Goal: Task Accomplishment & Management: Use online tool/utility

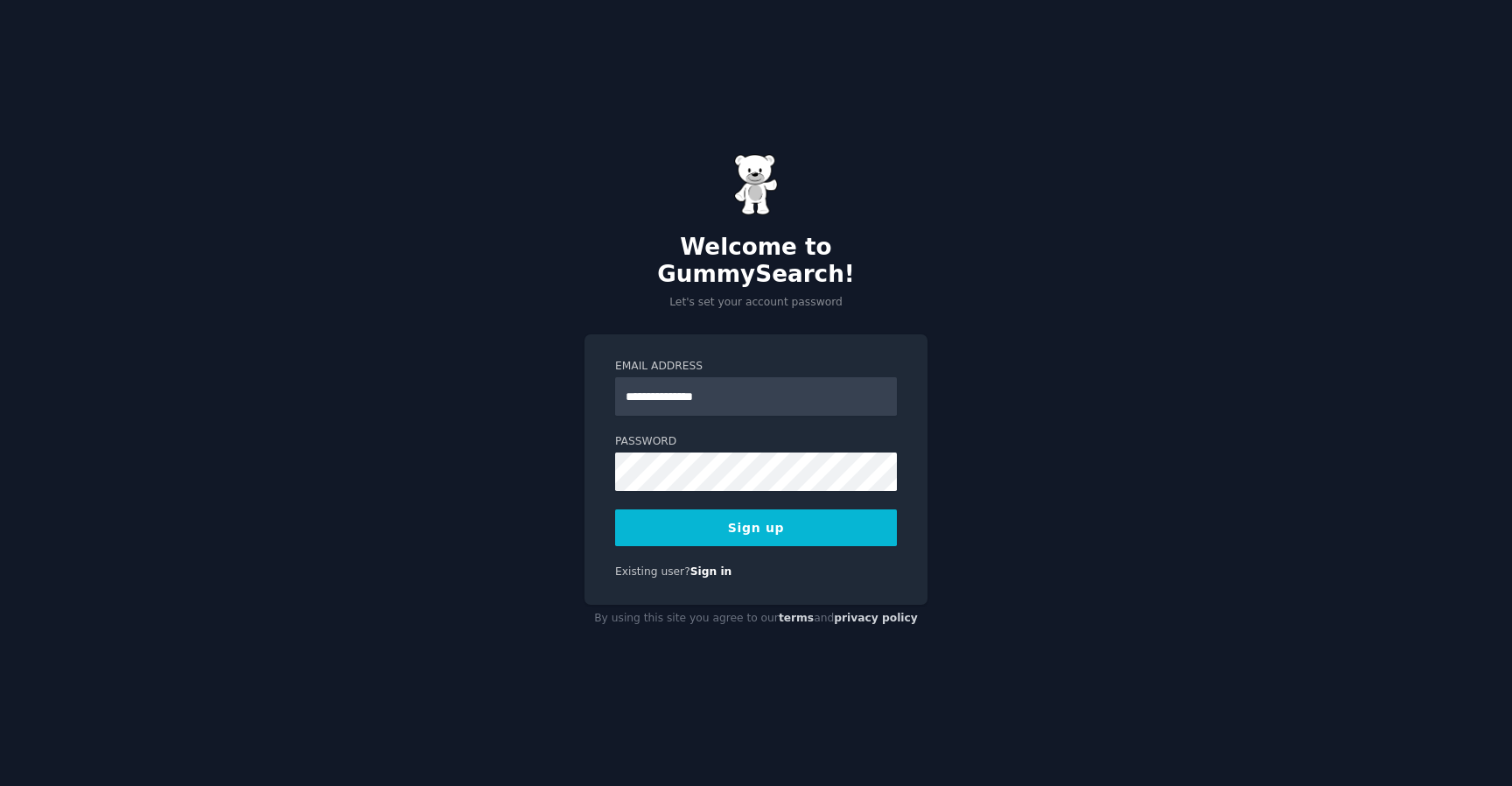
type input "**********"
click at [763, 511] on button "Sign up" at bounding box center [756, 527] width 282 height 37
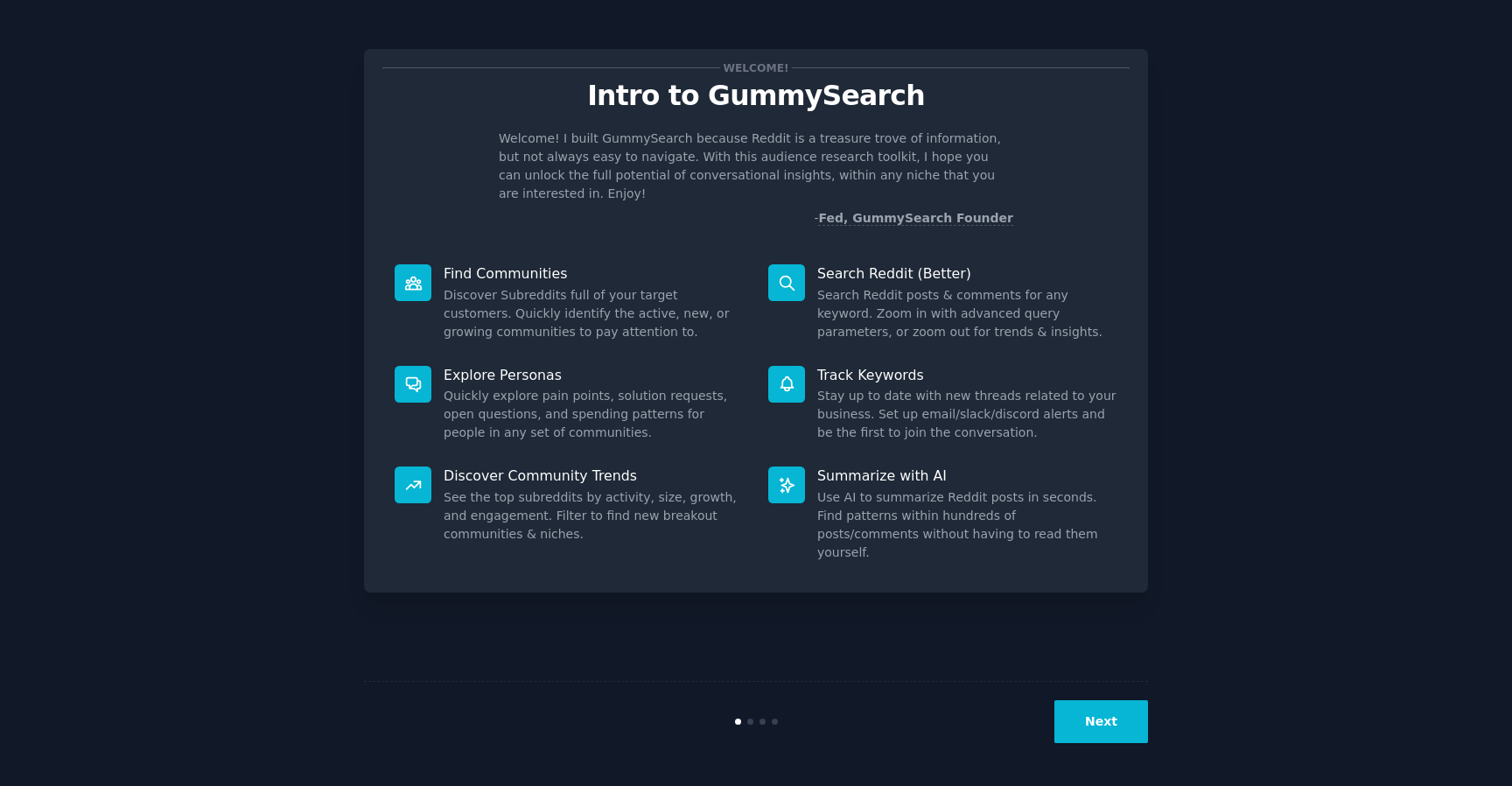
click at [1091, 707] on button "Next" at bounding box center [1101, 721] width 94 height 43
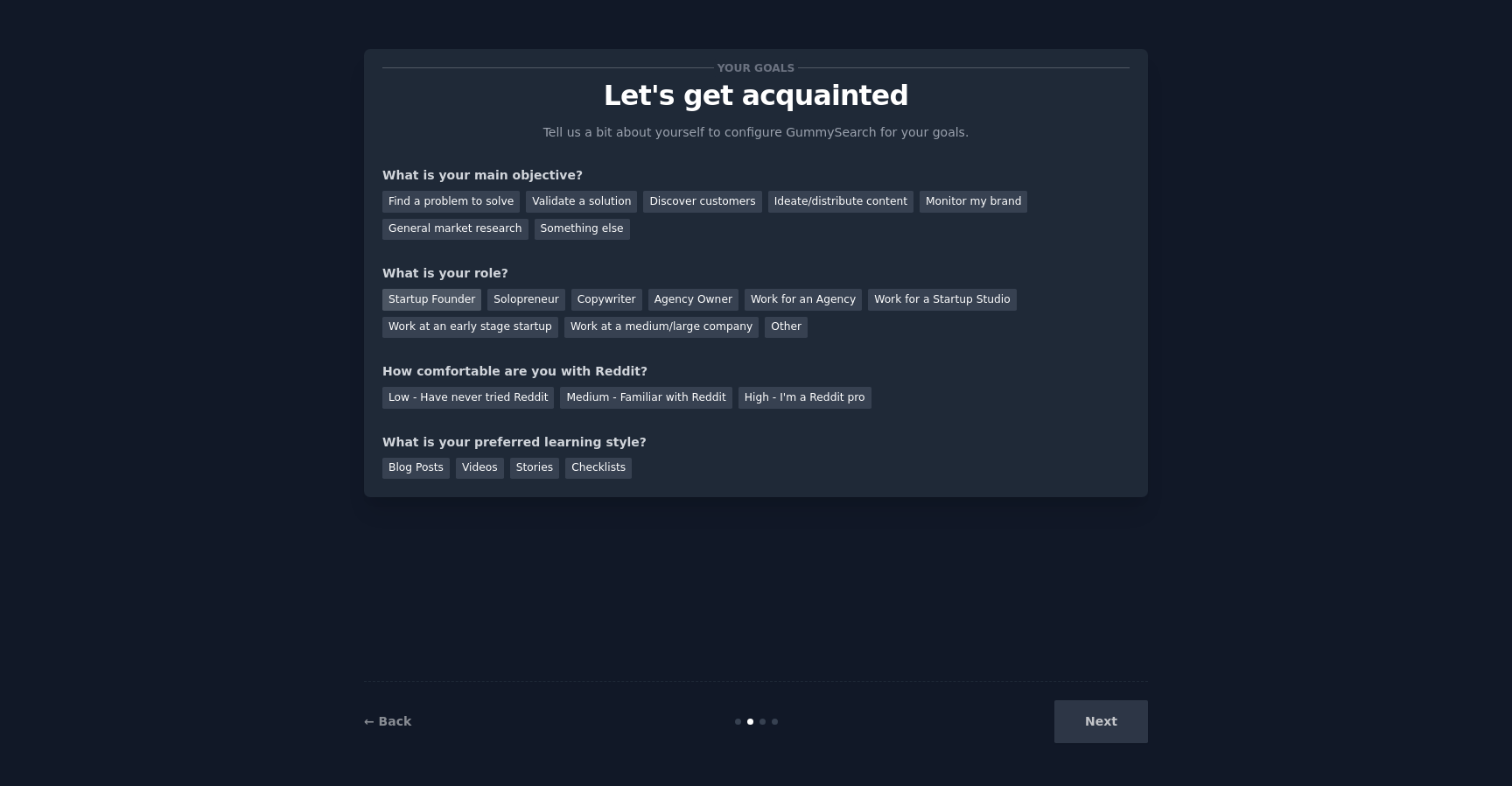
click at [461, 298] on div "Startup Founder" at bounding box center [431, 300] width 99 height 22
click at [622, 403] on div "Medium - Familiar with Reddit" at bounding box center [646, 397] width 171 height 22
click at [409, 459] on div "Blog Posts" at bounding box center [415, 468] width 67 height 22
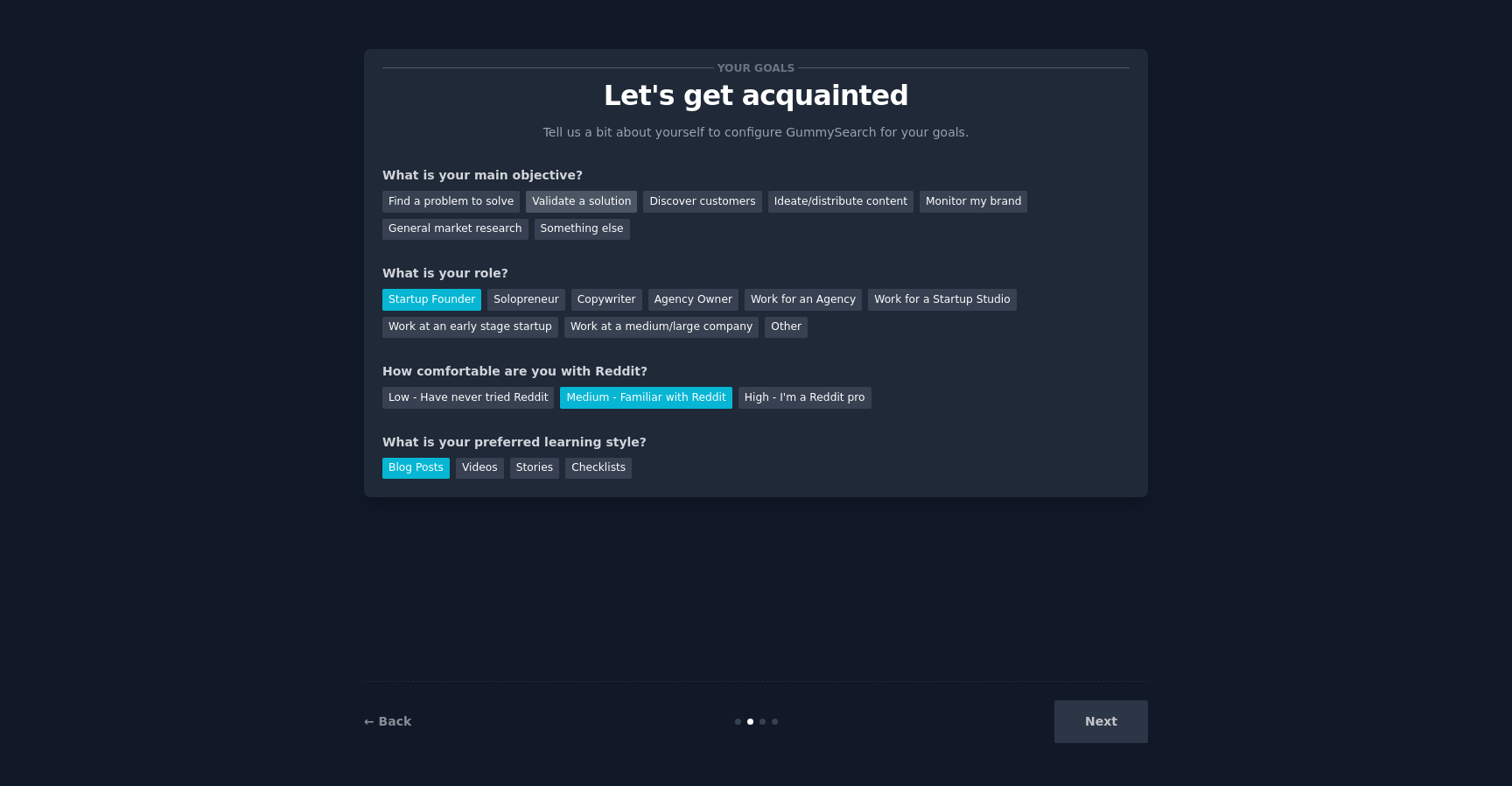
click at [583, 199] on div "Validate a solution" at bounding box center [581, 202] width 112 height 22
click at [1089, 723] on button "Next" at bounding box center [1101, 721] width 94 height 43
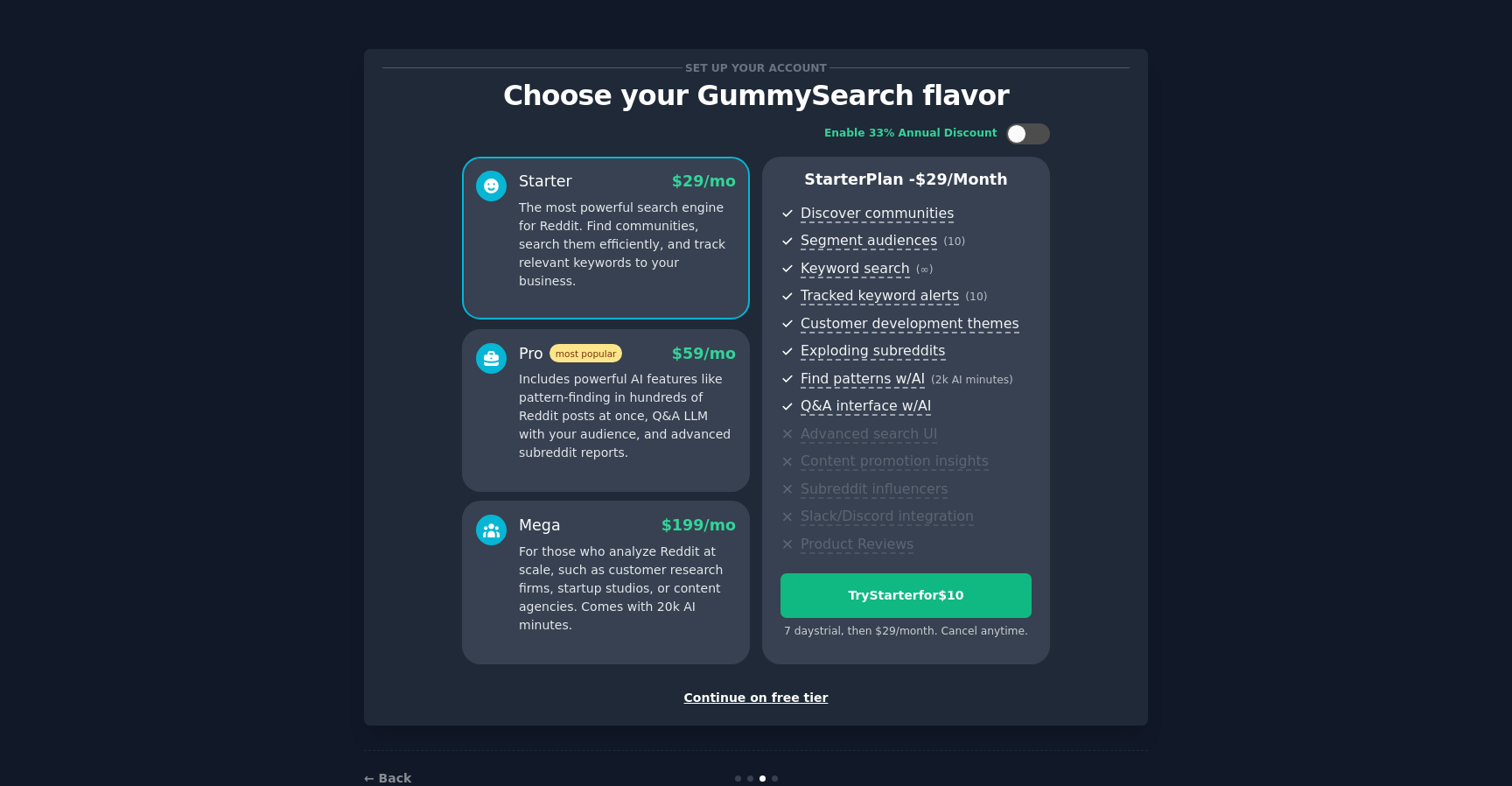
click at [743, 700] on div "Continue on free tier" at bounding box center [755, 698] width 747 height 19
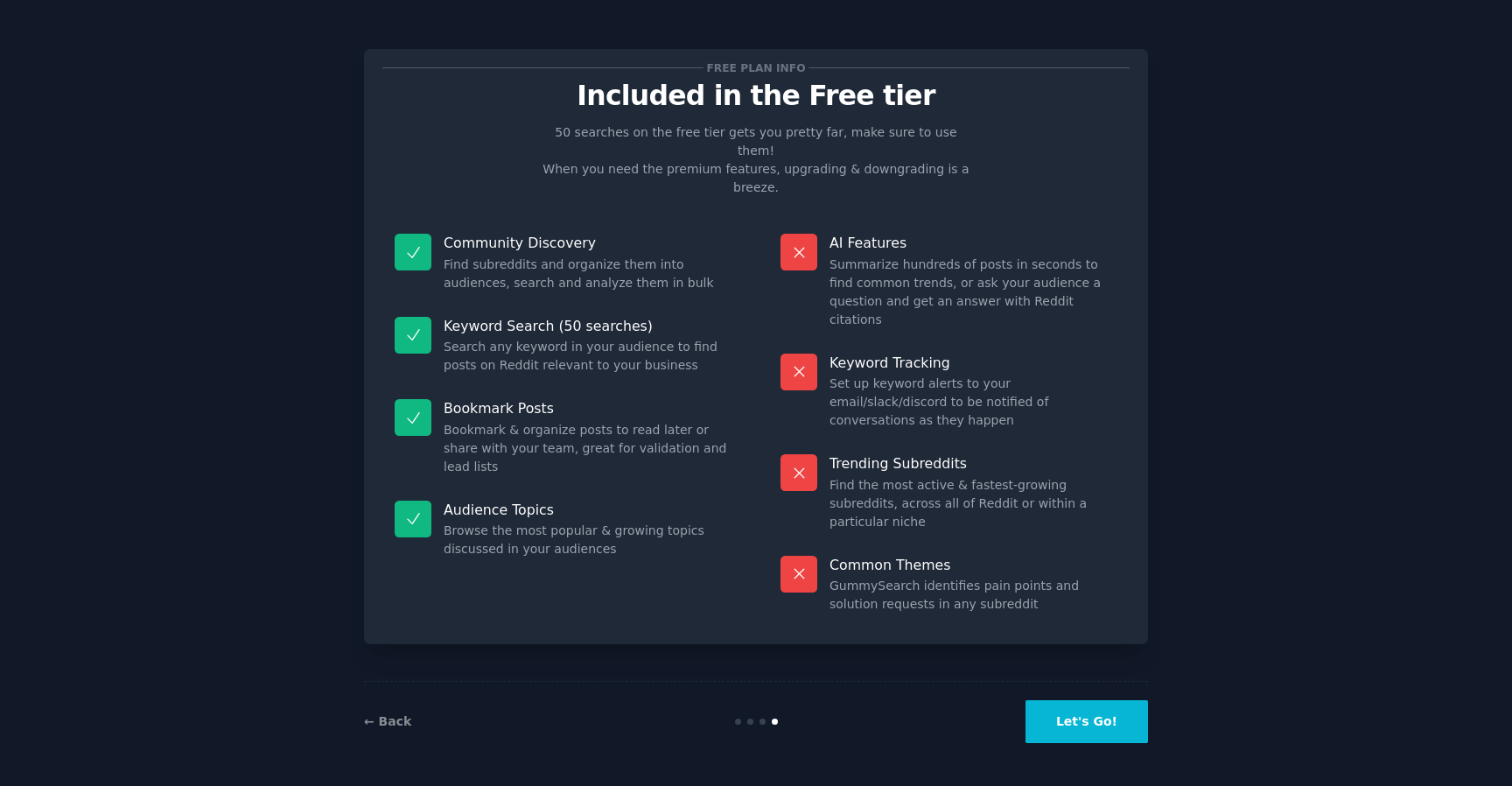
click at [1080, 732] on button "Let's Go!" at bounding box center [1086, 721] width 122 height 43
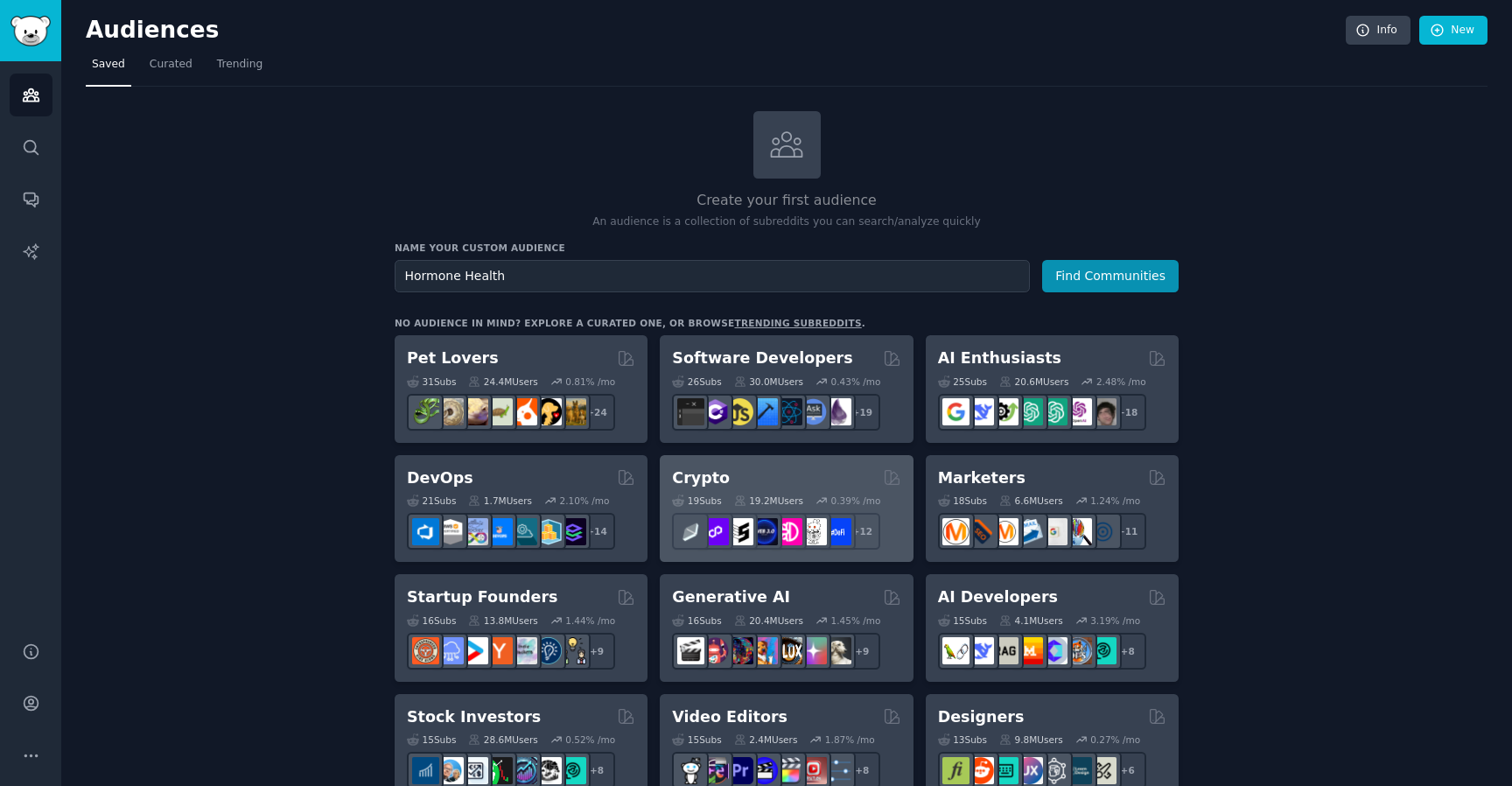
type input "Hormone Health"
click at [1043, 260] on button "Find Communities" at bounding box center [1110, 276] width 137 height 32
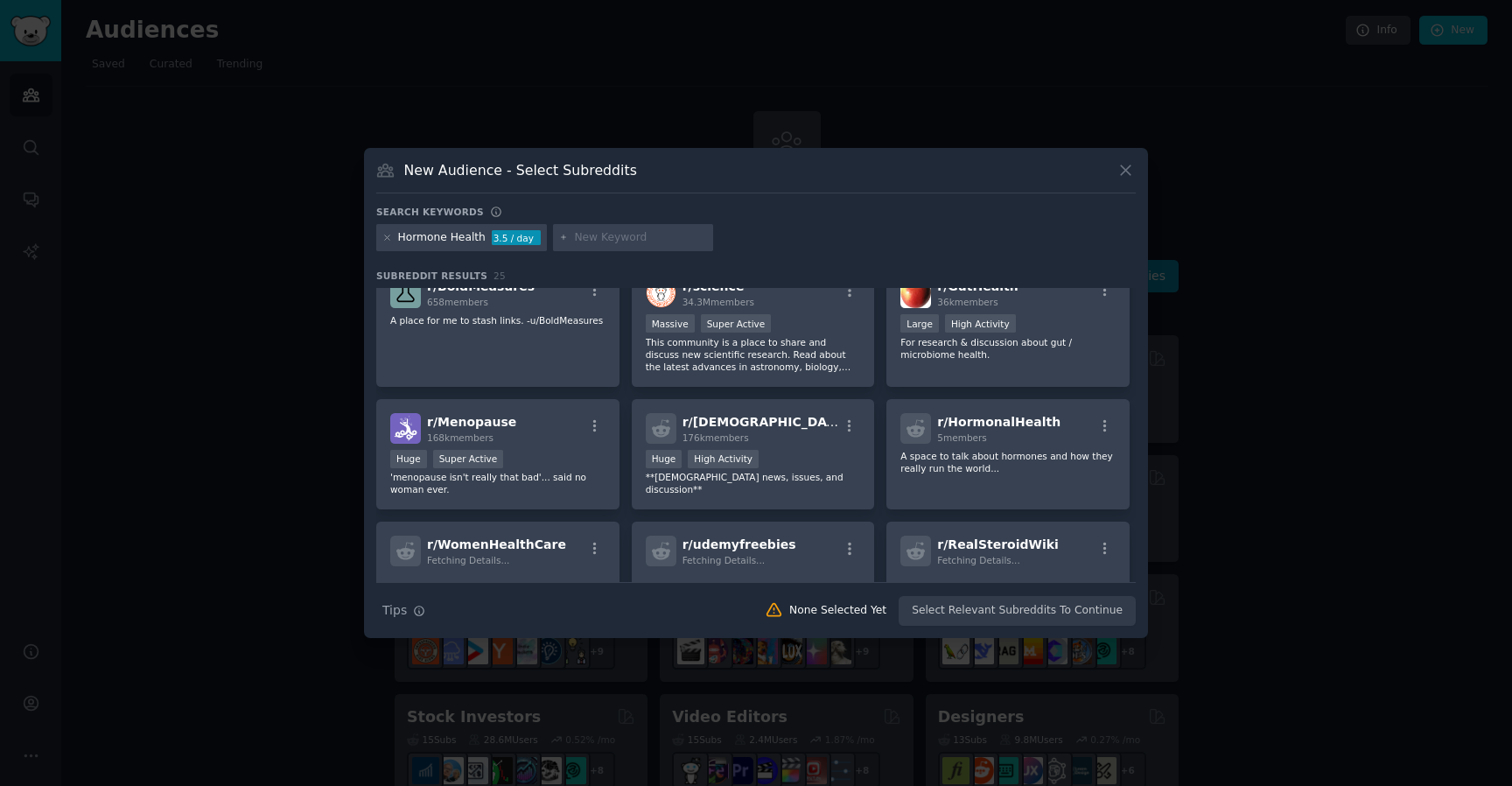
scroll to position [354, 0]
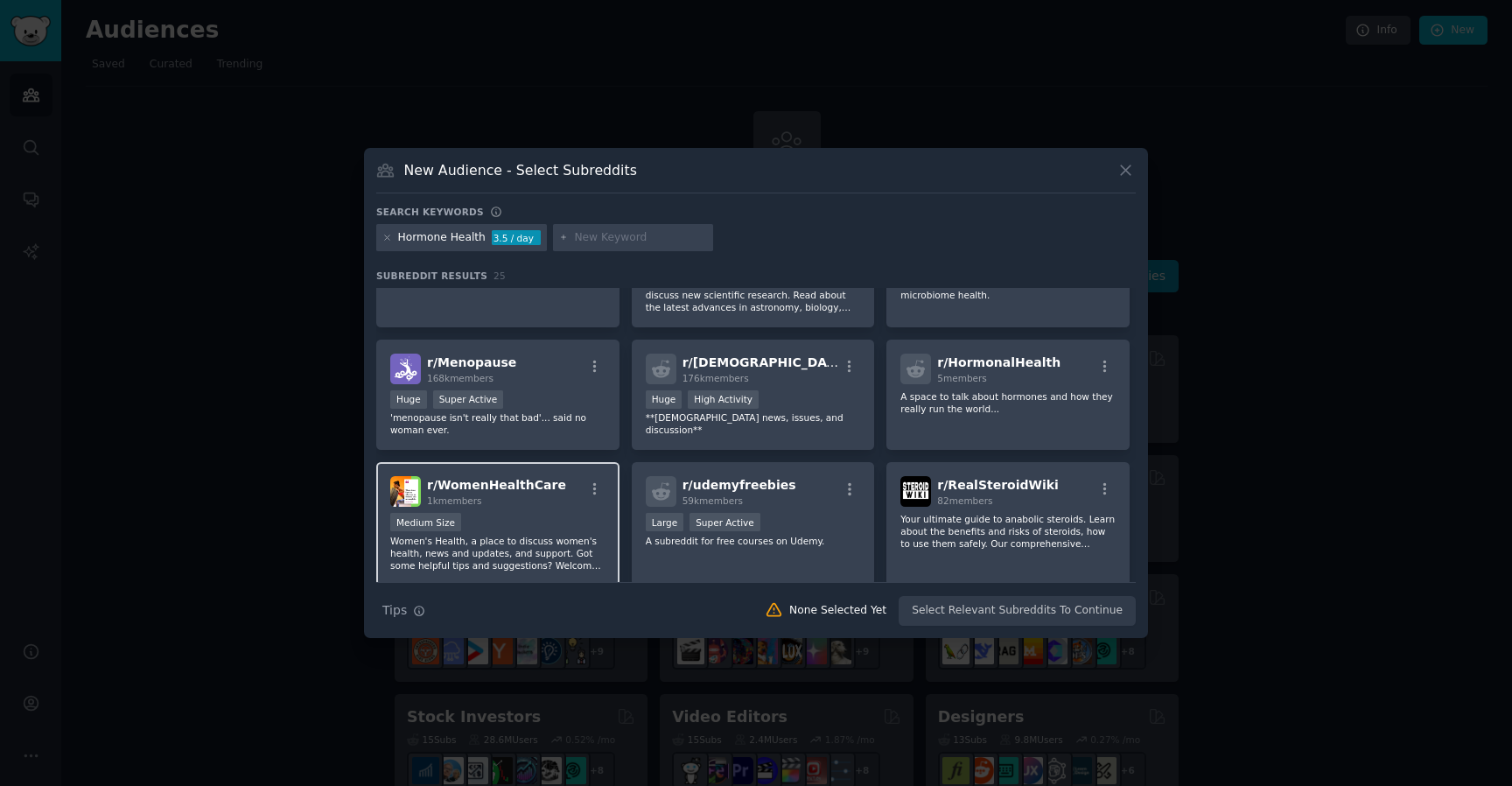
click at [564, 519] on div "Medium Size" at bounding box center [497, 524] width 215 height 22
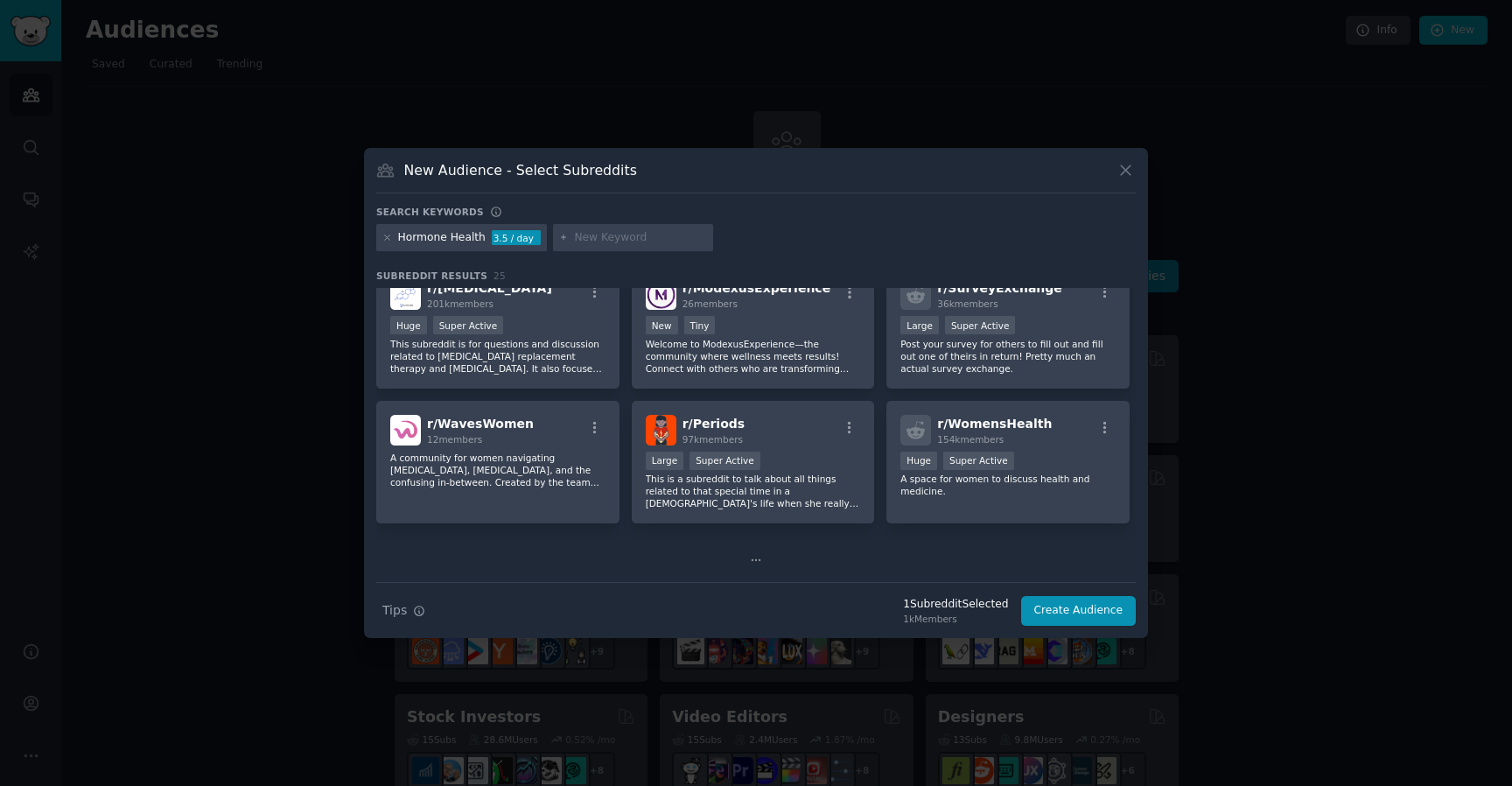
scroll to position [824, 0]
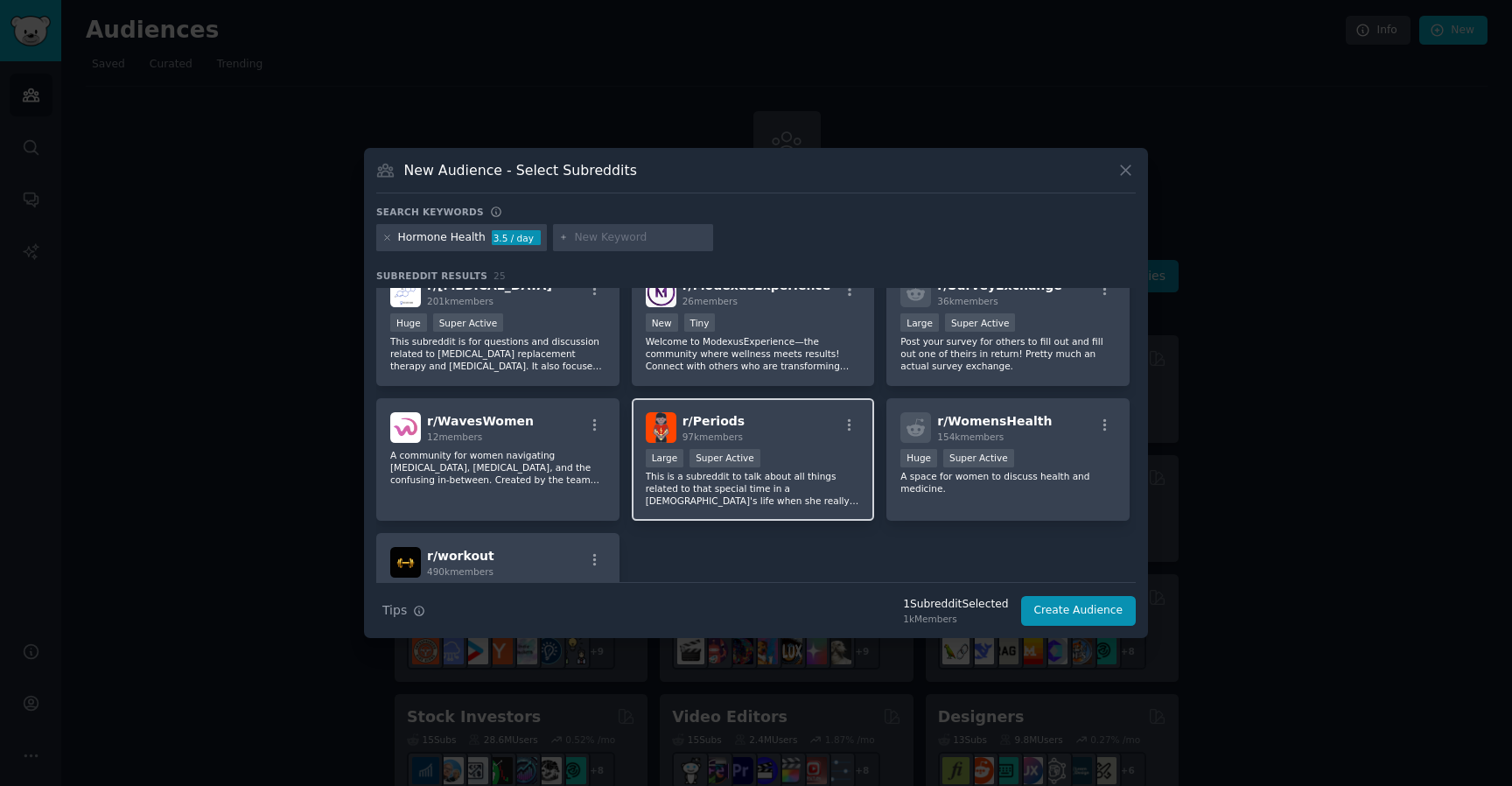
click at [803, 497] on p "This is a subreddit to talk about all things related to that special time in a …" at bounding box center [753, 488] width 215 height 37
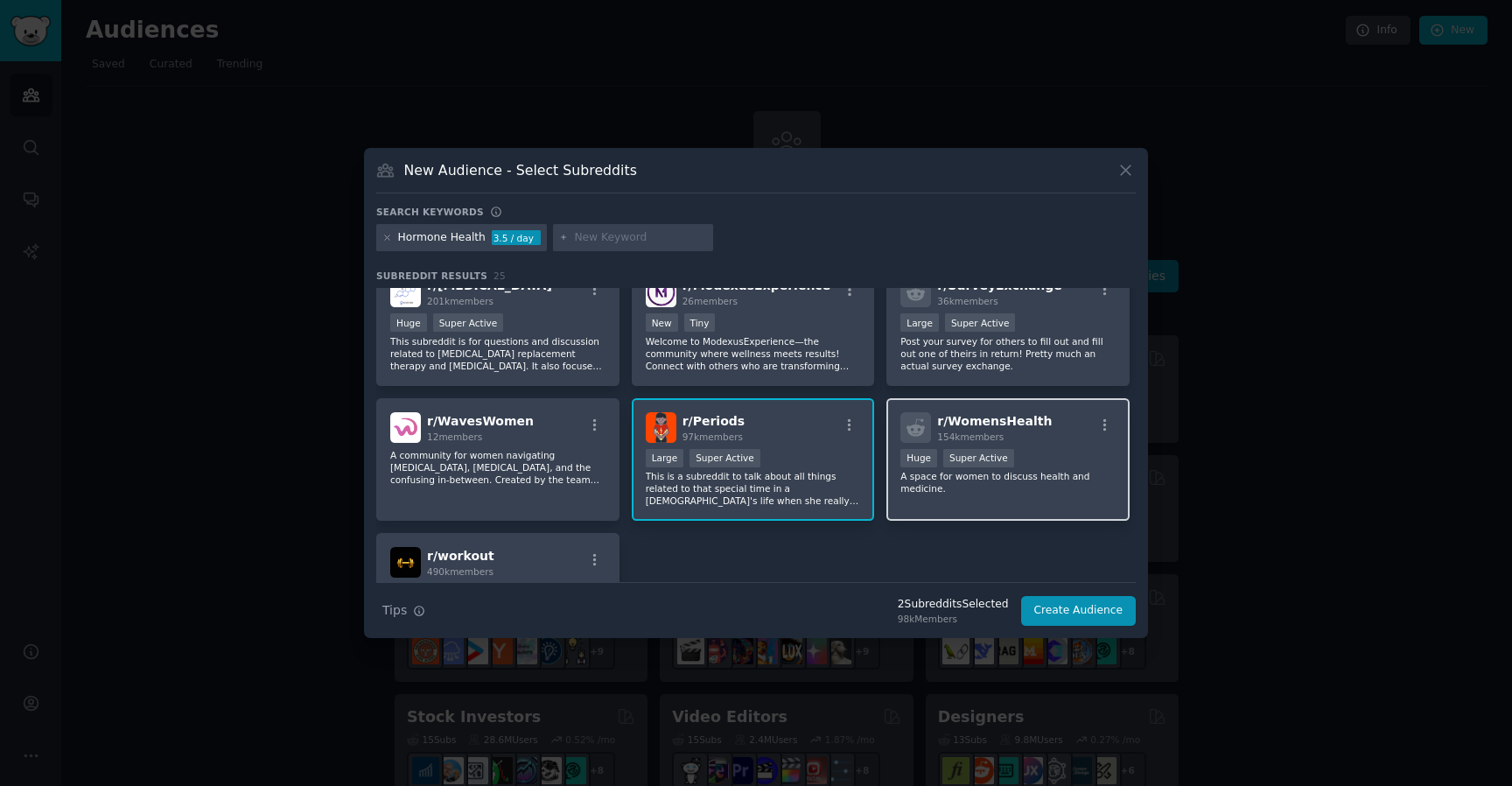
click at [1082, 476] on p "A space for women to discuss health and medicine." at bounding box center [1008, 482] width 215 height 24
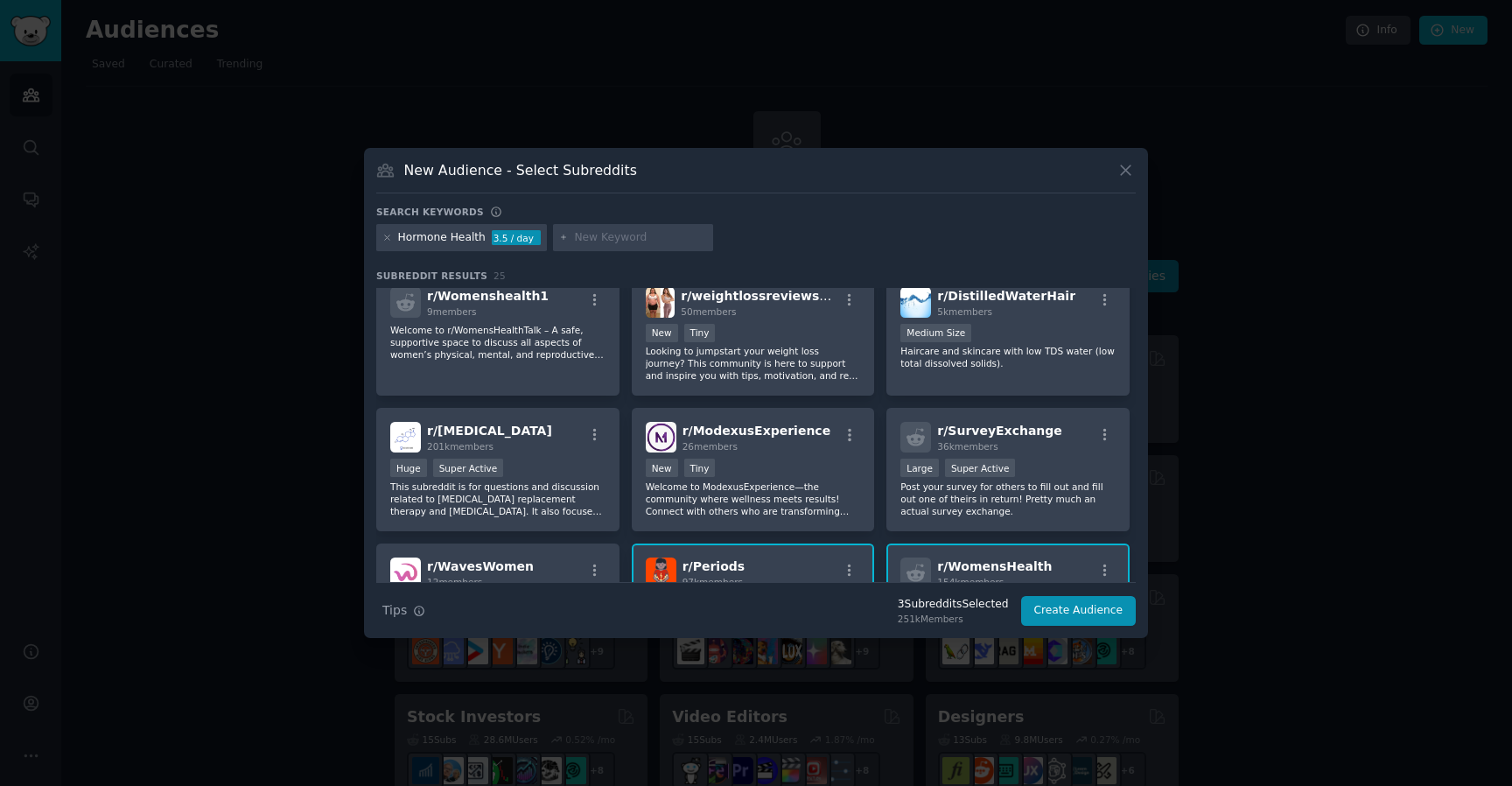
scroll to position [355, 0]
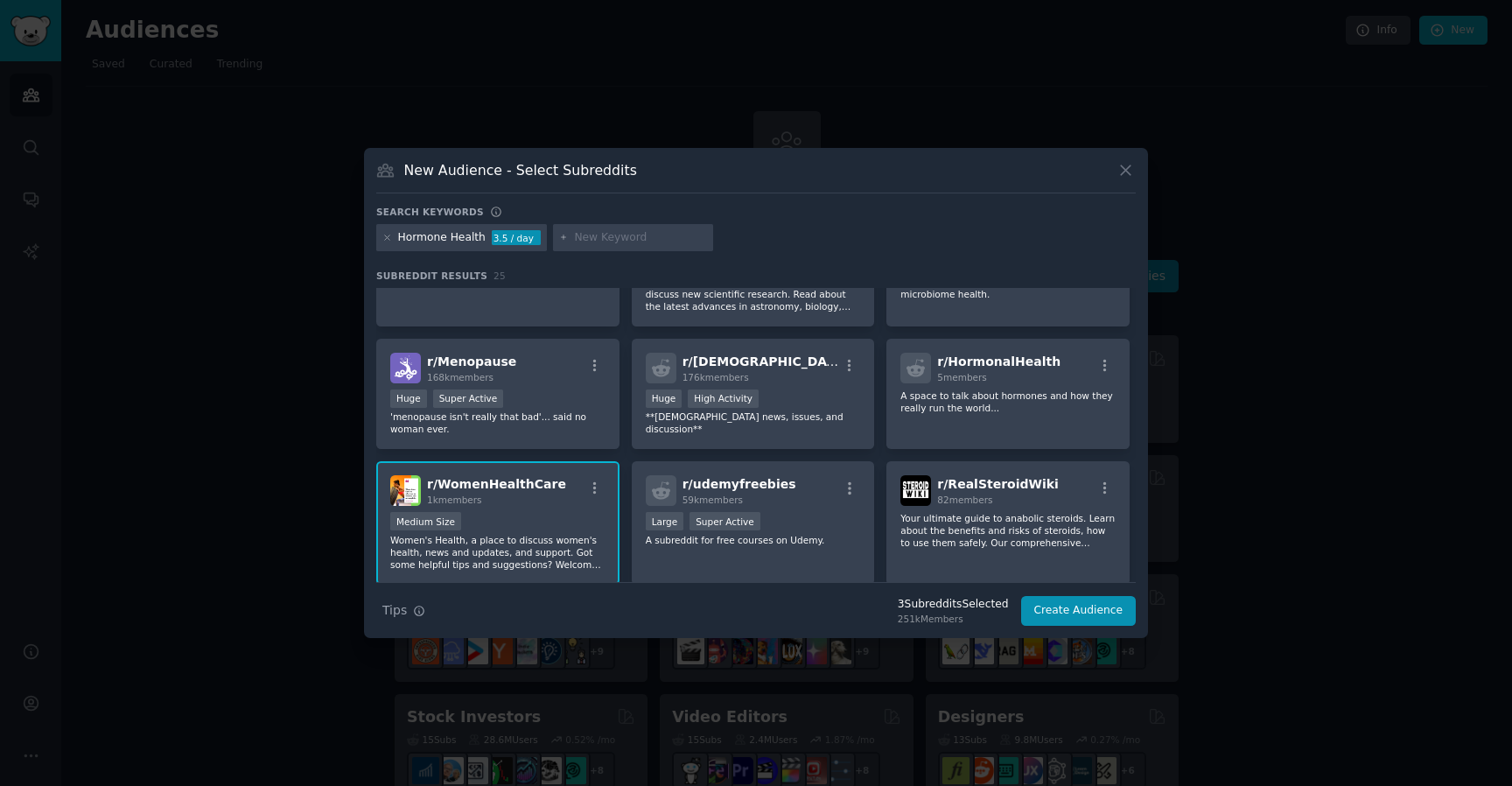
click at [580, 236] on input "text" at bounding box center [640, 238] width 133 height 16
type input "PMS"
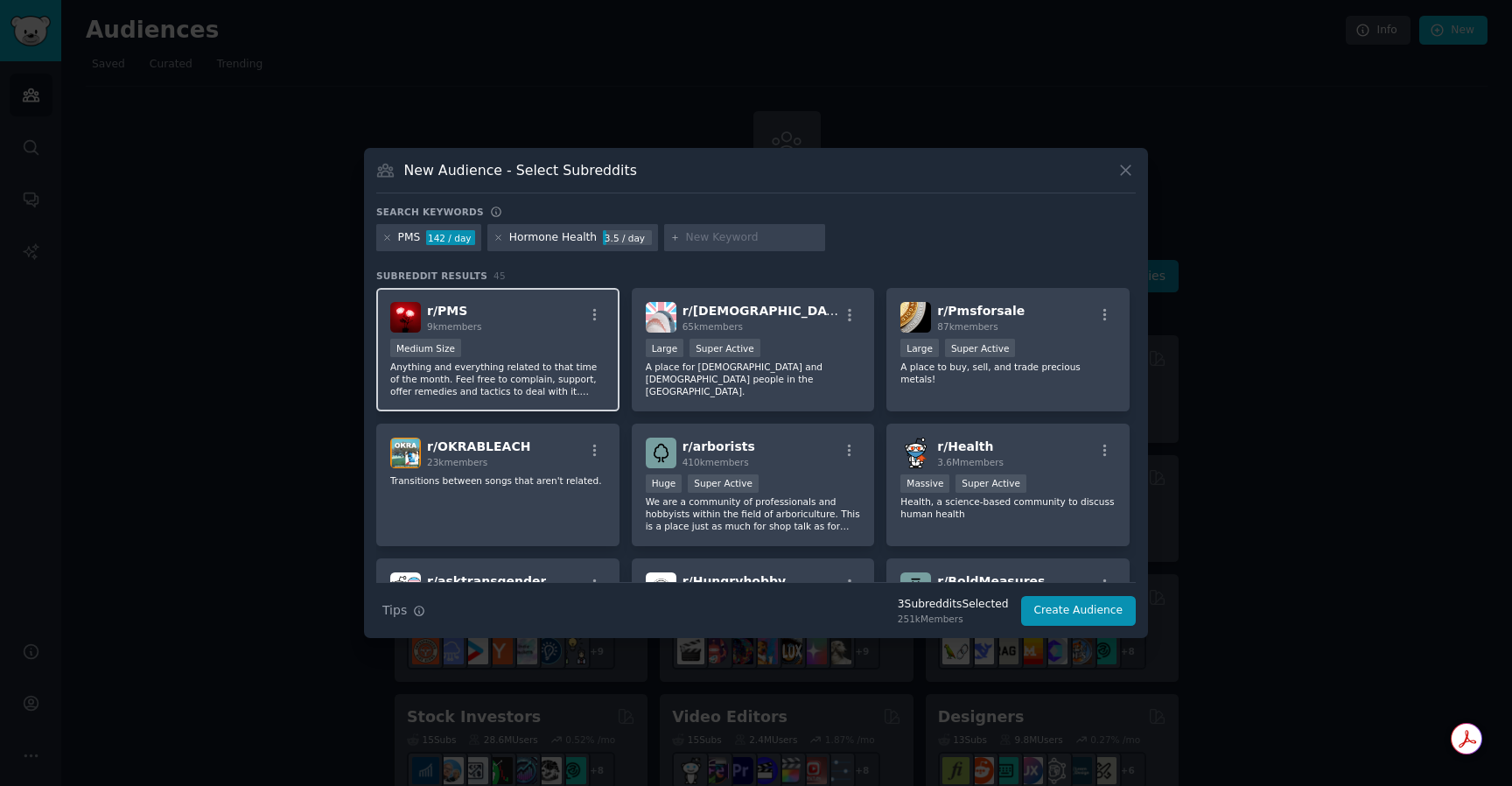
click at [599, 360] on p "Anything and everything related to that time of the month. Feel free to complai…" at bounding box center [497, 378] width 215 height 37
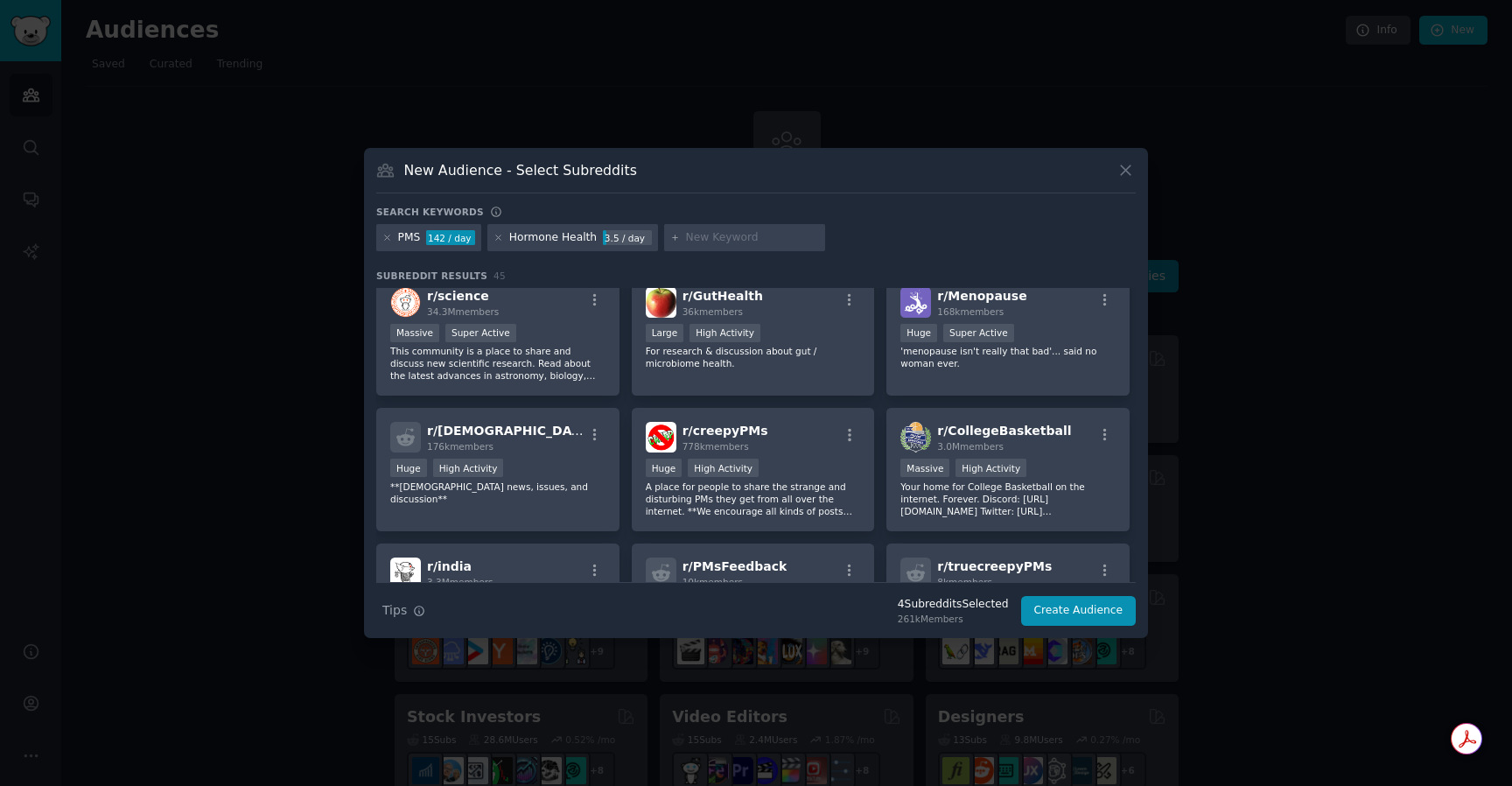
scroll to position [434, 0]
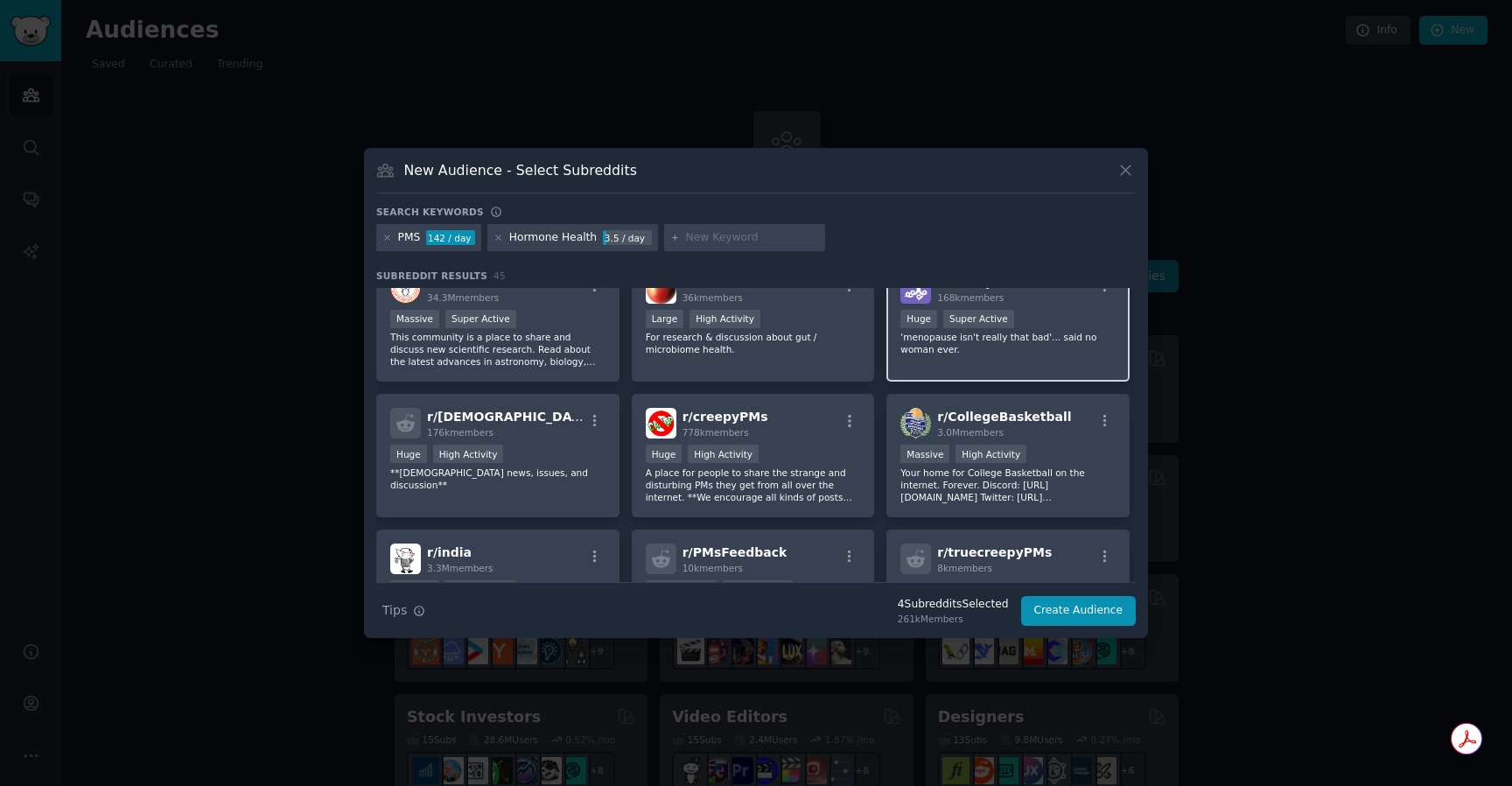
click at [1024, 310] on div "Huge Super Active" at bounding box center [1008, 320] width 215 height 22
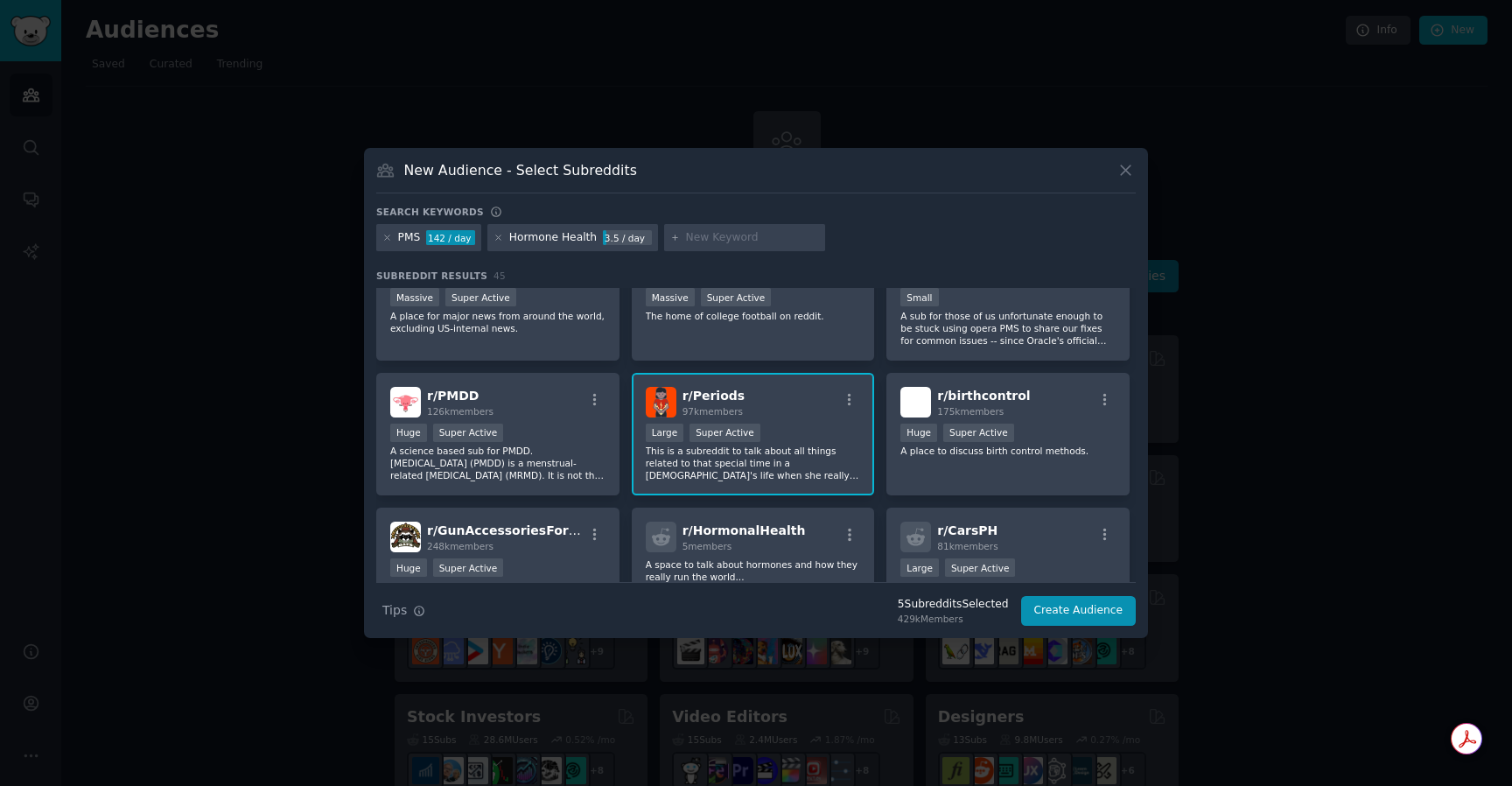
scroll to position [863, 0]
click at [1043, 427] on div "Huge Super Active" at bounding box center [1008, 434] width 215 height 22
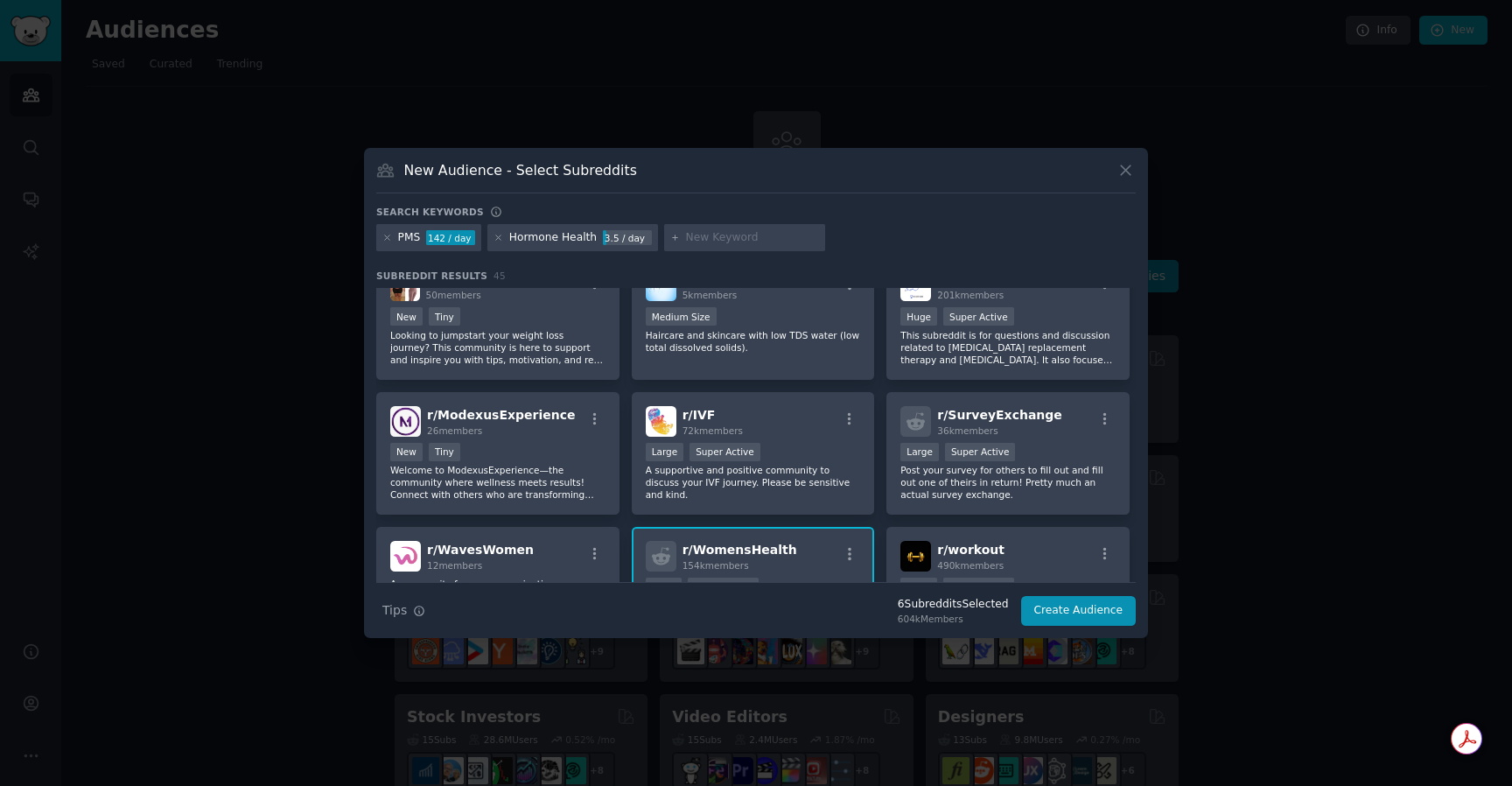
scroll to position [1508, 0]
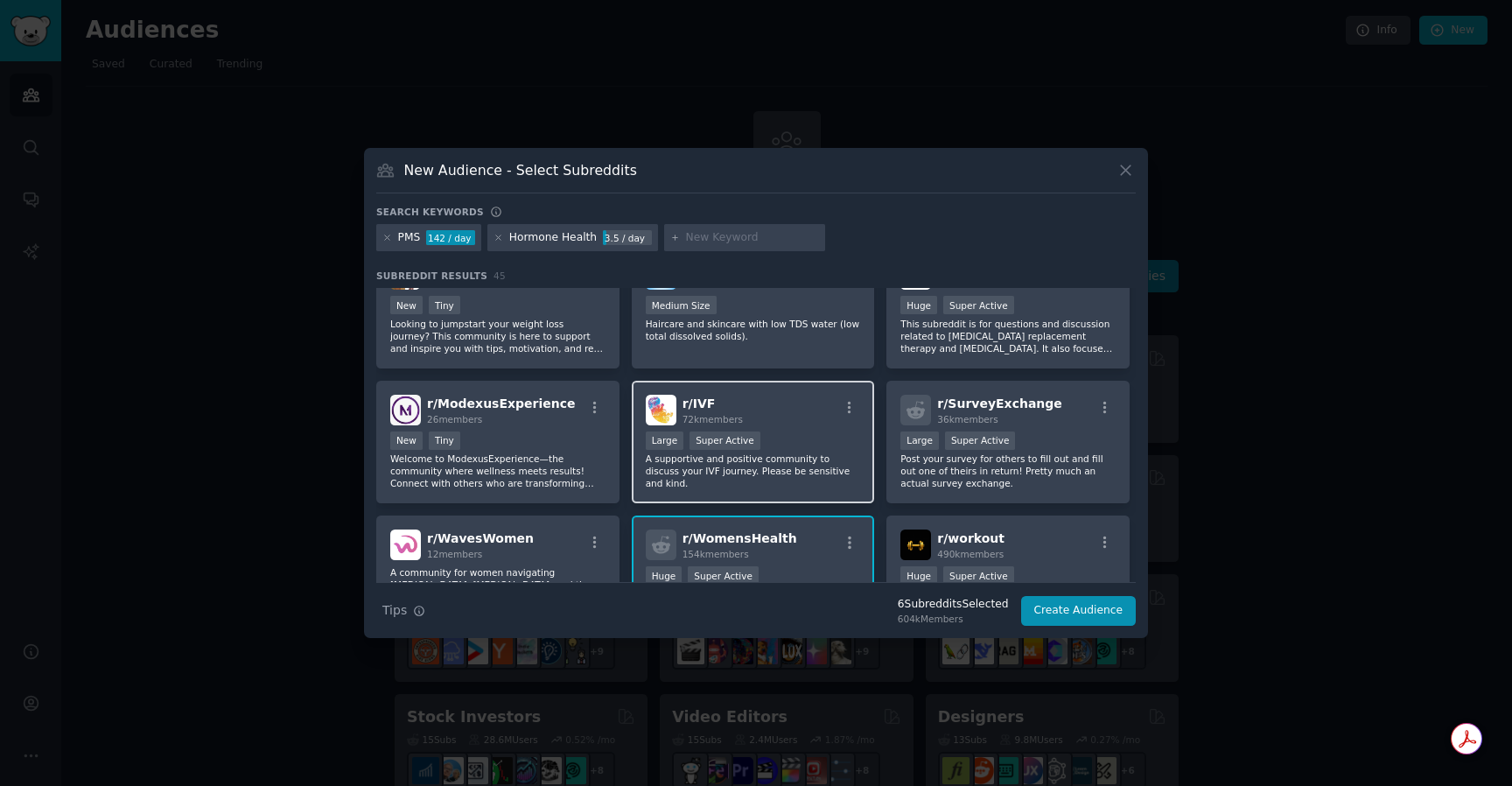
click at [768, 426] on div "r/ IVF 72k members Large Super Active A supportive and positive community to di…" at bounding box center [753, 443] width 244 height 123
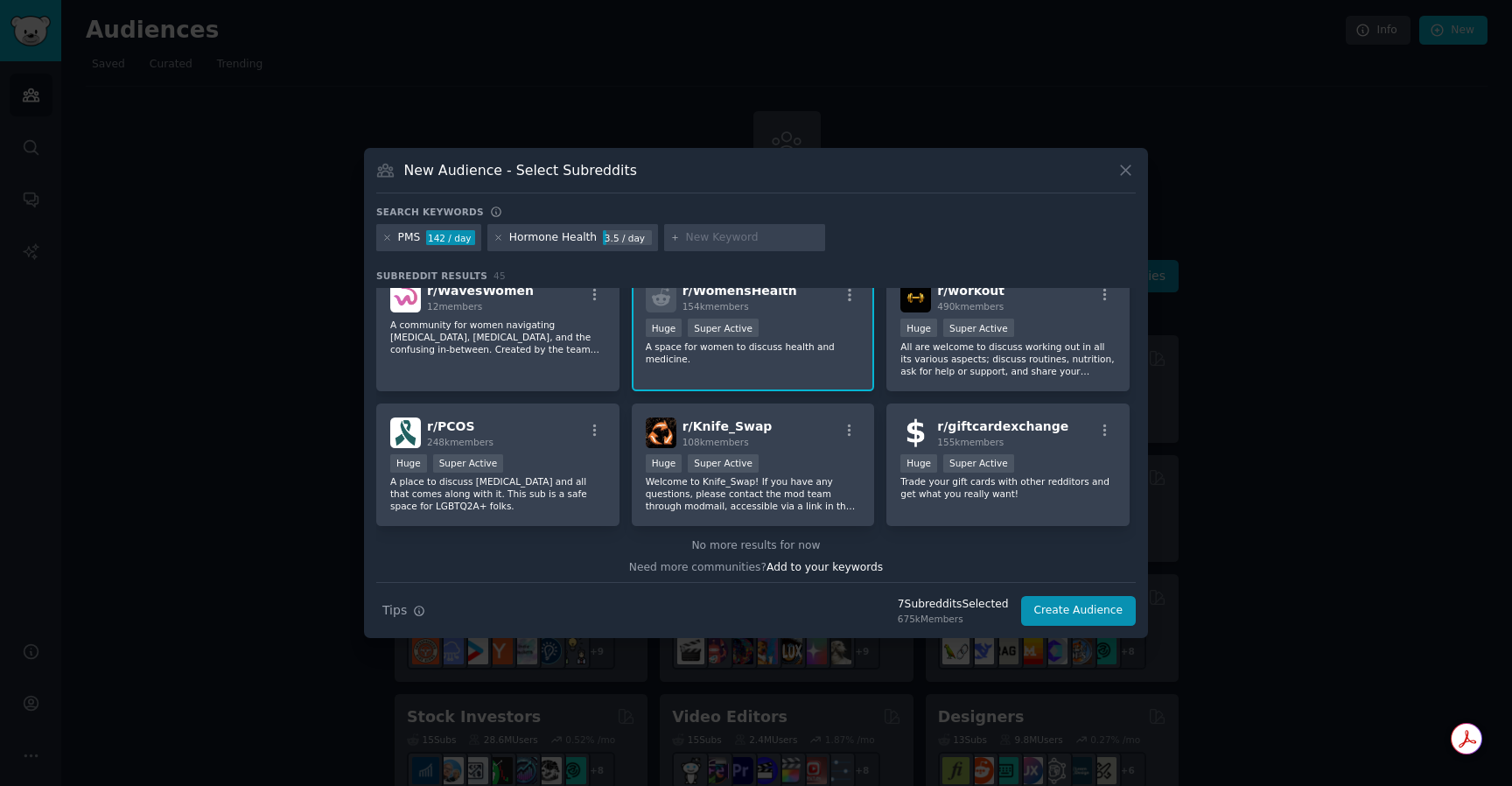
scroll to position [1761, 0]
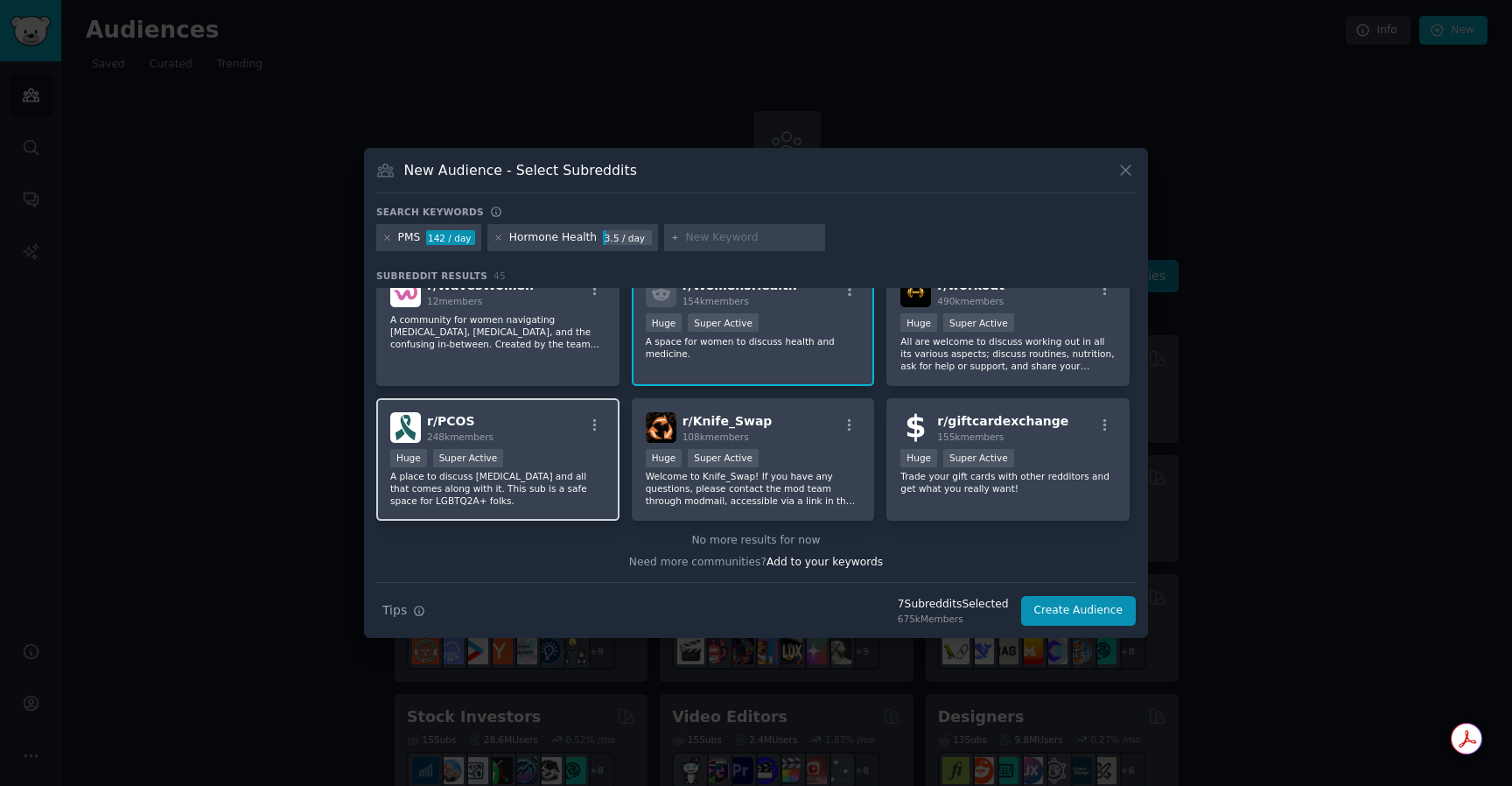
click at [565, 438] on div "r/ PCOS 248k members" at bounding box center [497, 427] width 215 height 30
click at [677, 238] on div at bounding box center [744, 237] width 161 height 28
click at [708, 245] on div at bounding box center [744, 237] width 161 height 28
click at [706, 237] on input "text" at bounding box center [752, 238] width 133 height 16
type input "[MEDICAL_DATA]"
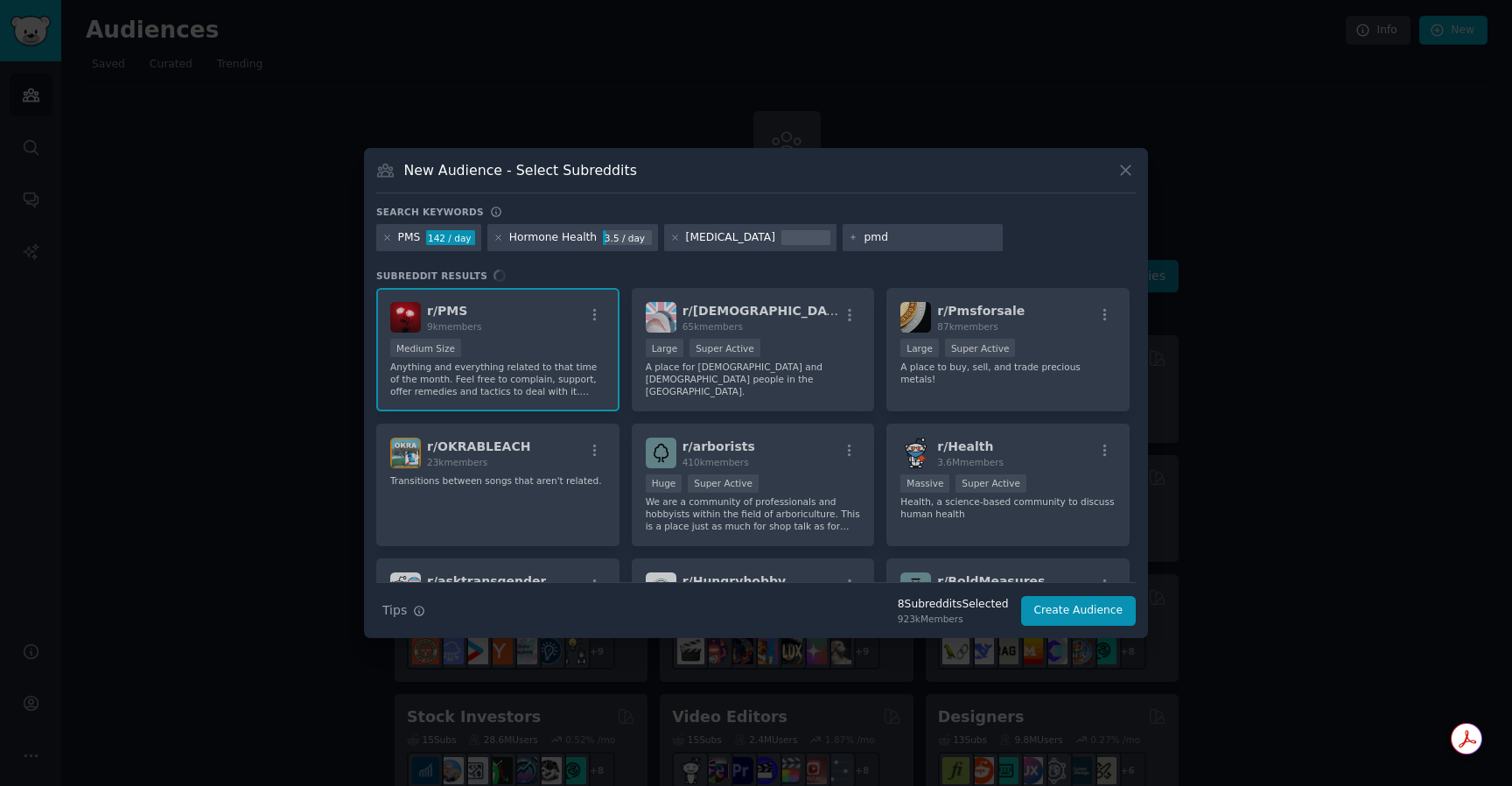
type input "pmdd"
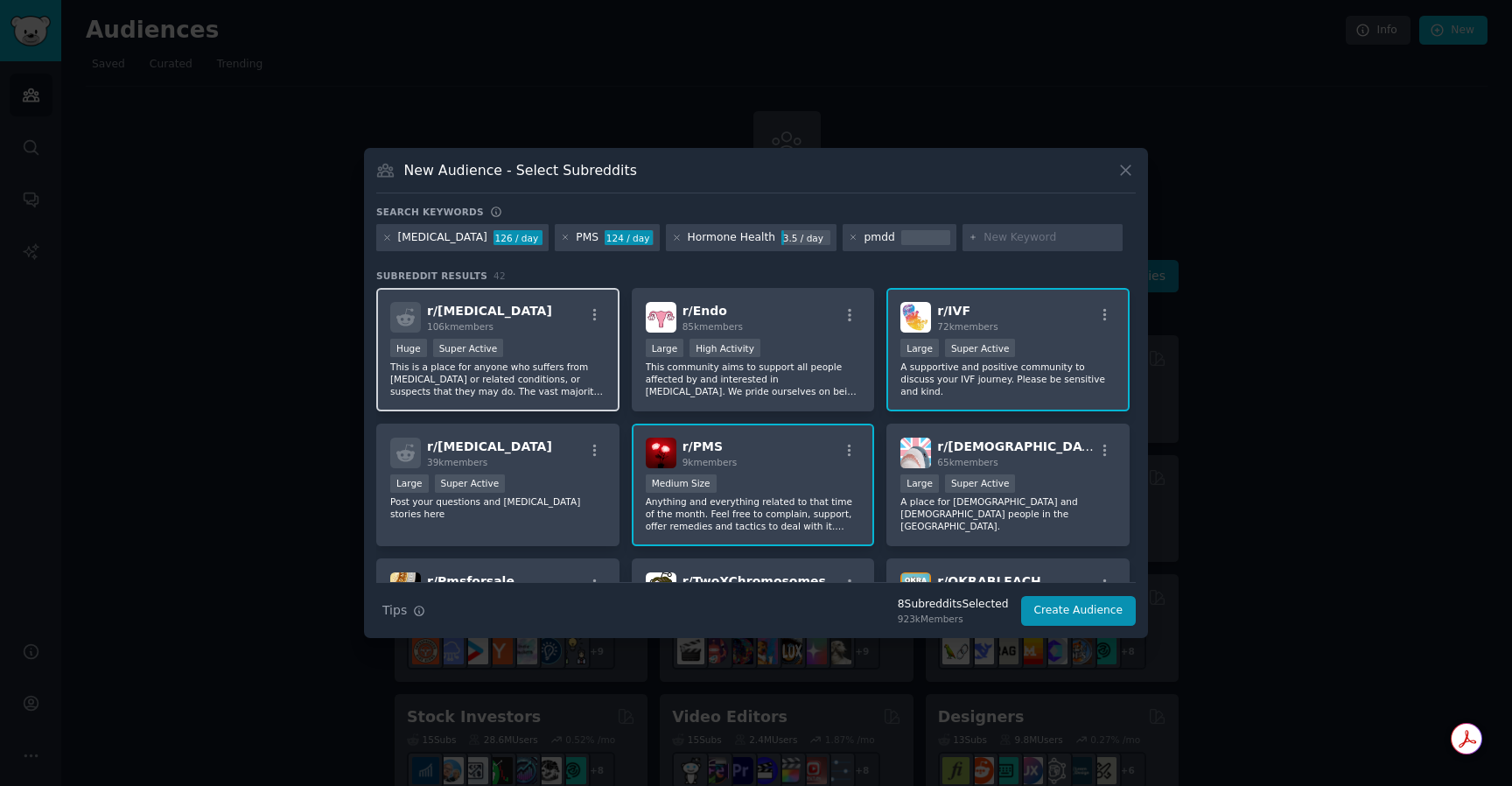
click at [491, 328] on span "106k members" at bounding box center [460, 327] width 67 height 11
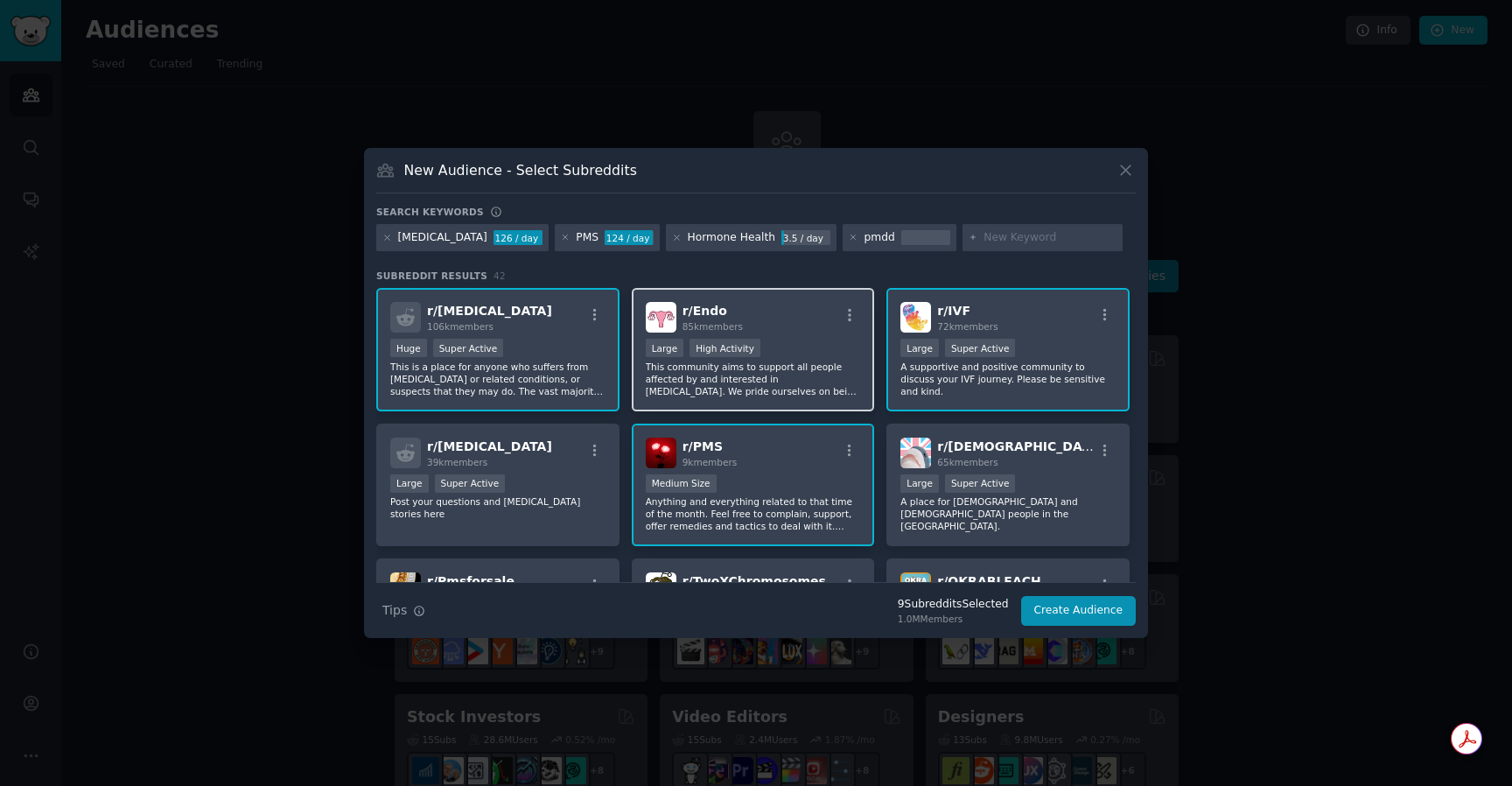
click at [755, 336] on div "r/ Endo 85k members Large High Activity This community aims to support all peop…" at bounding box center [753, 350] width 244 height 123
click at [1008, 237] on input "text" at bounding box center [1050, 238] width 133 height 16
type input "o"
type input "pcos"
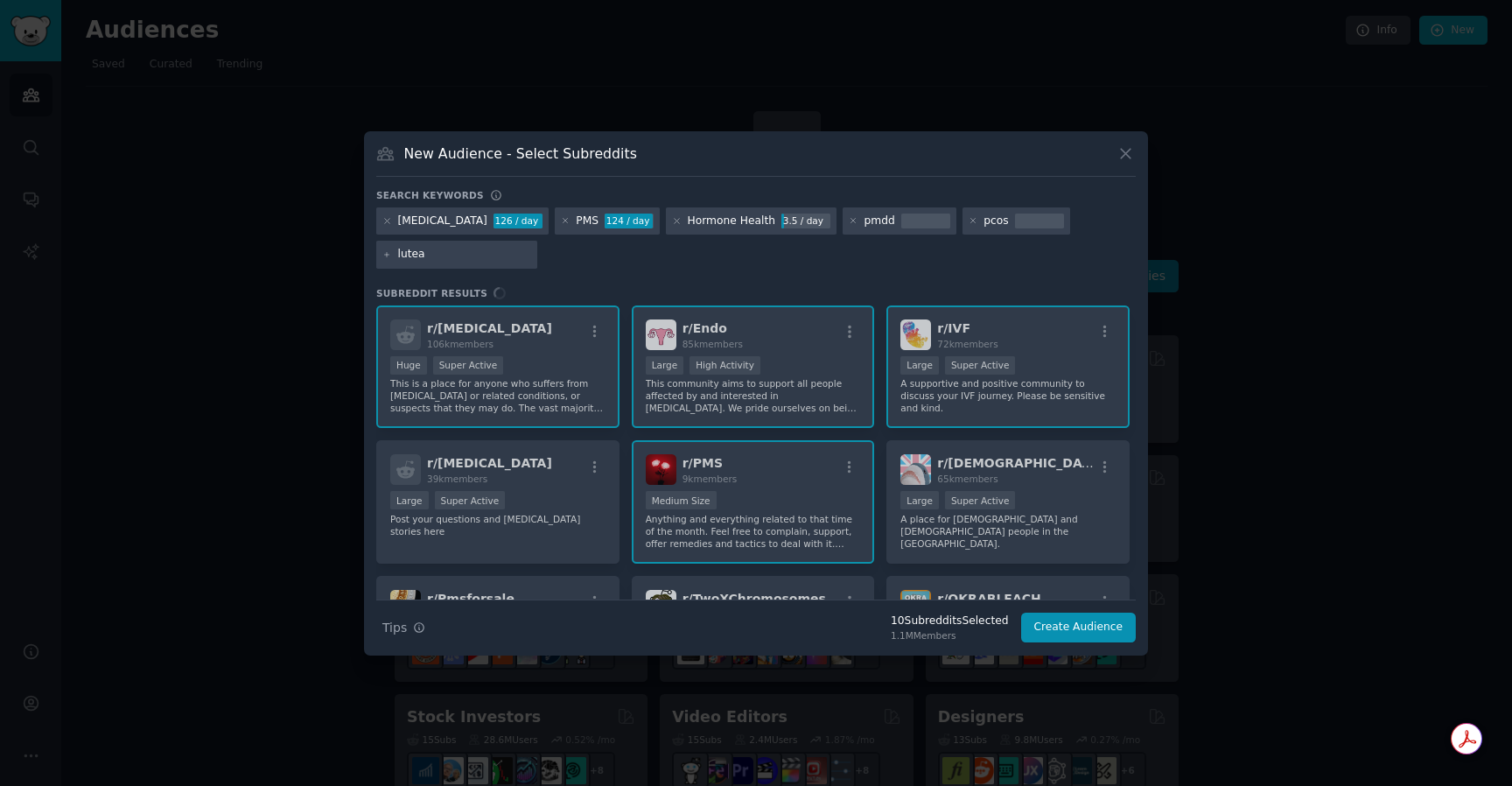
type input "luteal"
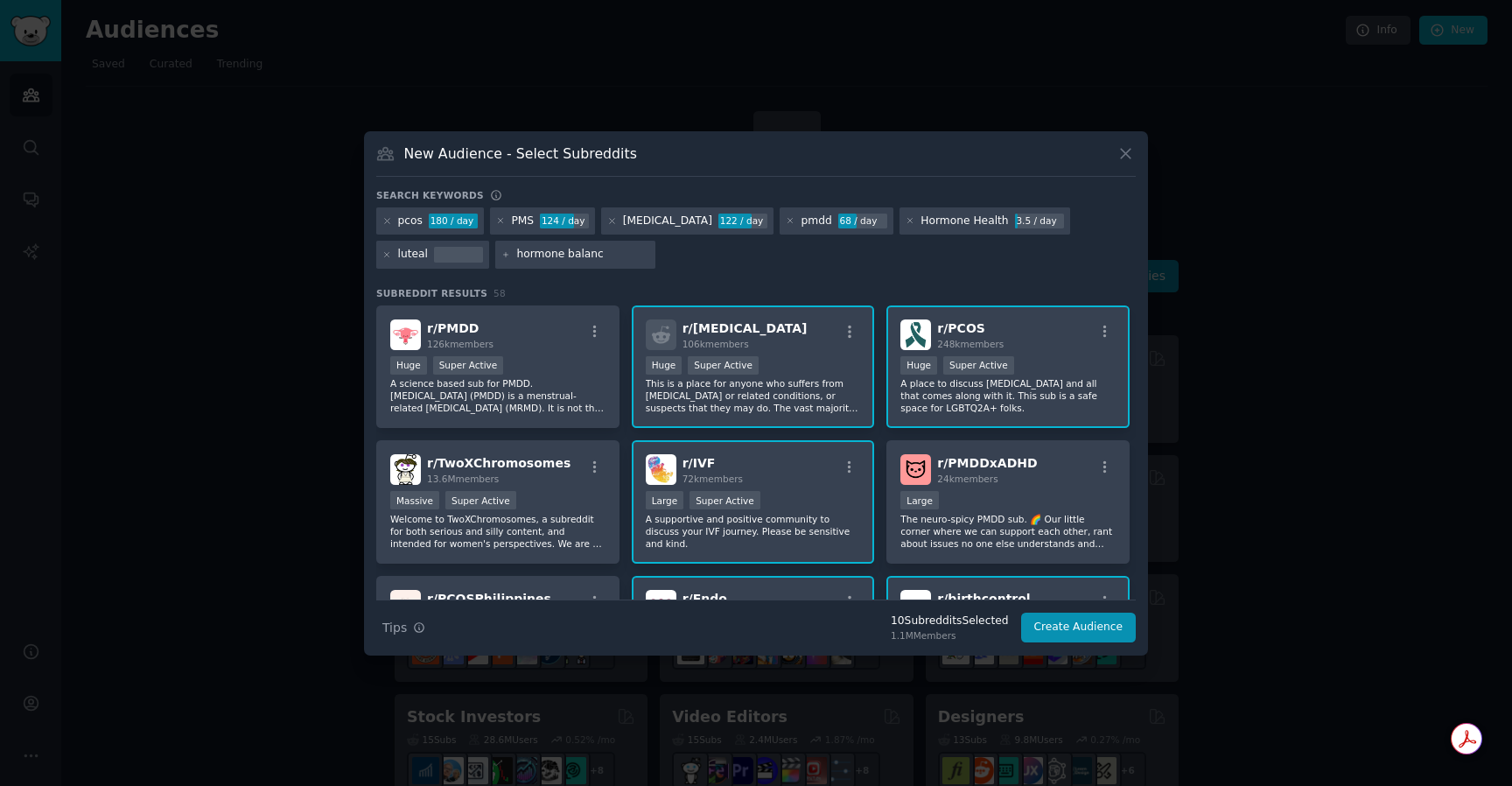
type input "hormone balance"
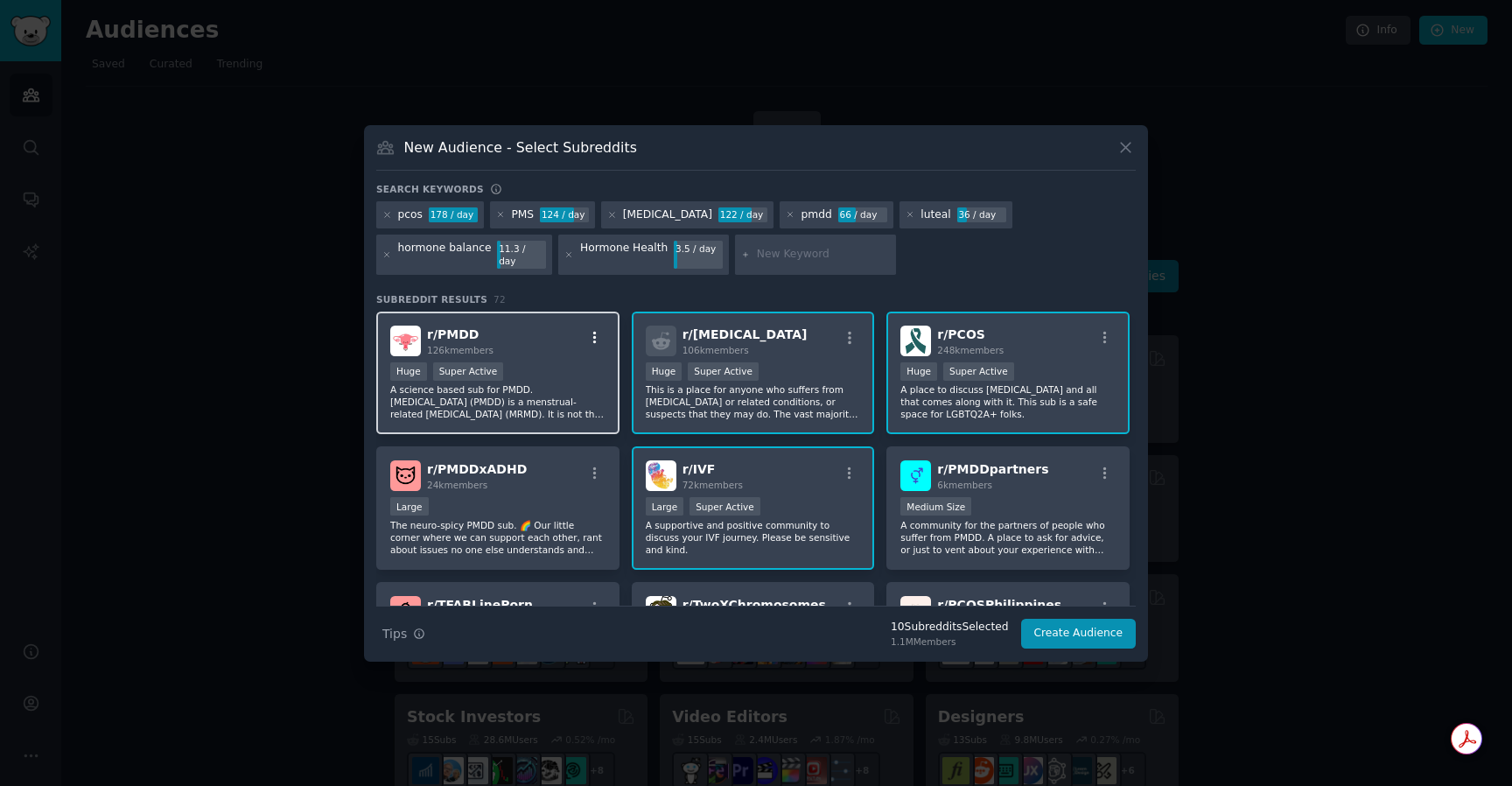
click at [584, 336] on button "button" at bounding box center [594, 338] width 22 height 16
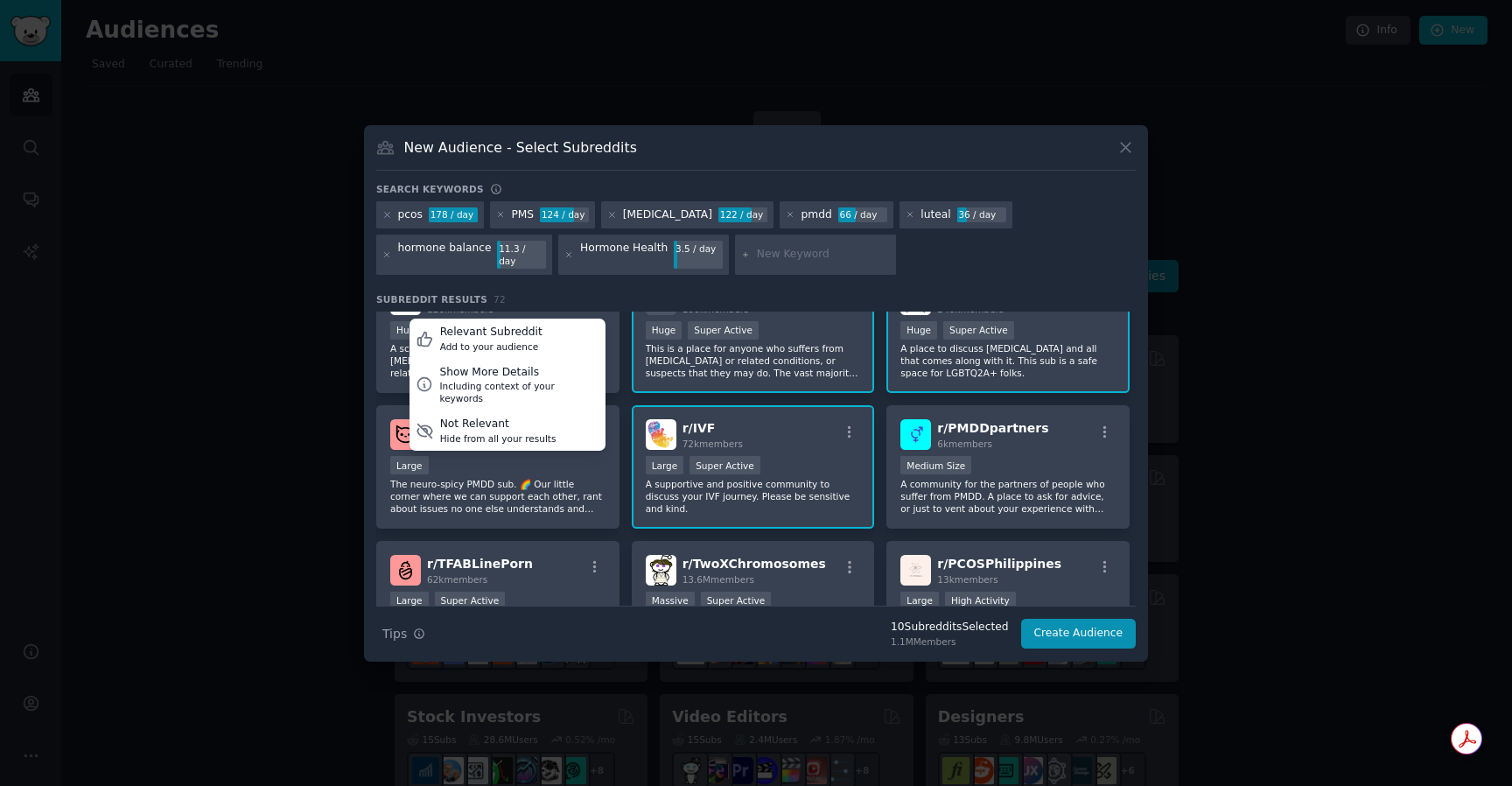
scroll to position [47, 0]
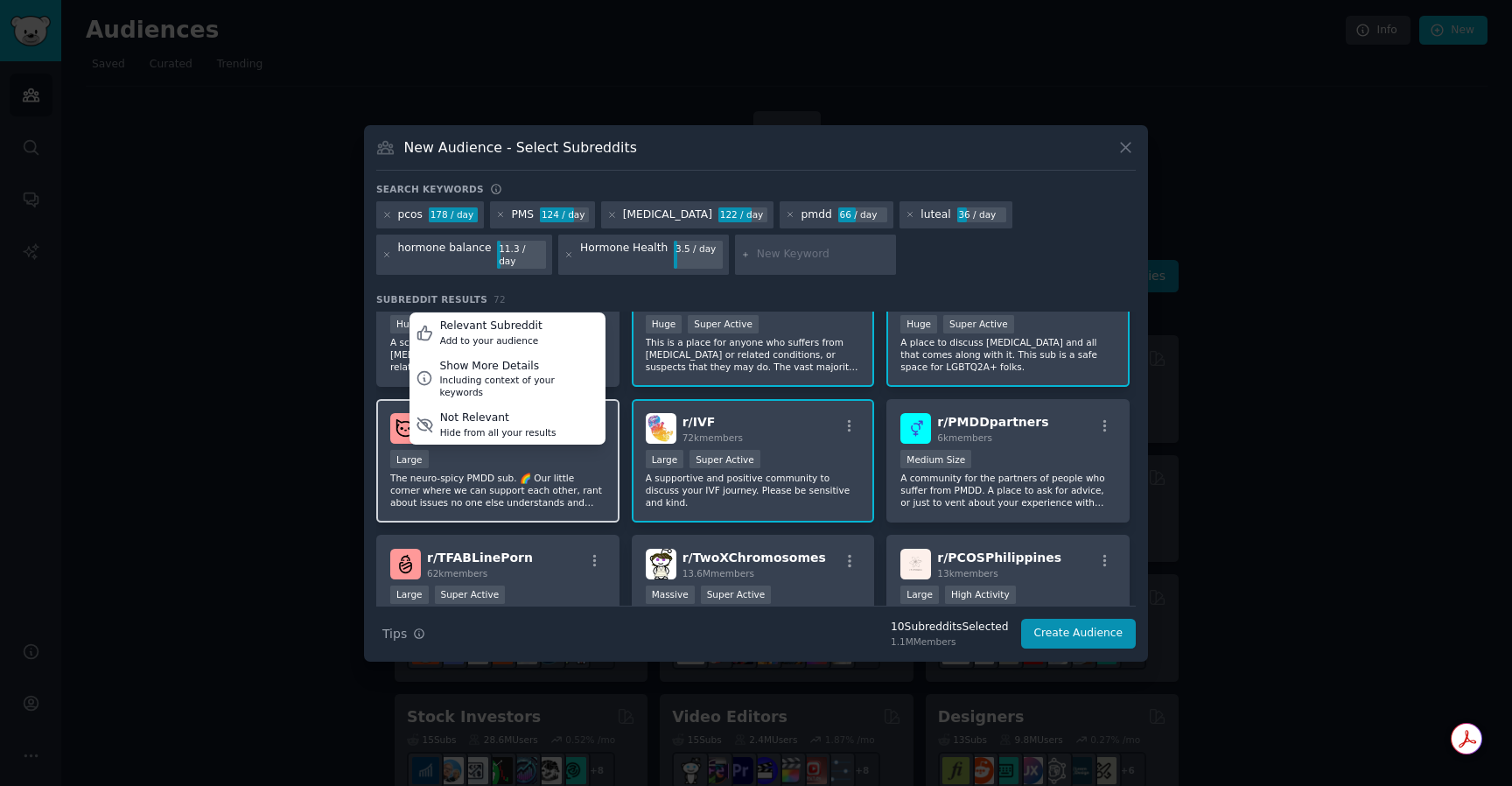
click at [558, 457] on div "Large" at bounding box center [497, 460] width 215 height 22
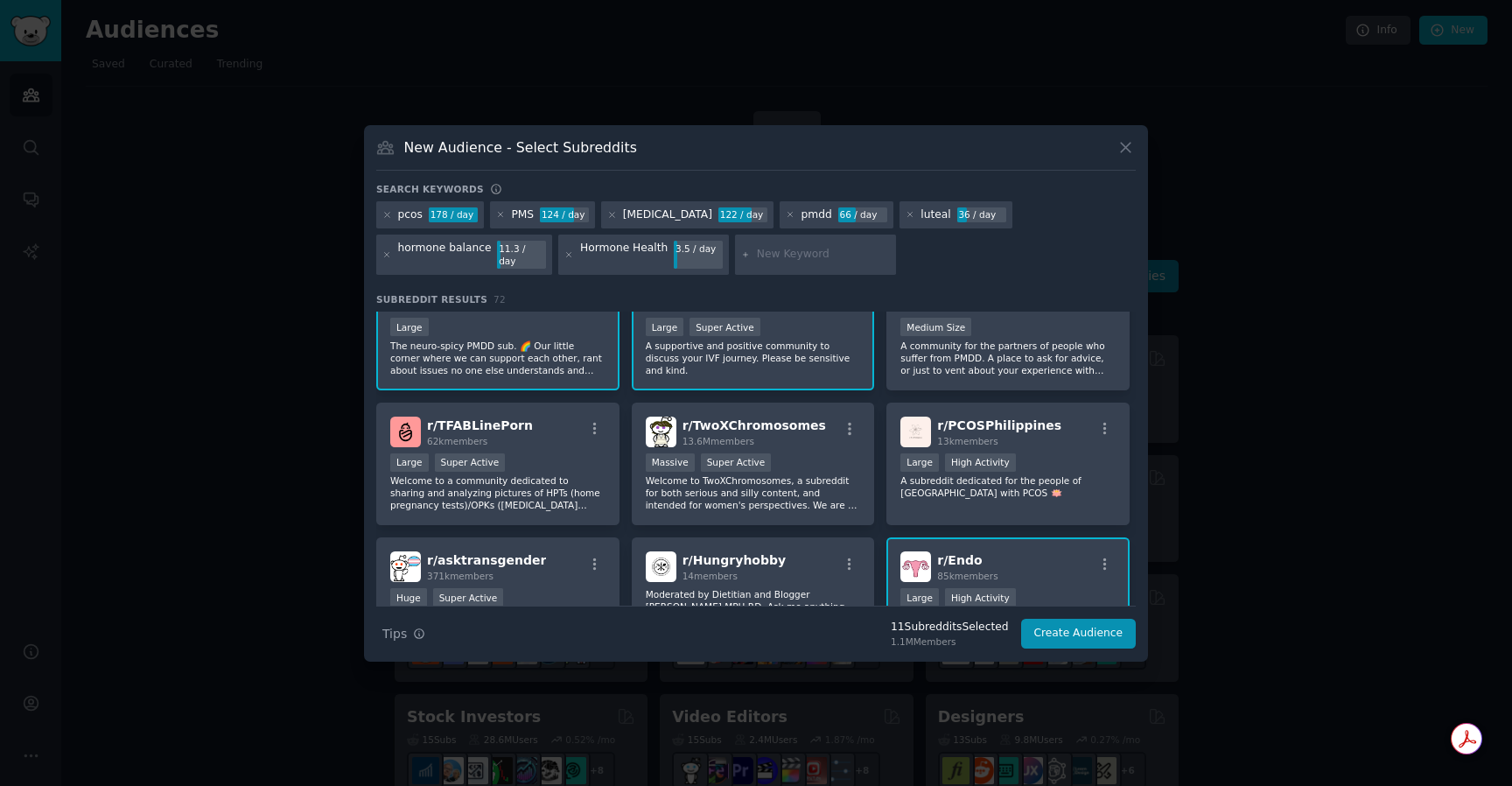
scroll to position [186, 0]
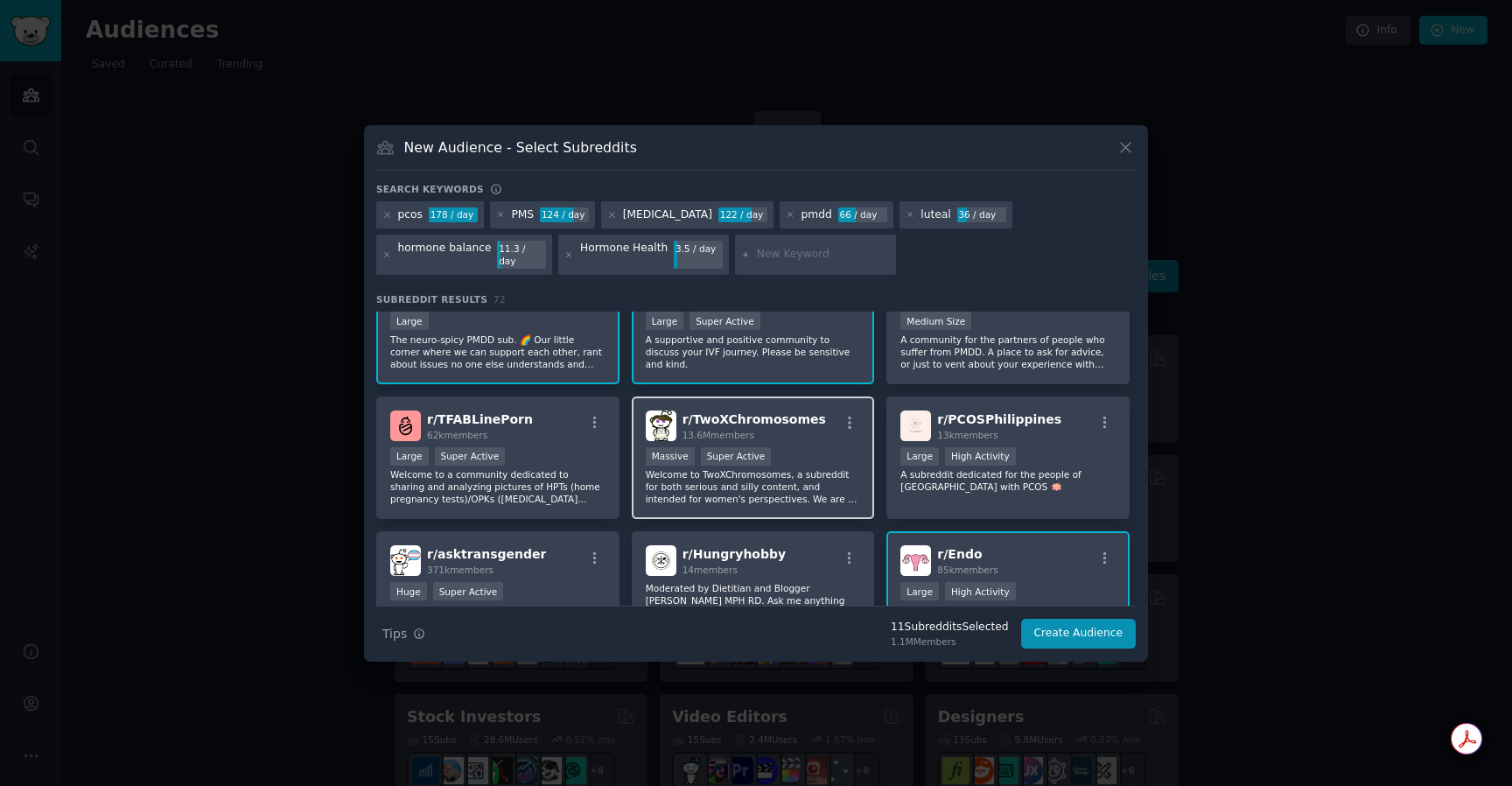
click at [760, 468] on p "Welcome to TwoXChromosomes, a subreddit for both serious and silly content, and…" at bounding box center [753, 486] width 215 height 37
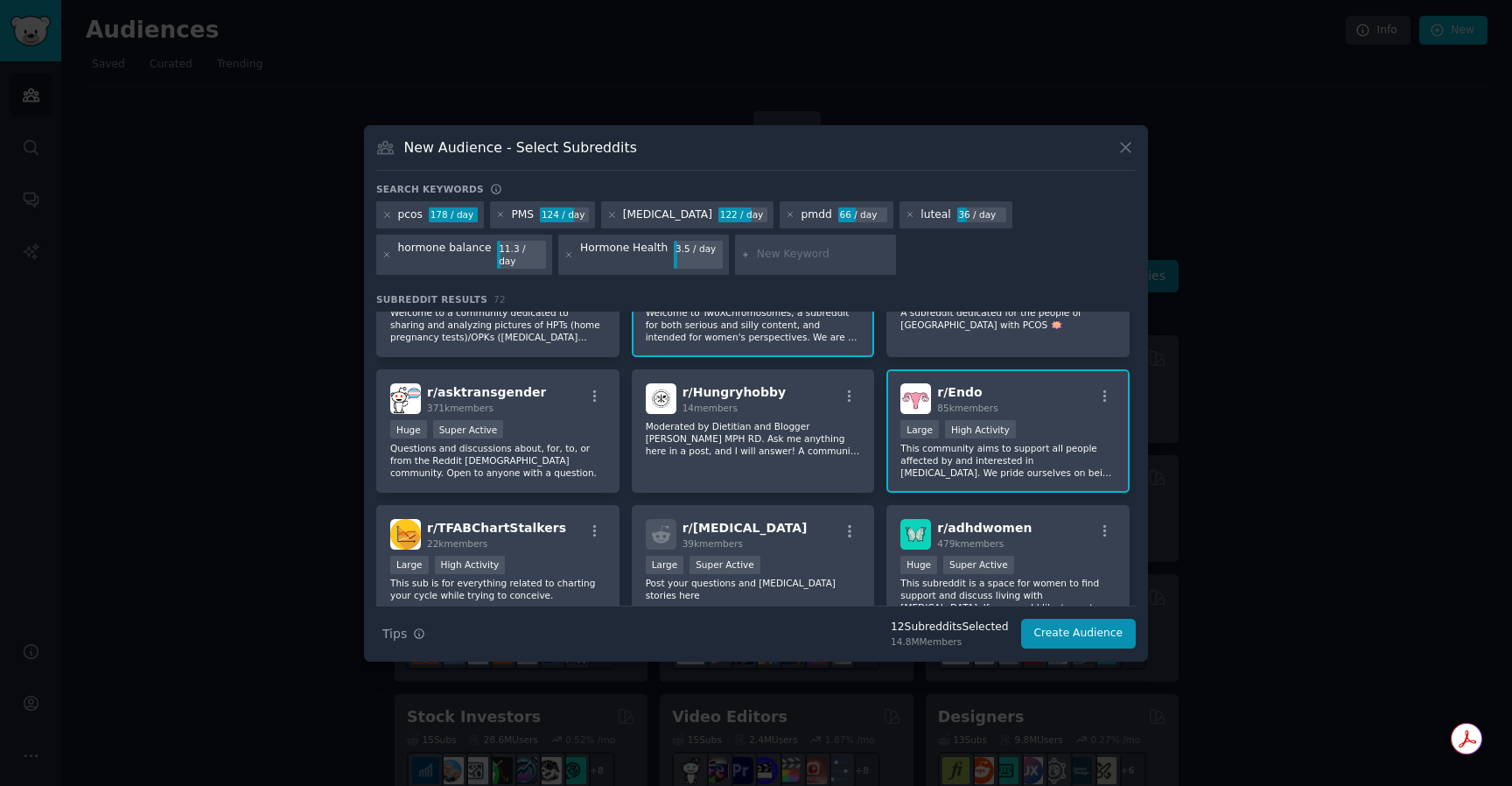
scroll to position [558, 0]
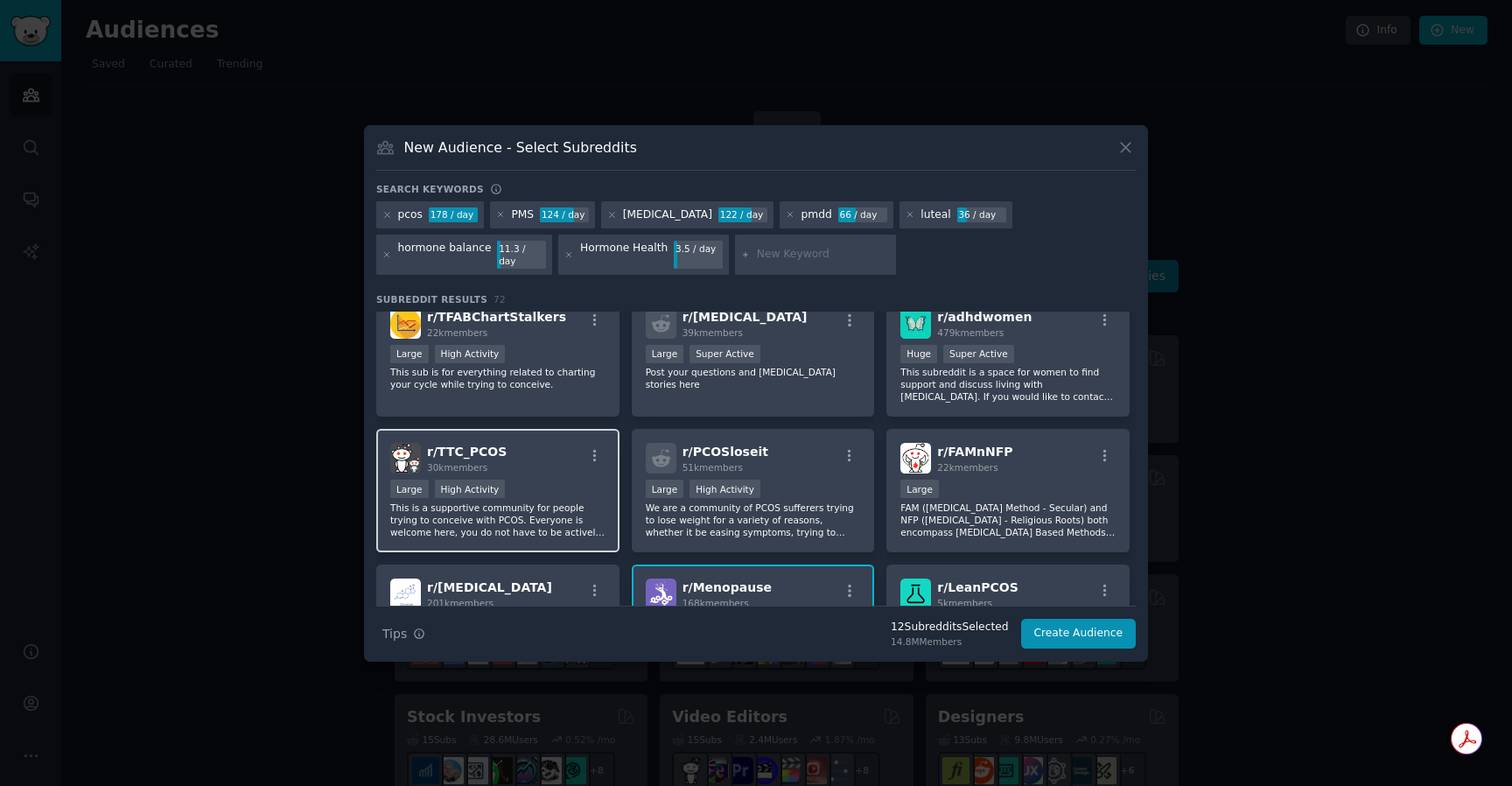
click at [511, 492] on div "Large High Activity" at bounding box center [497, 490] width 215 height 22
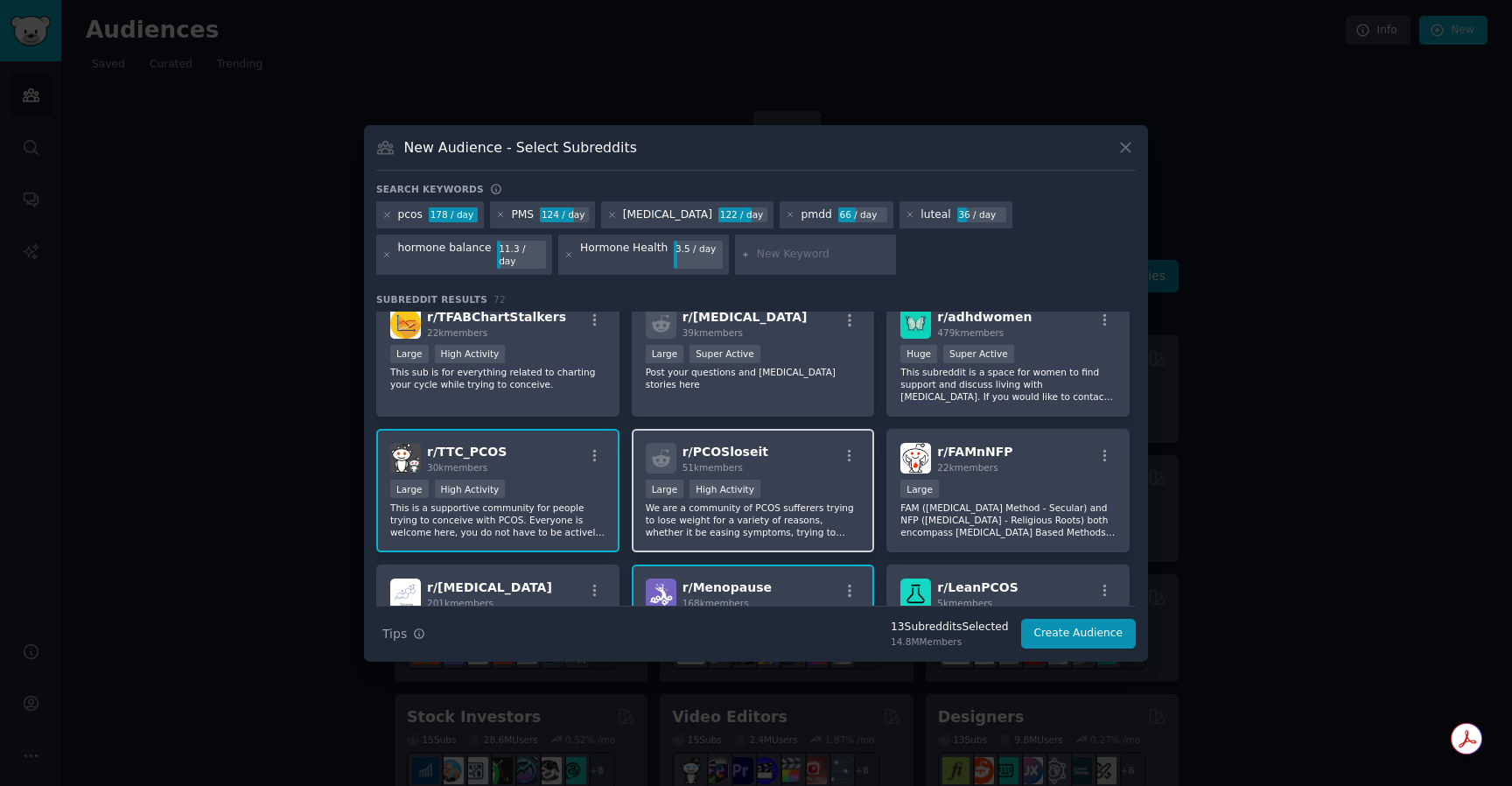
scroll to position [499, 0]
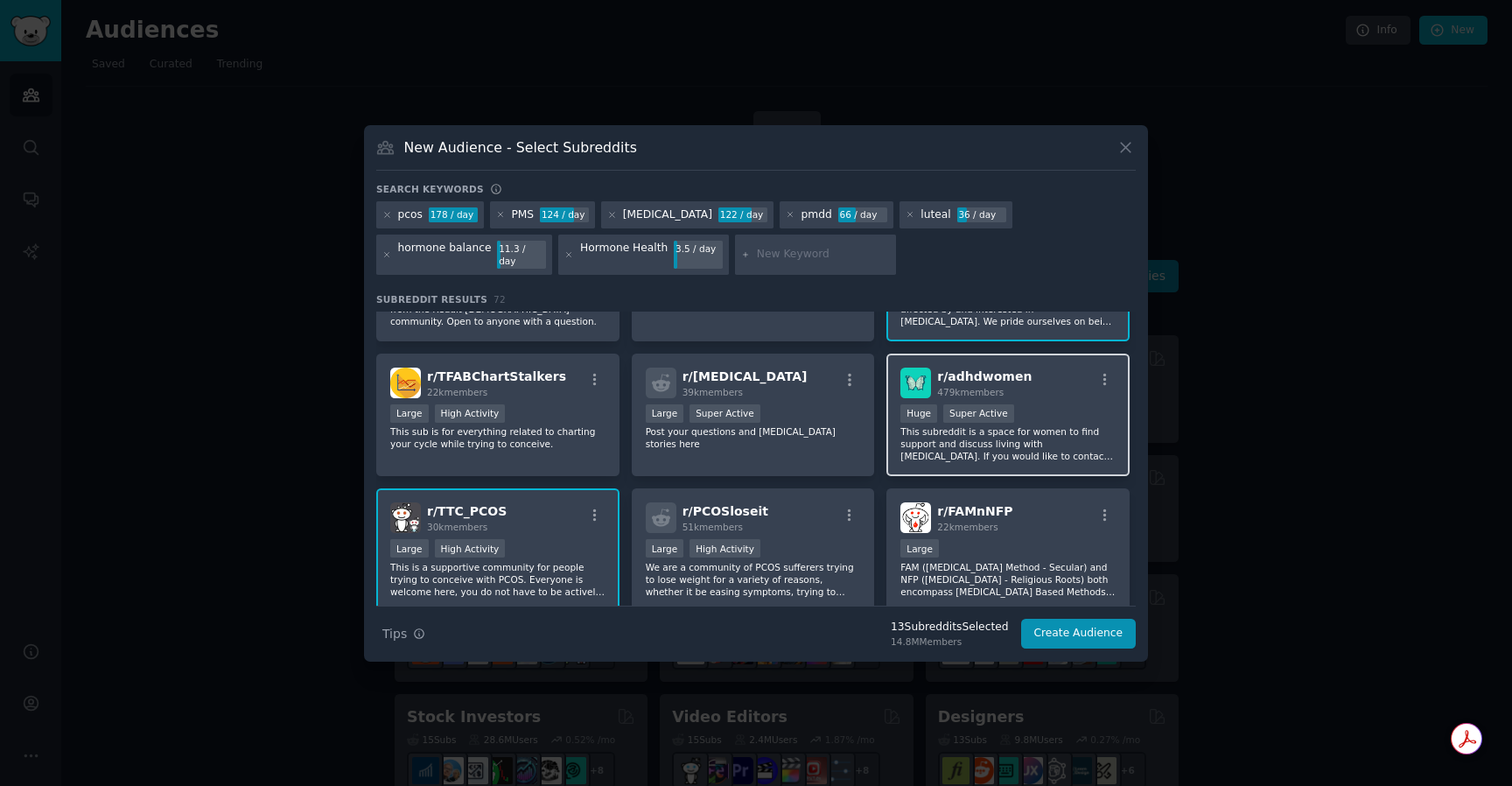
click at [1096, 415] on div "Huge Super Active" at bounding box center [1008, 415] width 215 height 22
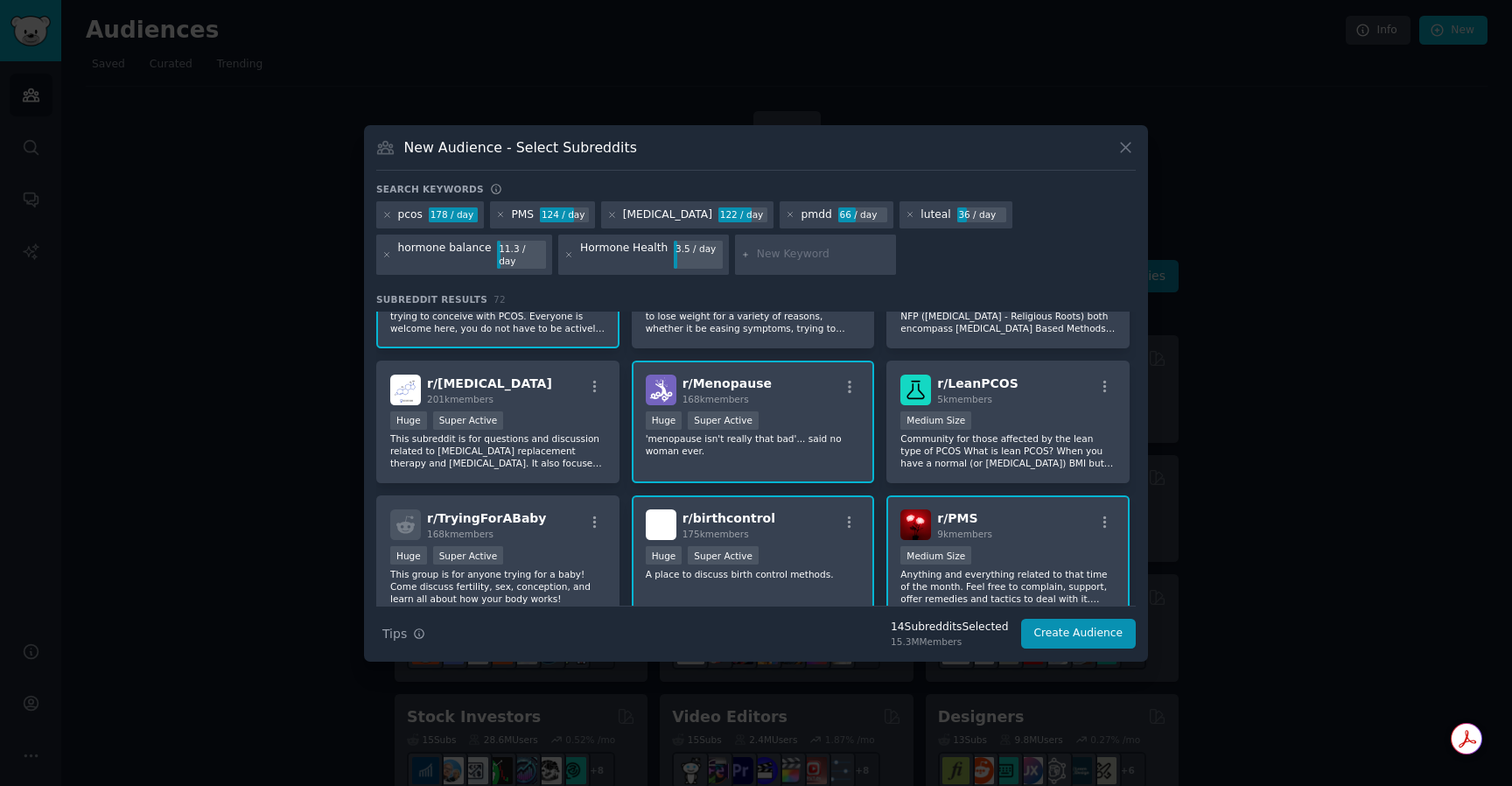
scroll to position [786, 0]
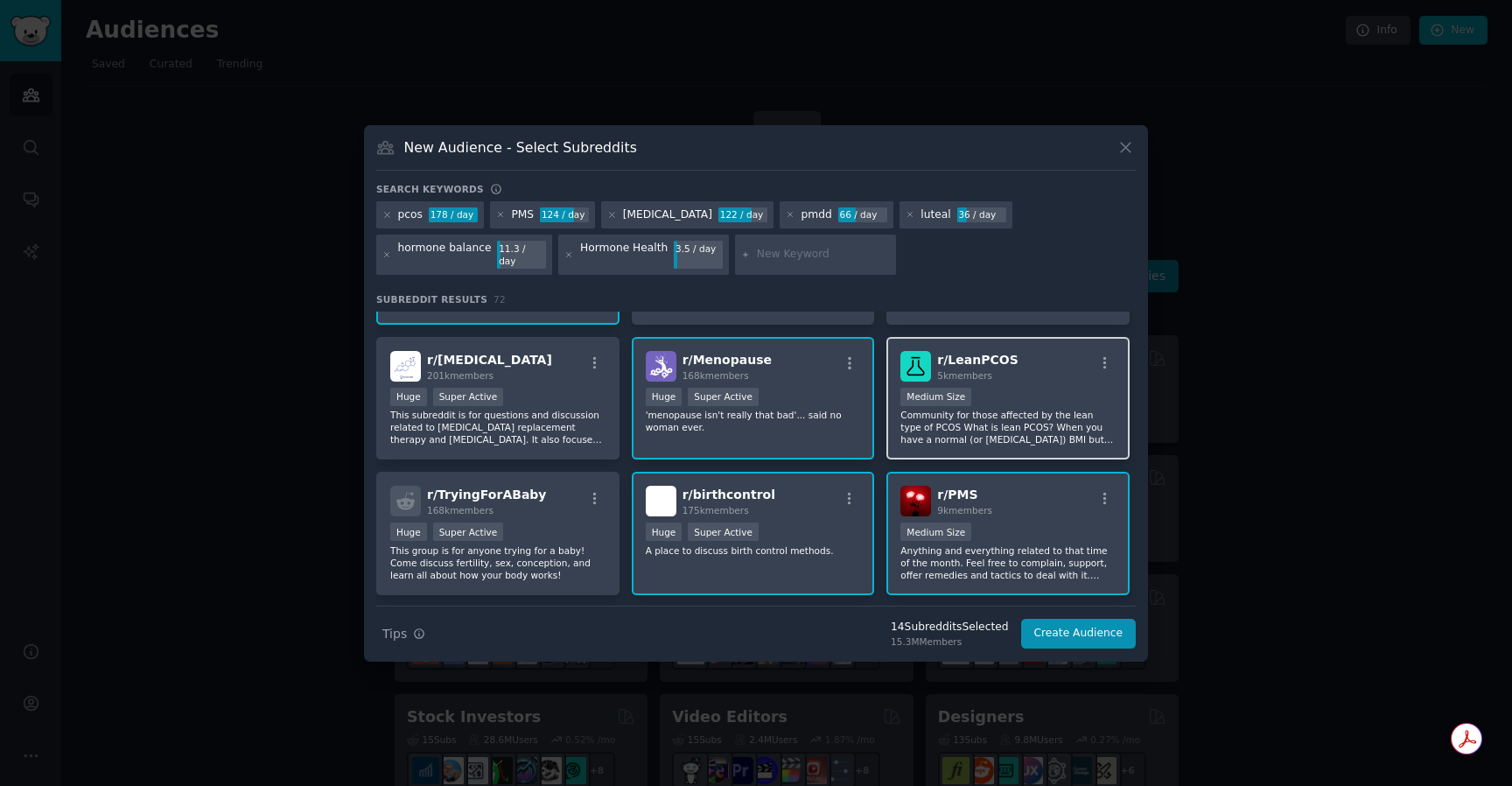
click at [1030, 387] on div "Medium Size" at bounding box center [1008, 398] width 215 height 22
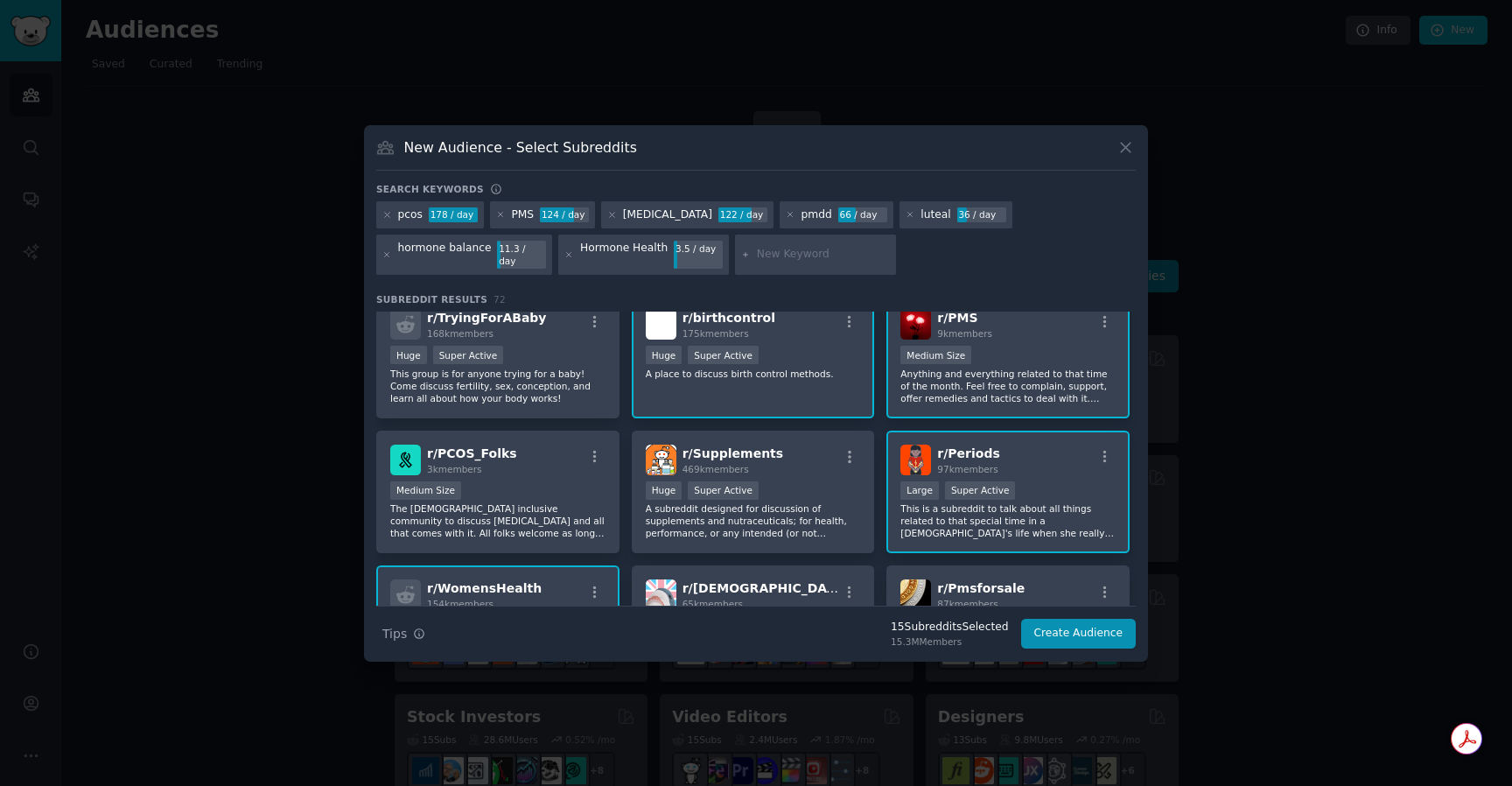
scroll to position [967, 0]
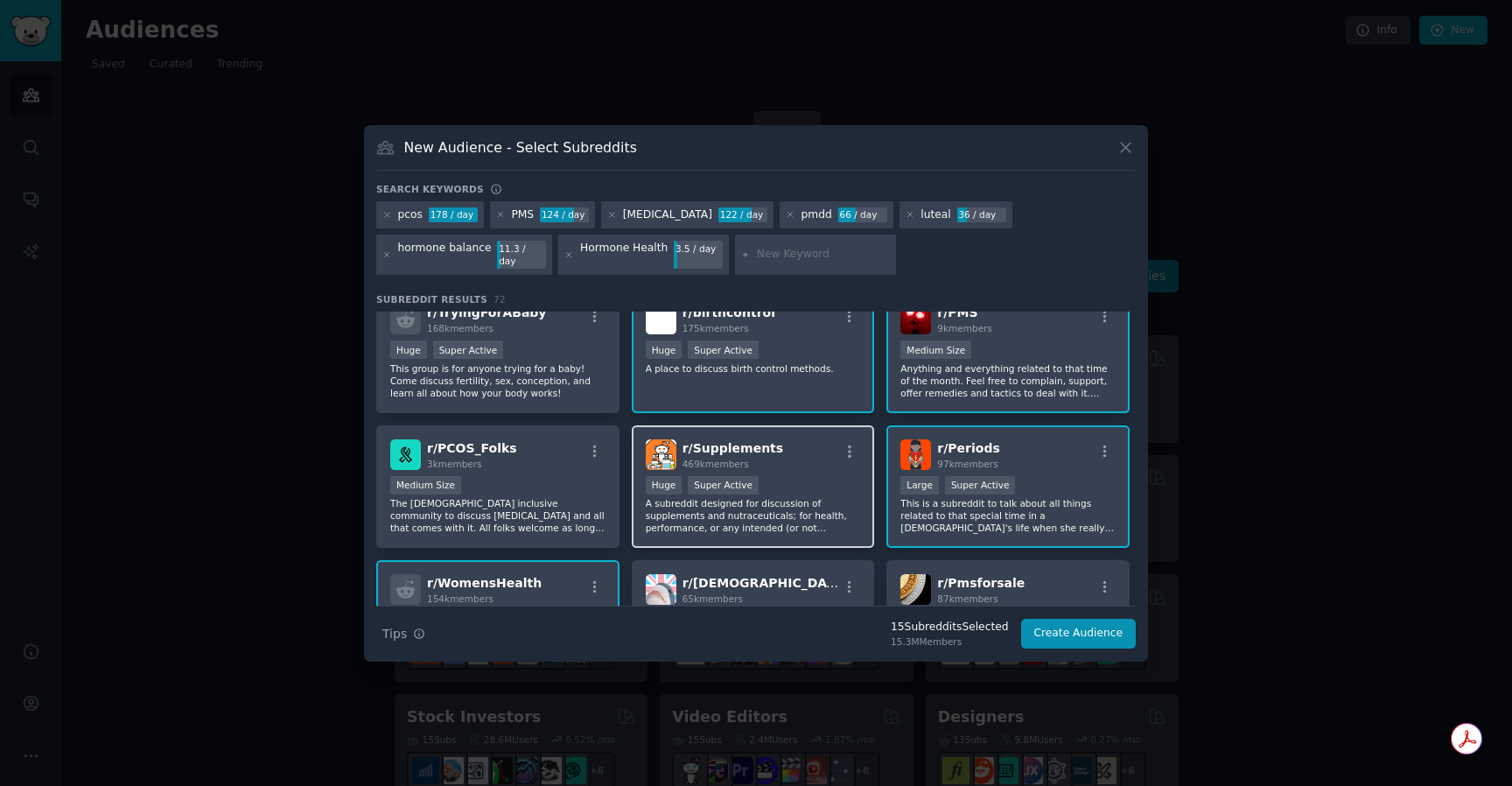
click at [753, 463] on div "469k members" at bounding box center [734, 464] width 102 height 12
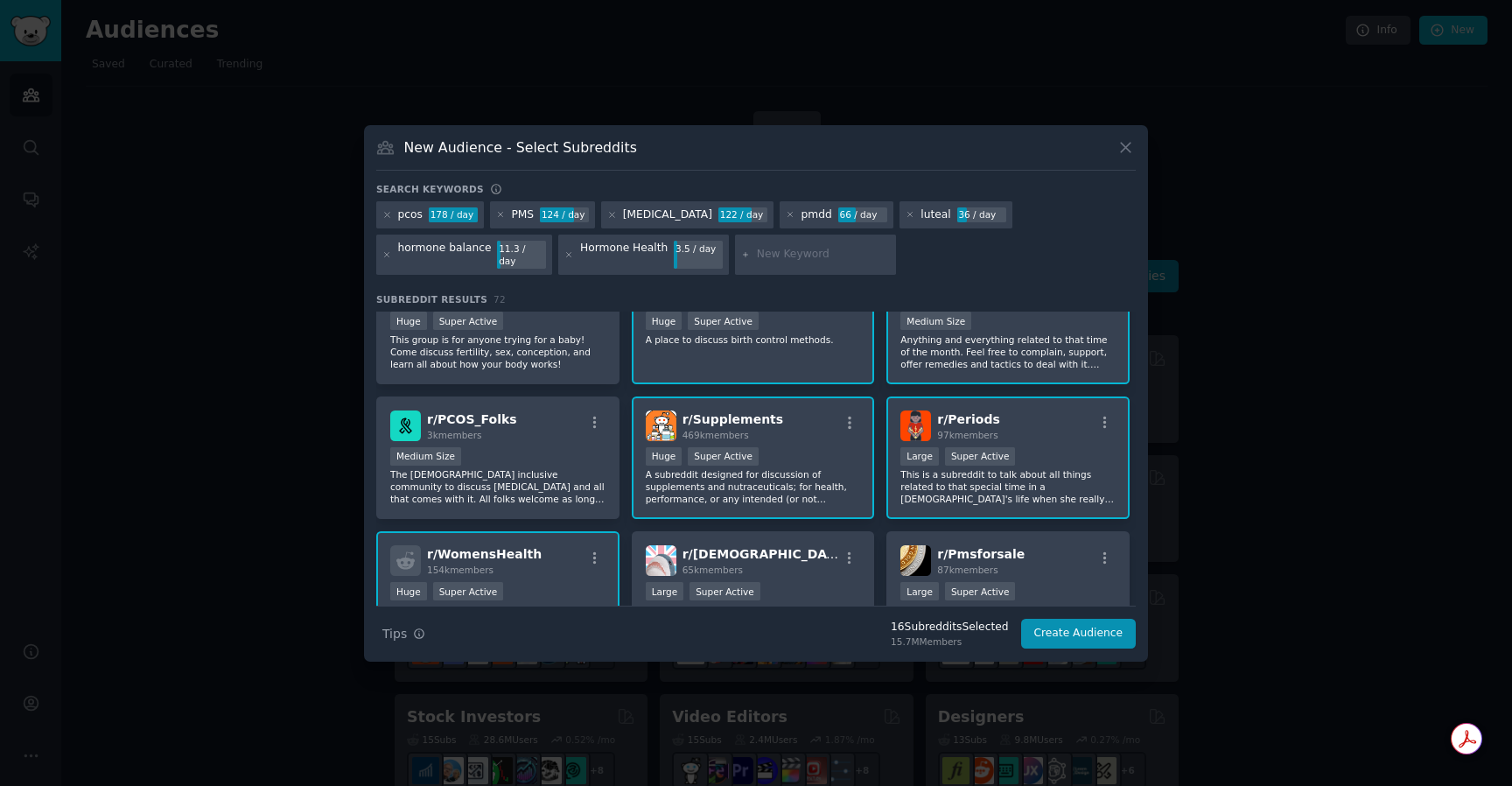
scroll to position [1006, 0]
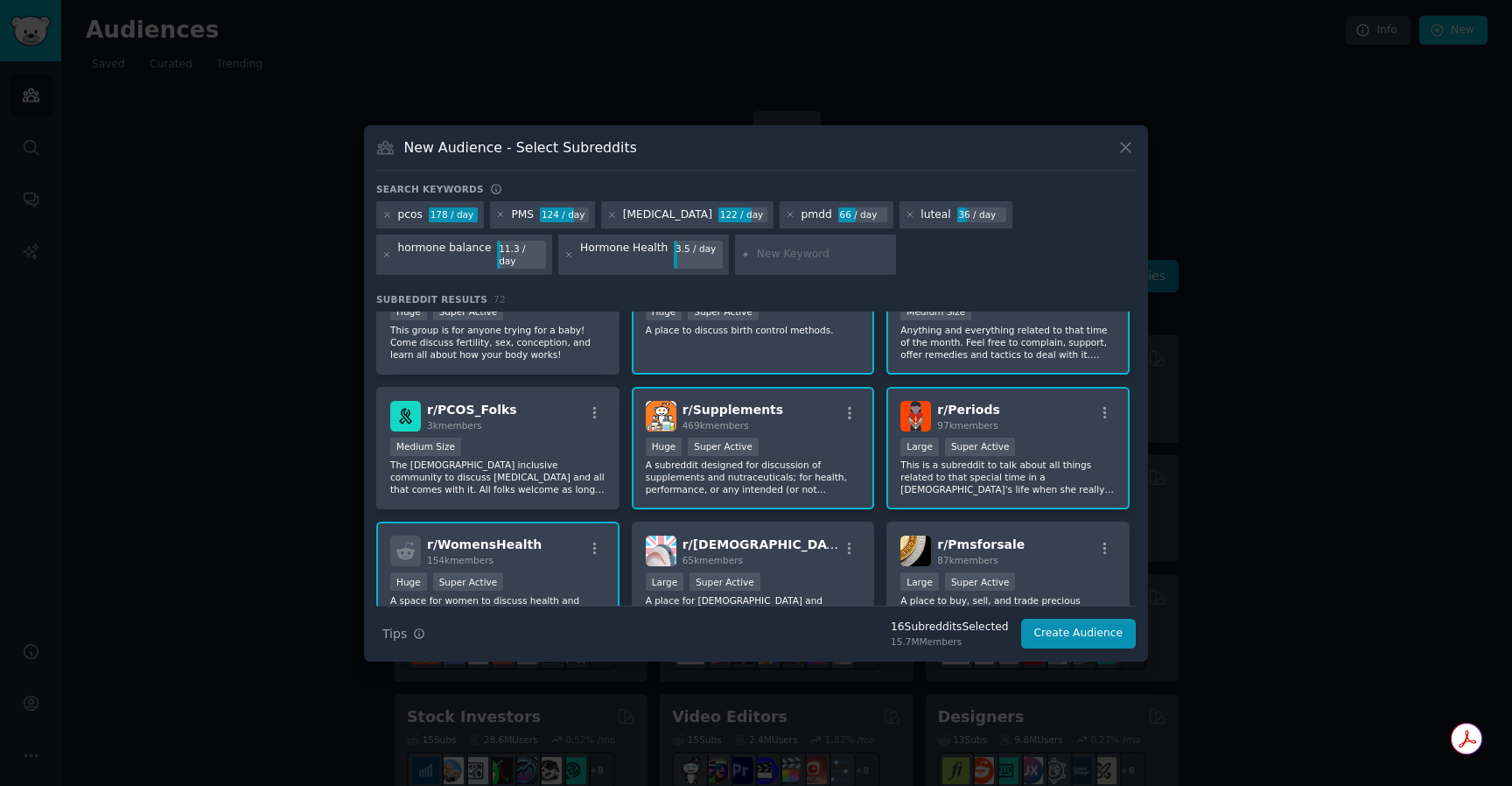
click at [764, 253] on input "text" at bounding box center [823, 255] width 133 height 16
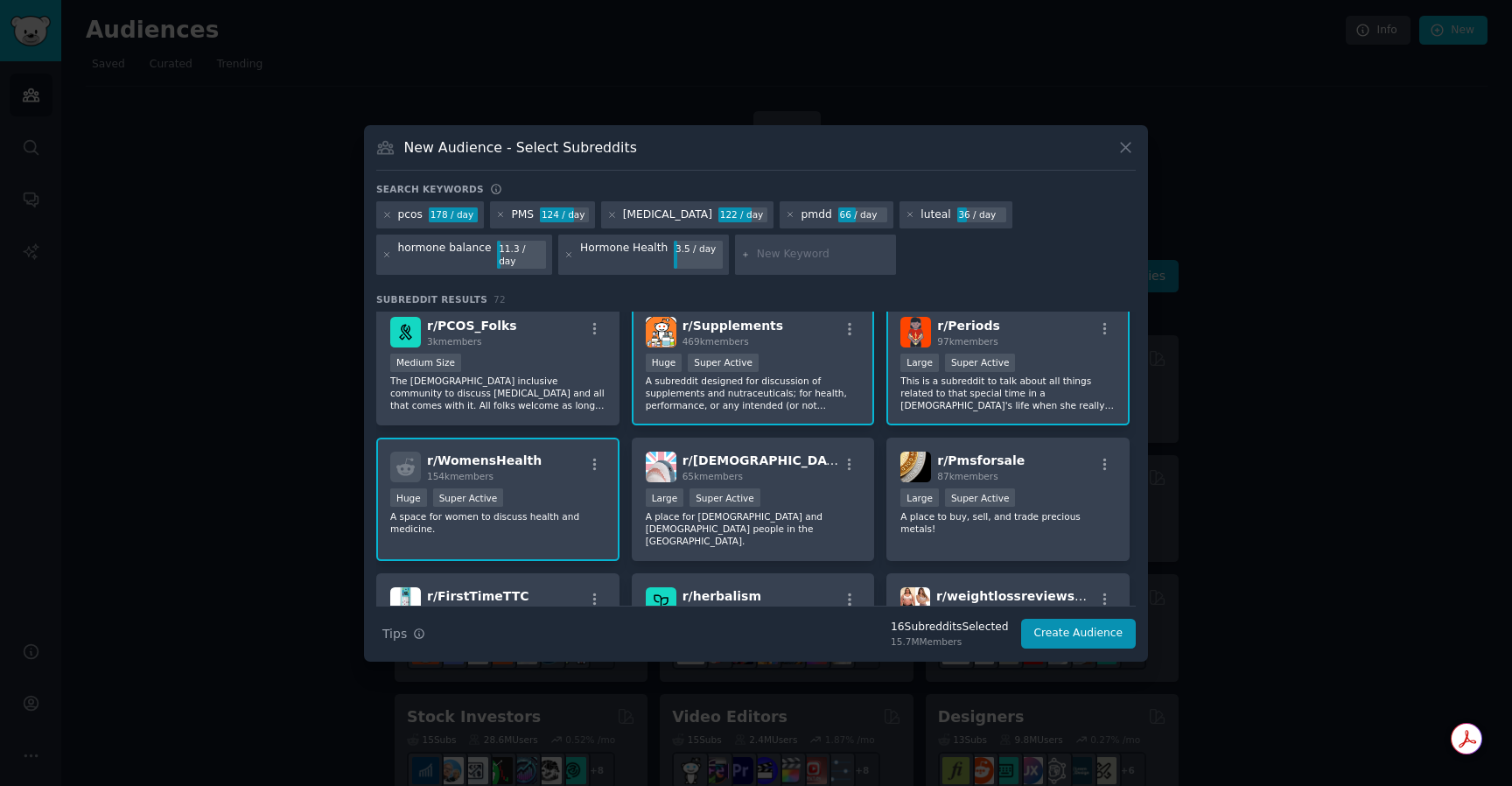
scroll to position [1079, 0]
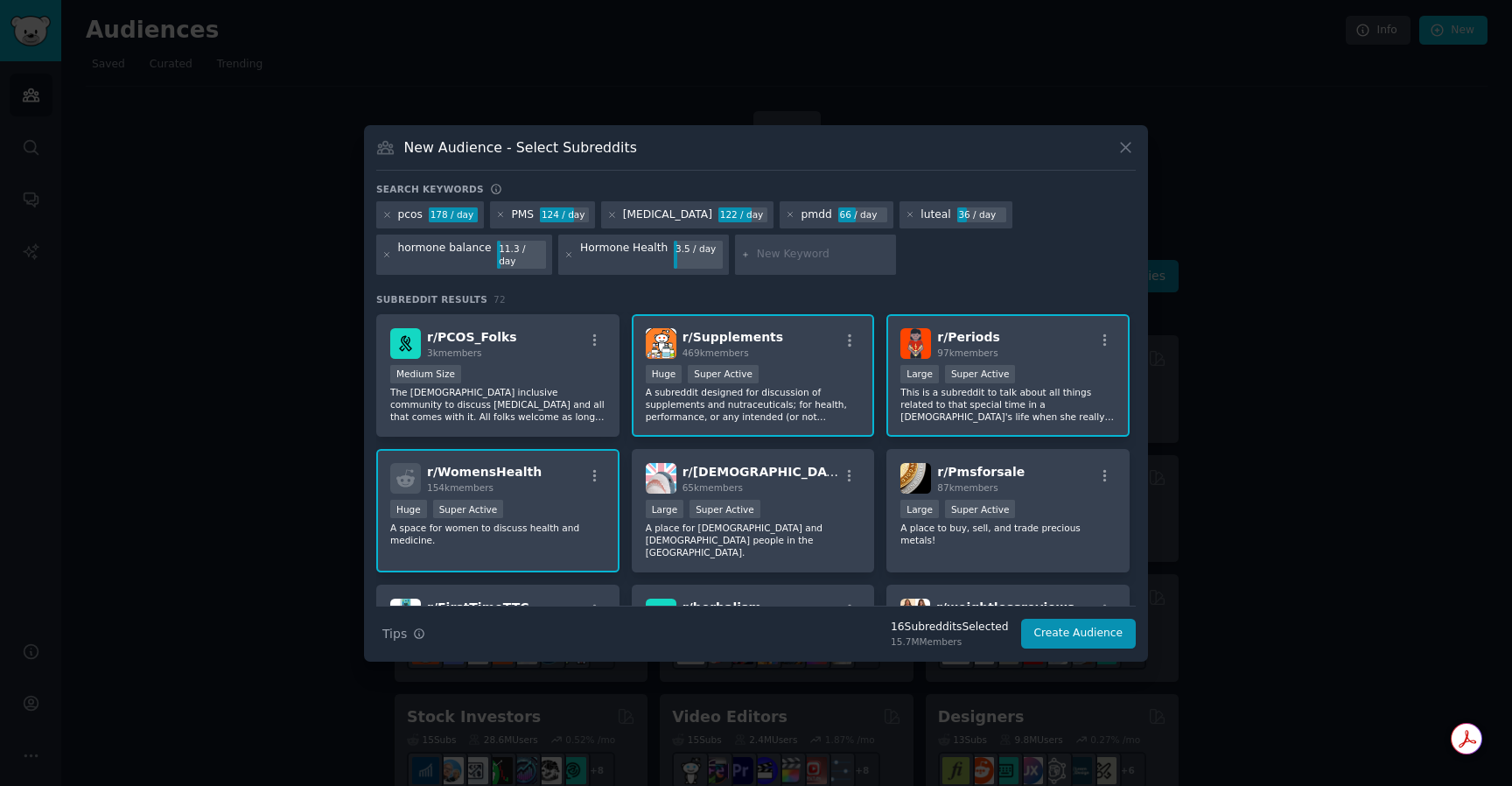
type input "c"
type input "menstrual"
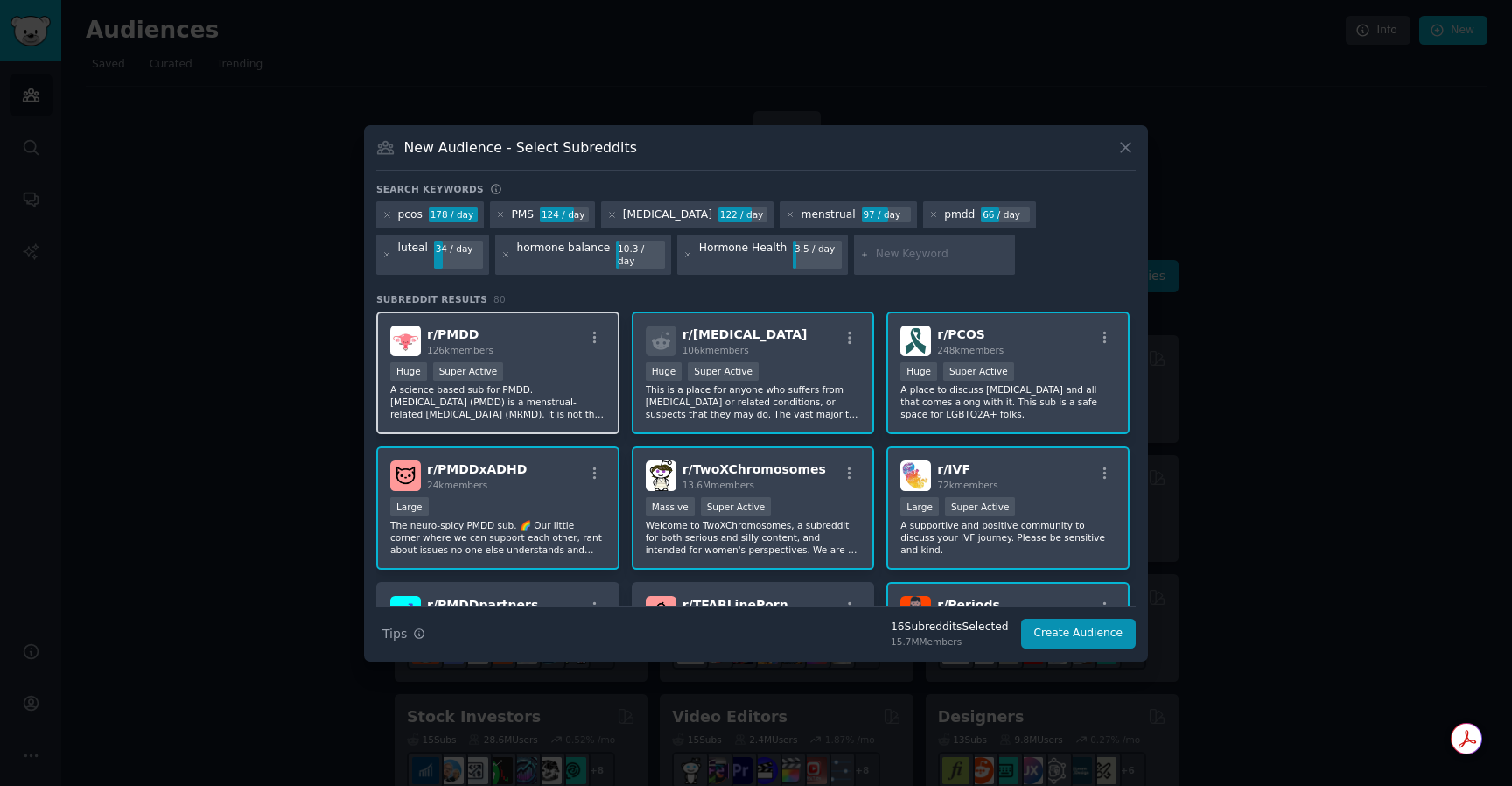
click at [530, 362] on div "Huge Super Active" at bounding box center [497, 373] width 215 height 22
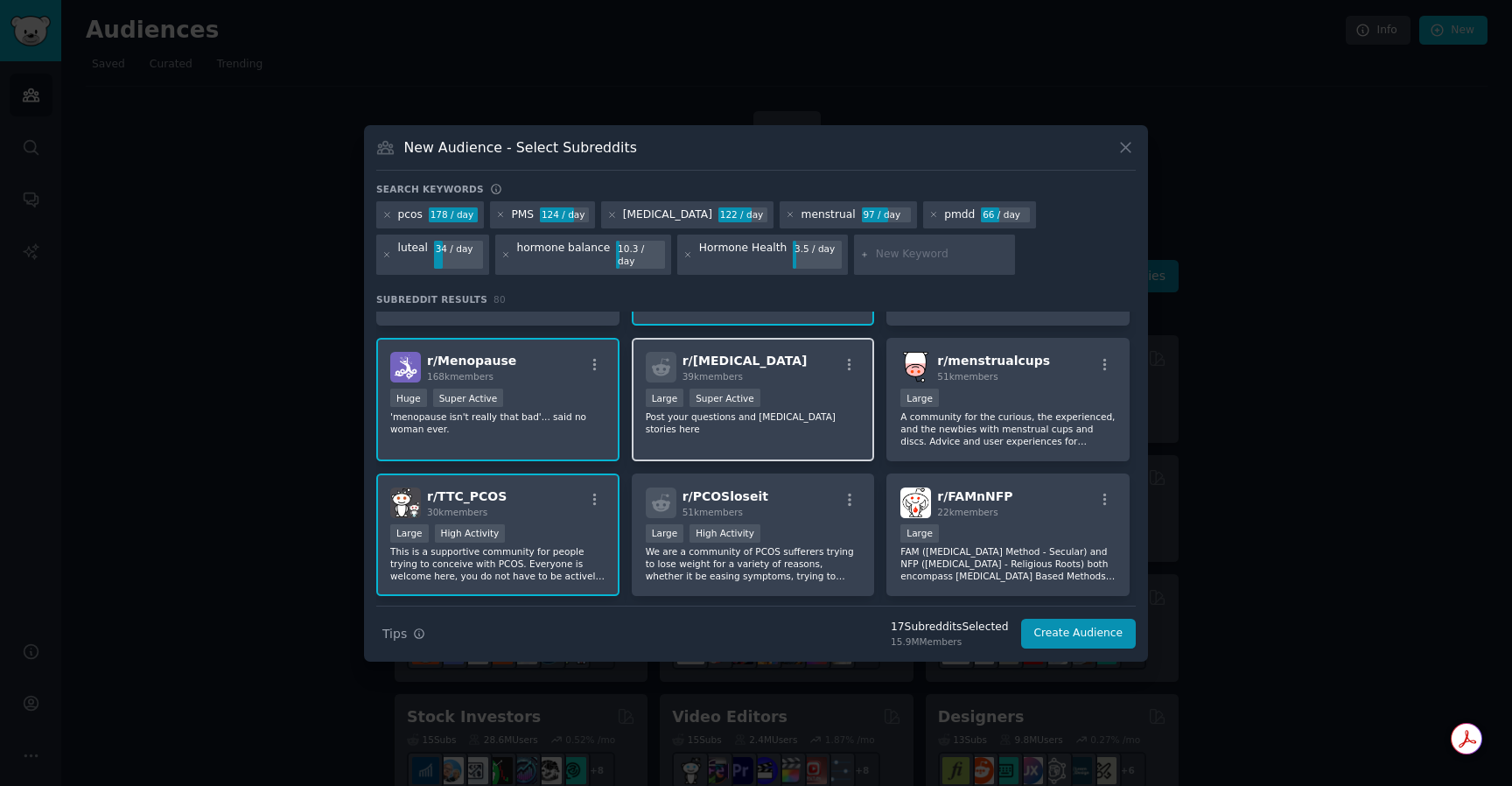
scroll to position [657, 0]
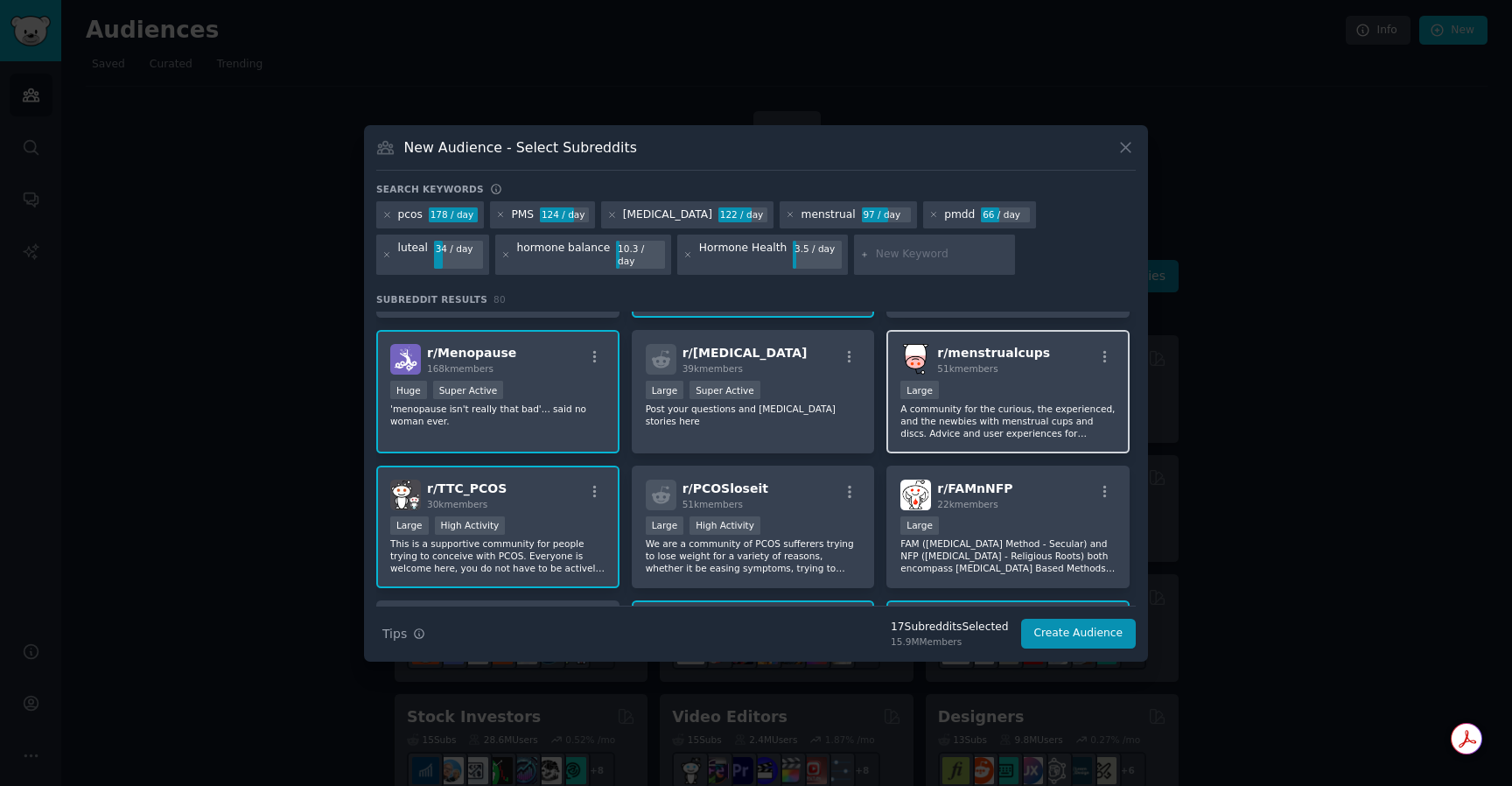
click at [1073, 373] on div "r/ menstrualcups 51k members Large A community for the curious, the experienced…" at bounding box center [1008, 392] width 244 height 123
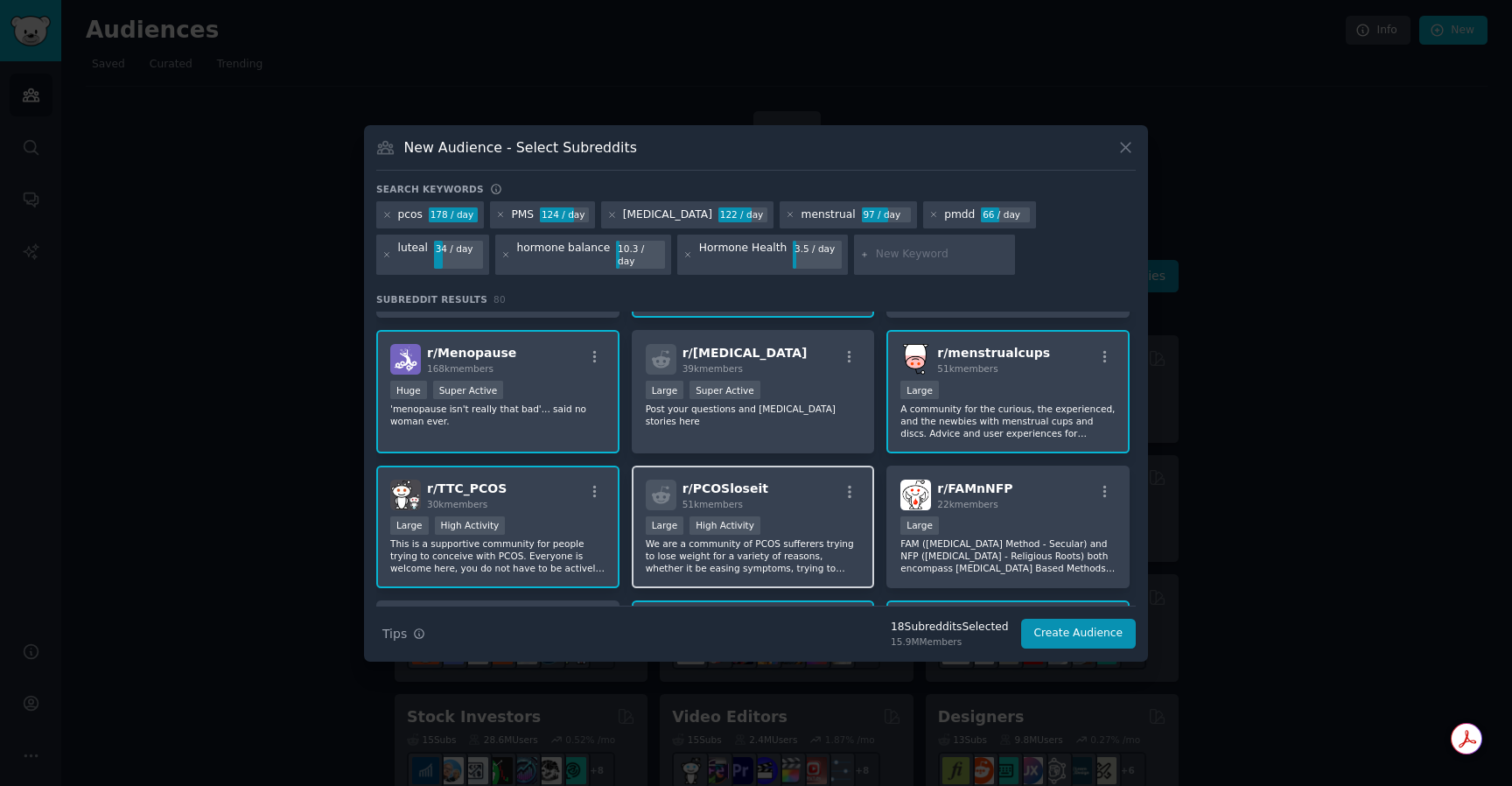
click at [825, 520] on div "Large High Activity" at bounding box center [753, 527] width 215 height 22
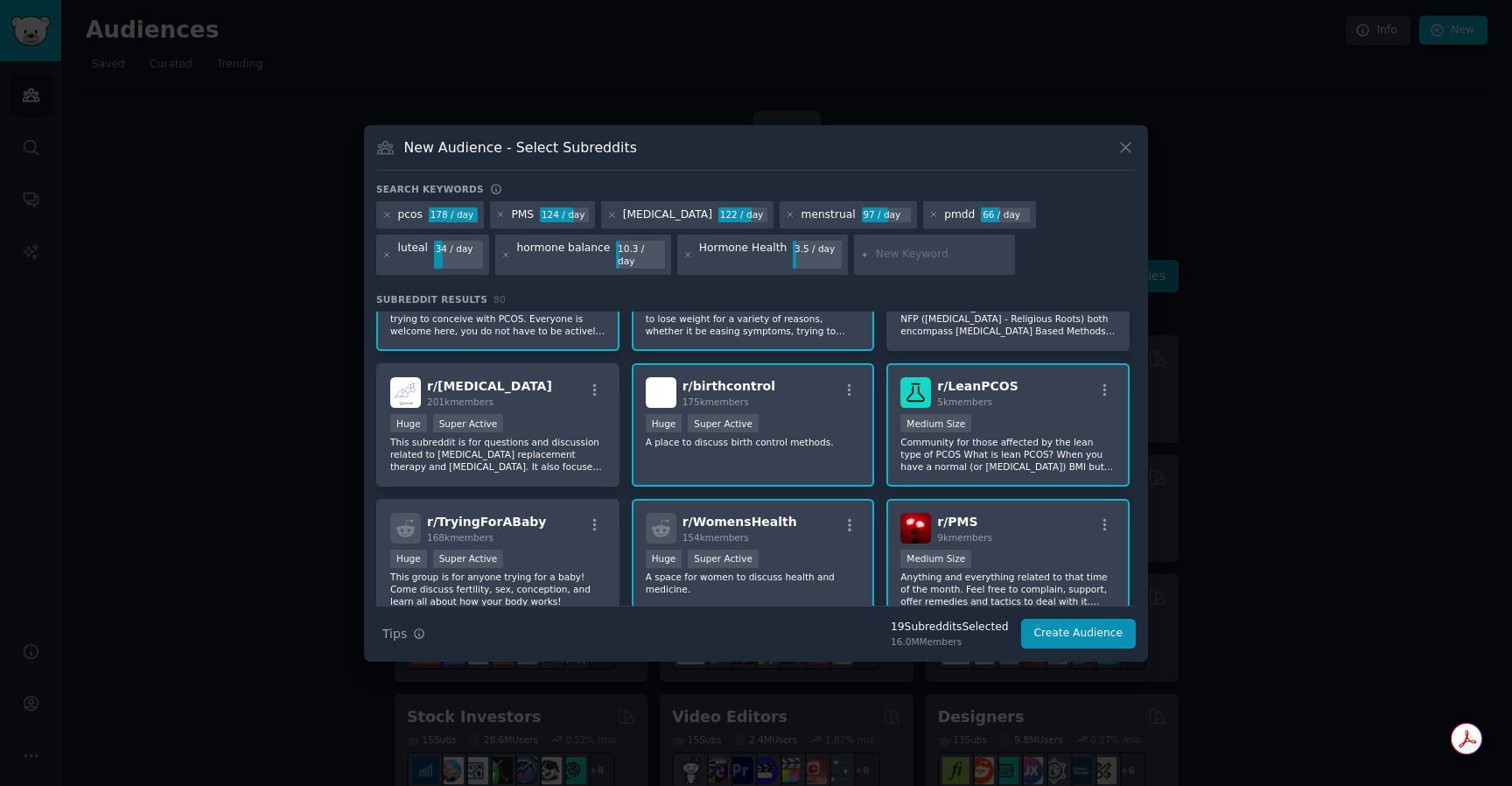
scroll to position [987, 0]
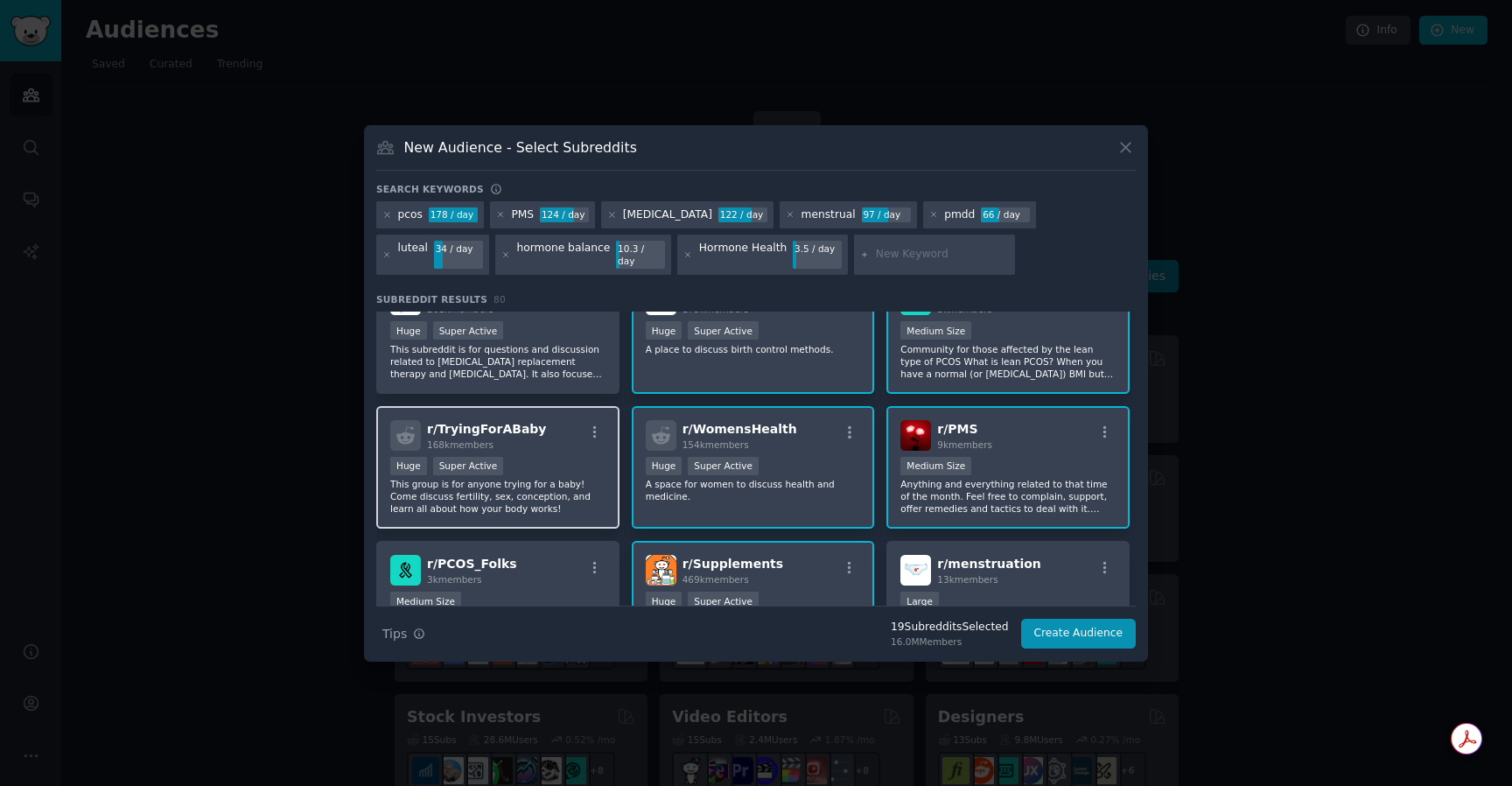
click at [555, 459] on div "Huge Super Active" at bounding box center [497, 467] width 215 height 22
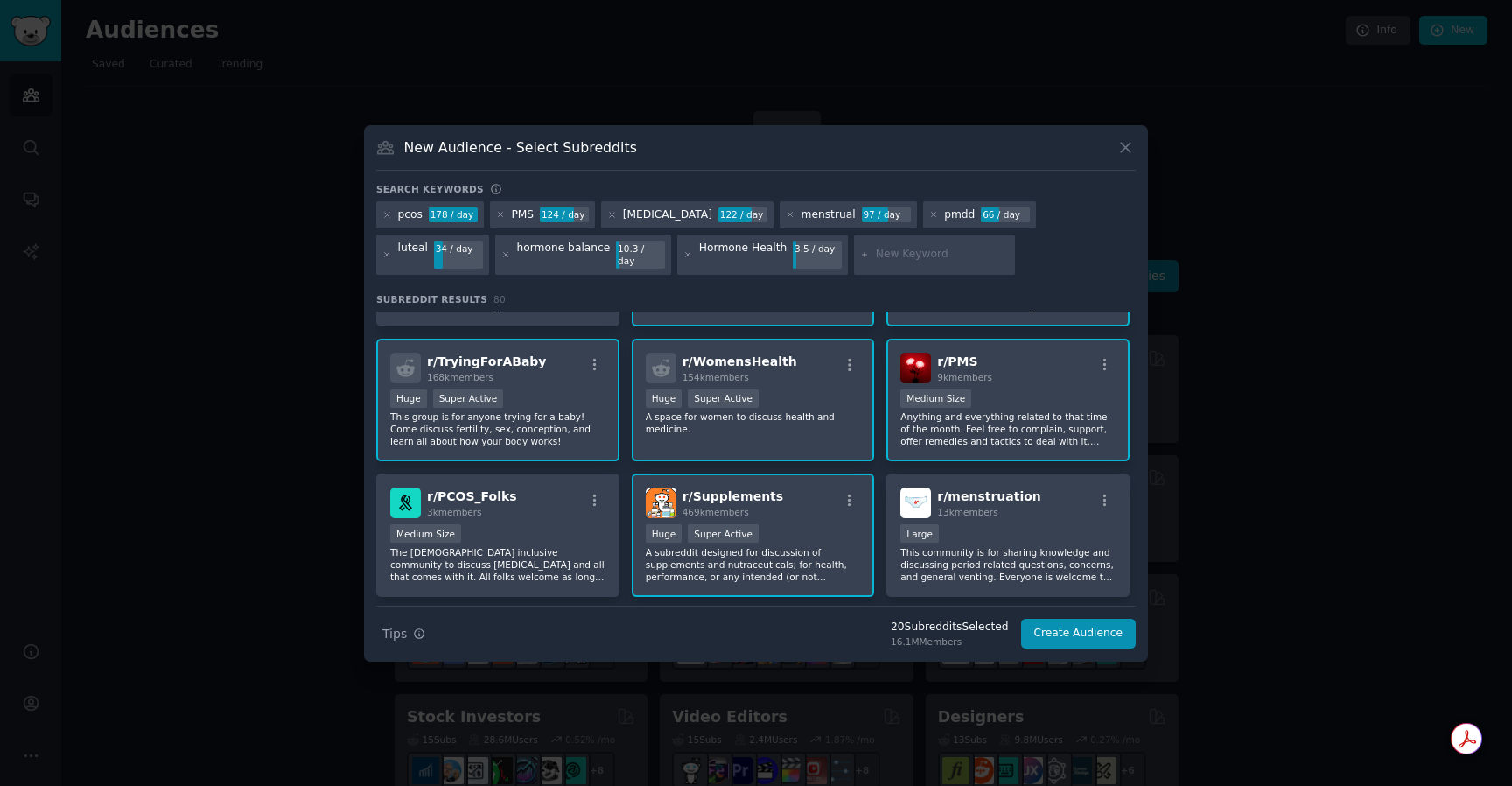
scroll to position [1060, 0]
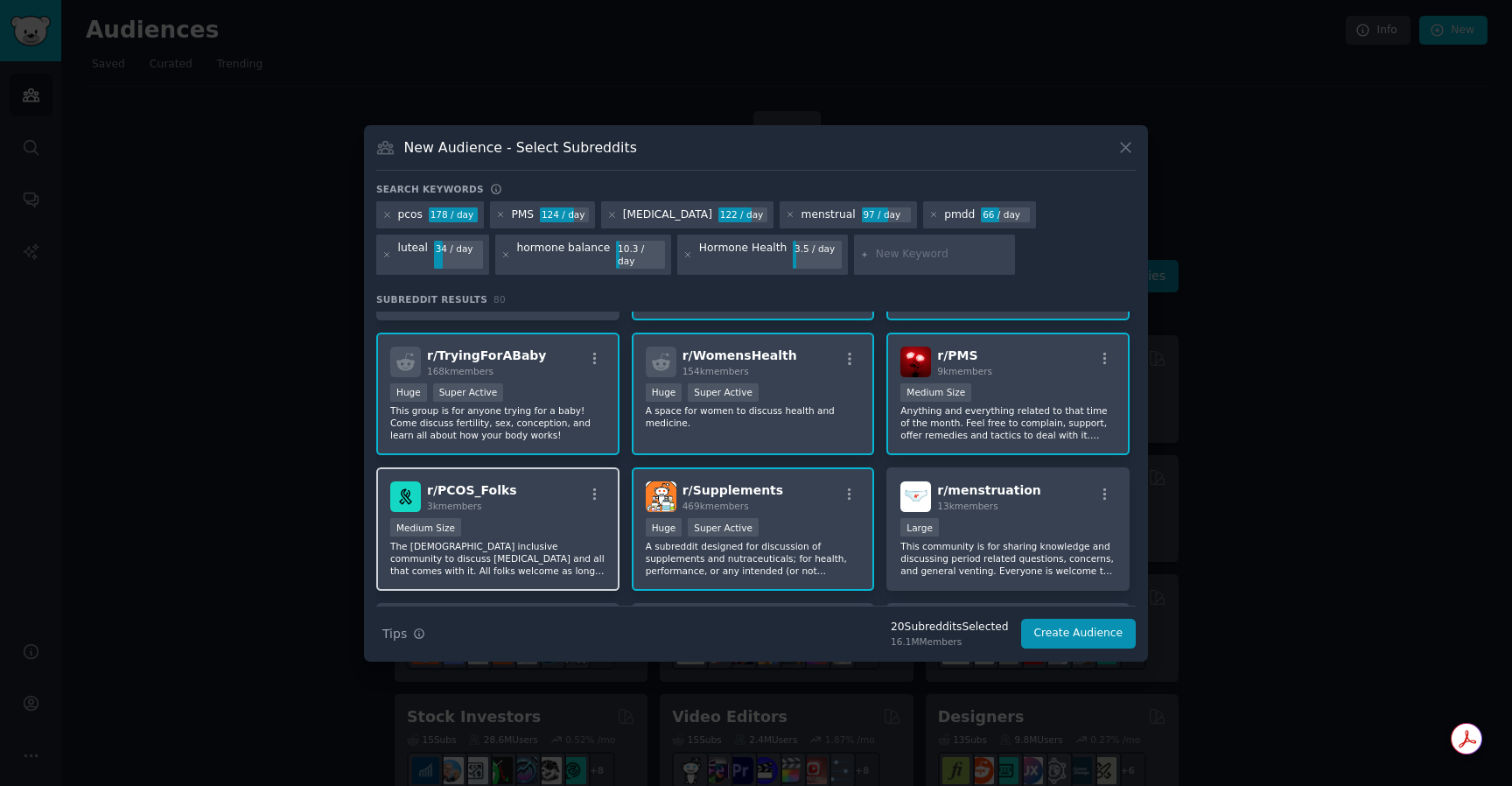
click at [536, 492] on div "r/ PCOS_Folks 3k members" at bounding box center [497, 496] width 215 height 30
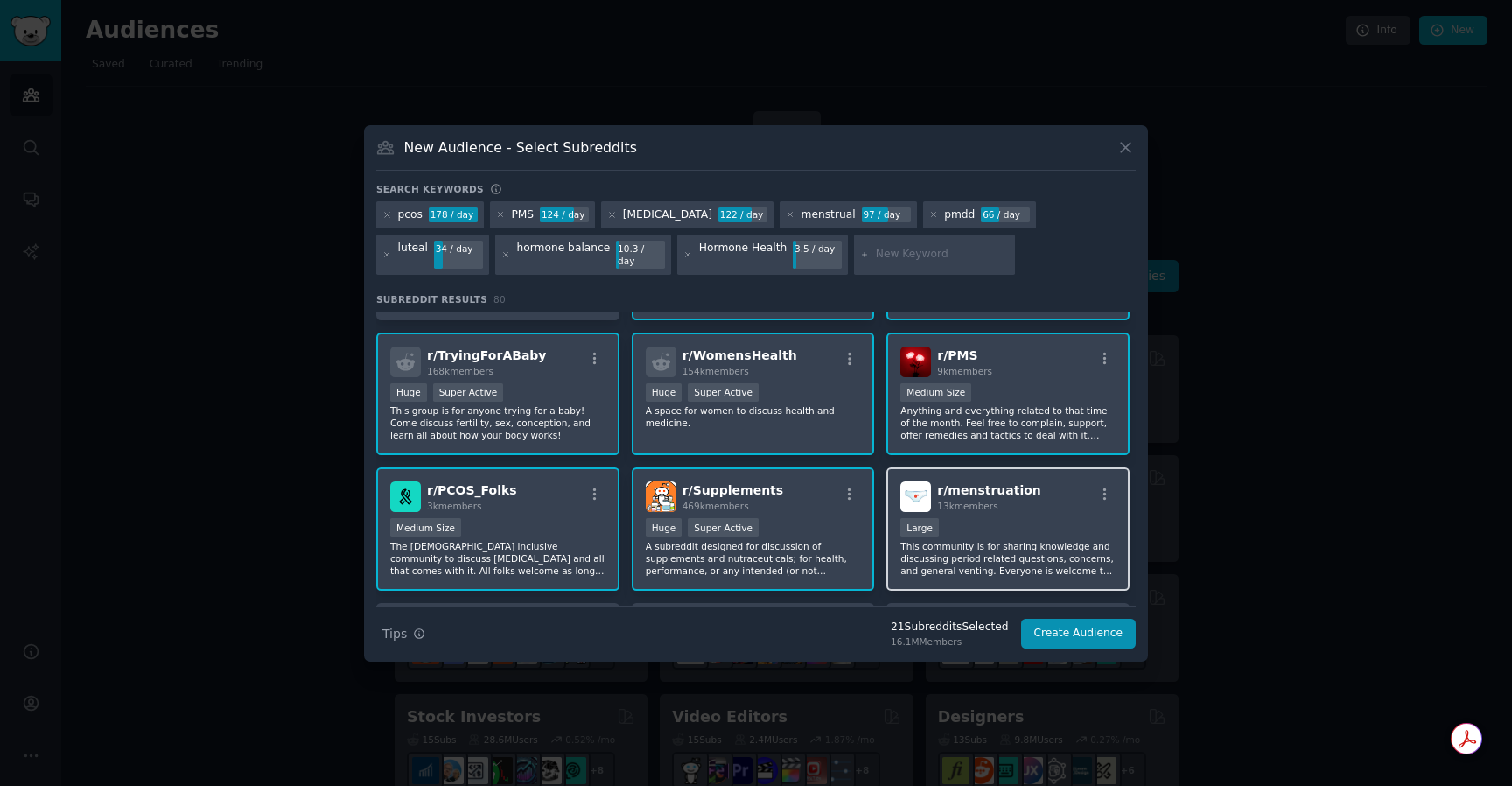
click at [1016, 486] on span "r/ menstruation" at bounding box center [989, 490] width 104 height 14
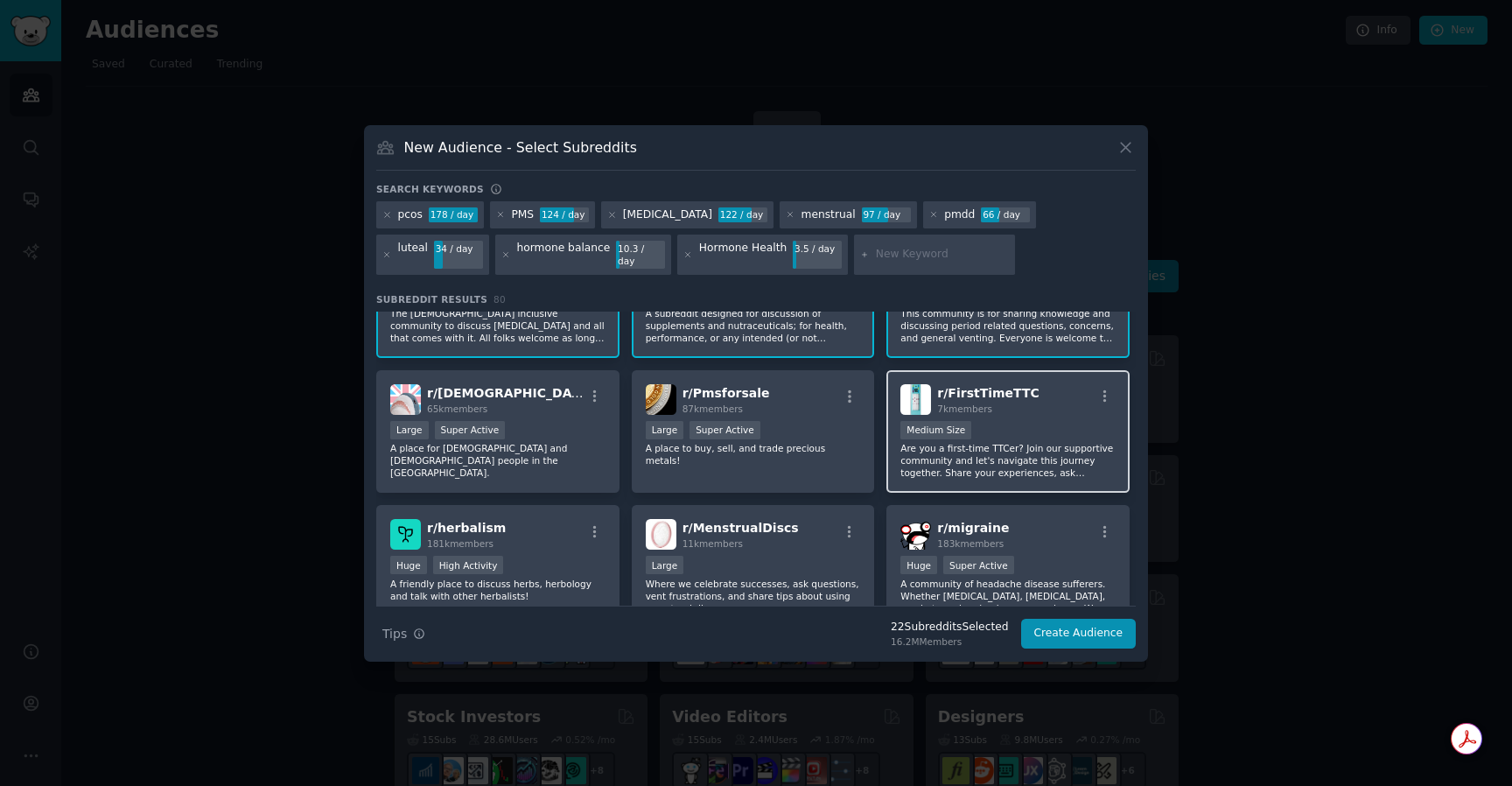
scroll to position [1391, 0]
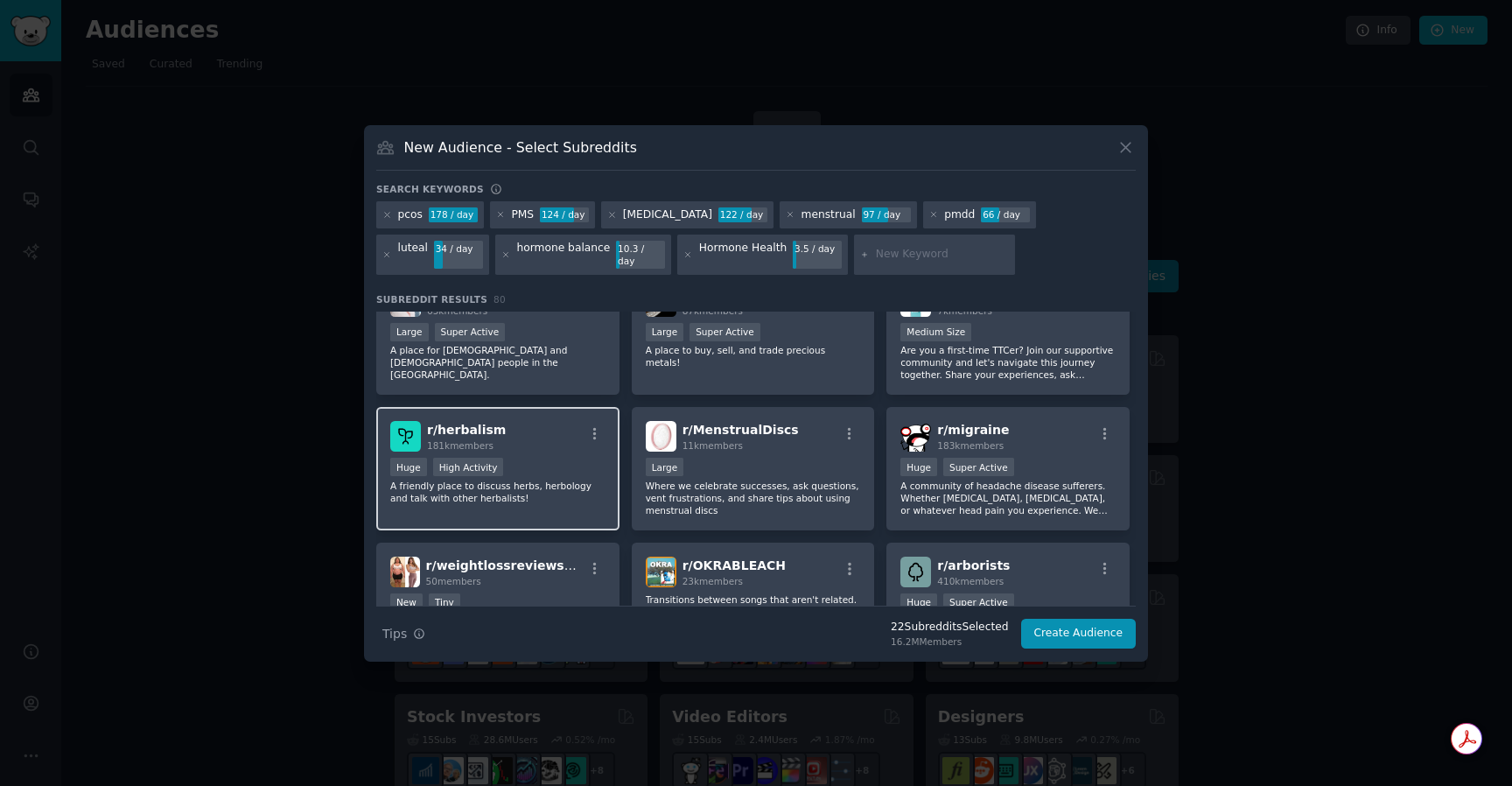
click at [554, 444] on div "r/ herbalism 181k members" at bounding box center [497, 436] width 215 height 30
click at [1110, 627] on button "Create Audience" at bounding box center [1078, 633] width 115 height 29
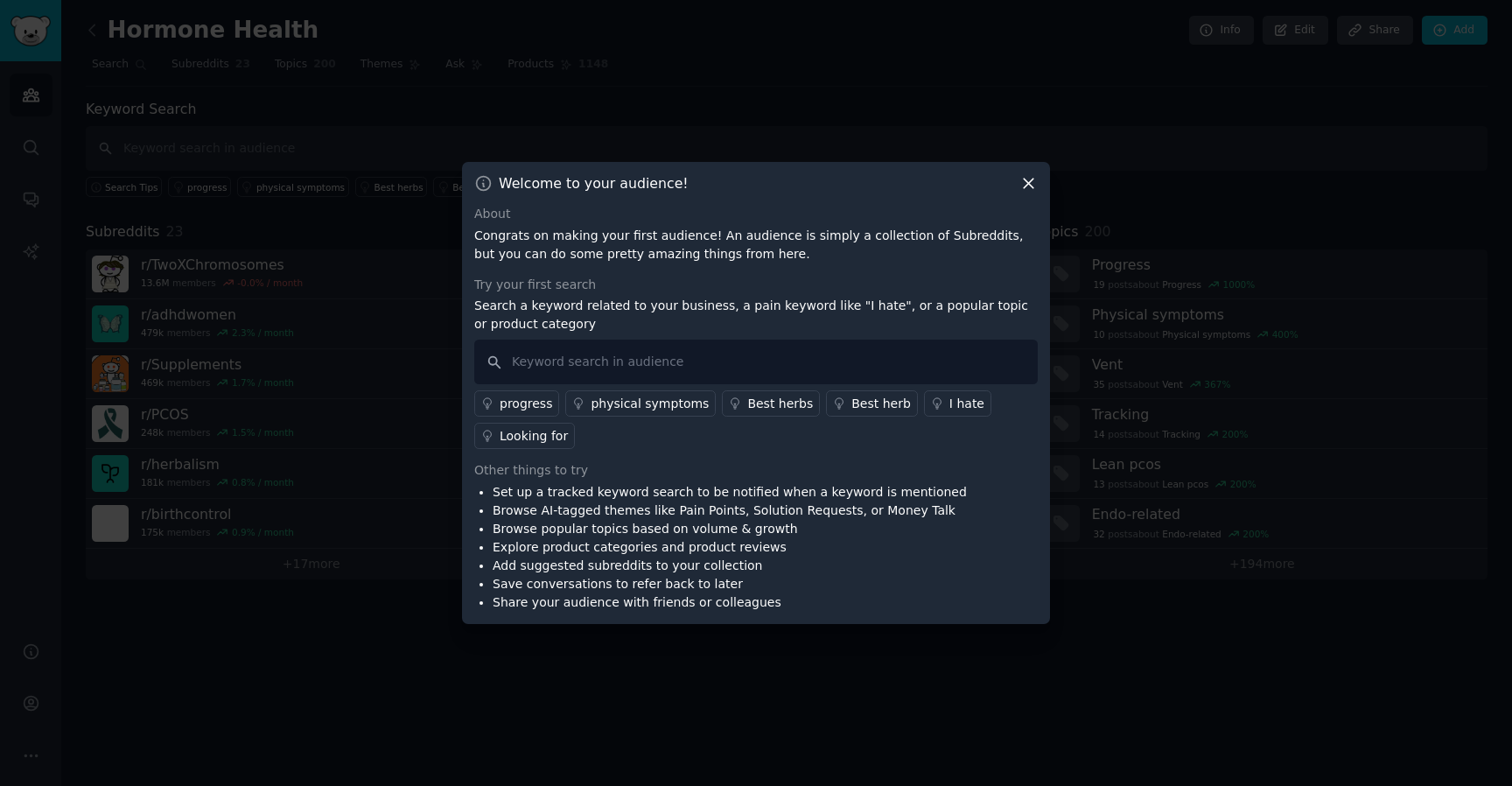
click at [601, 409] on div "physical symptoms" at bounding box center [650, 403] width 118 height 19
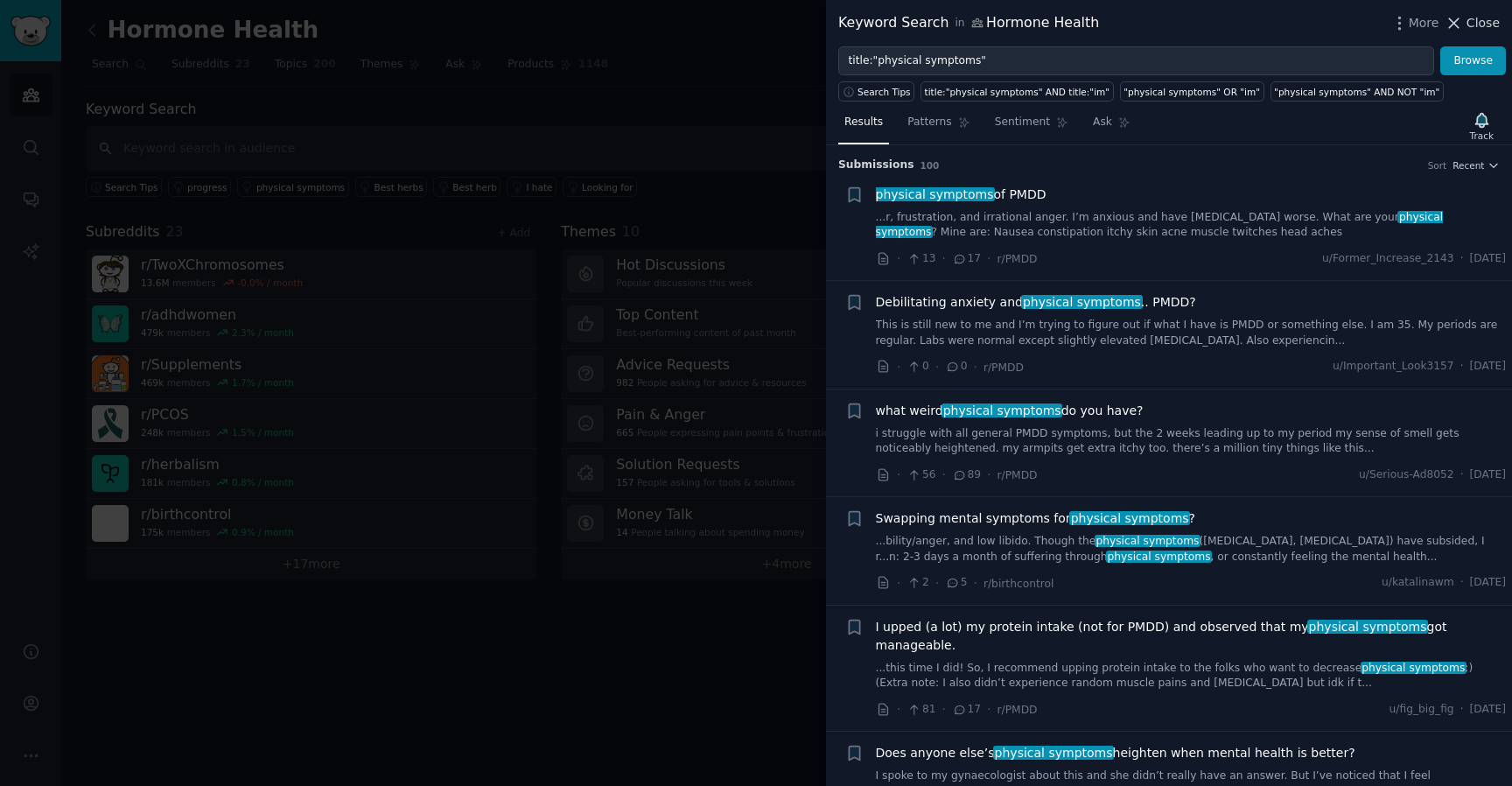
click at [1466, 21] on button "Close" at bounding box center [1473, 23] width 55 height 19
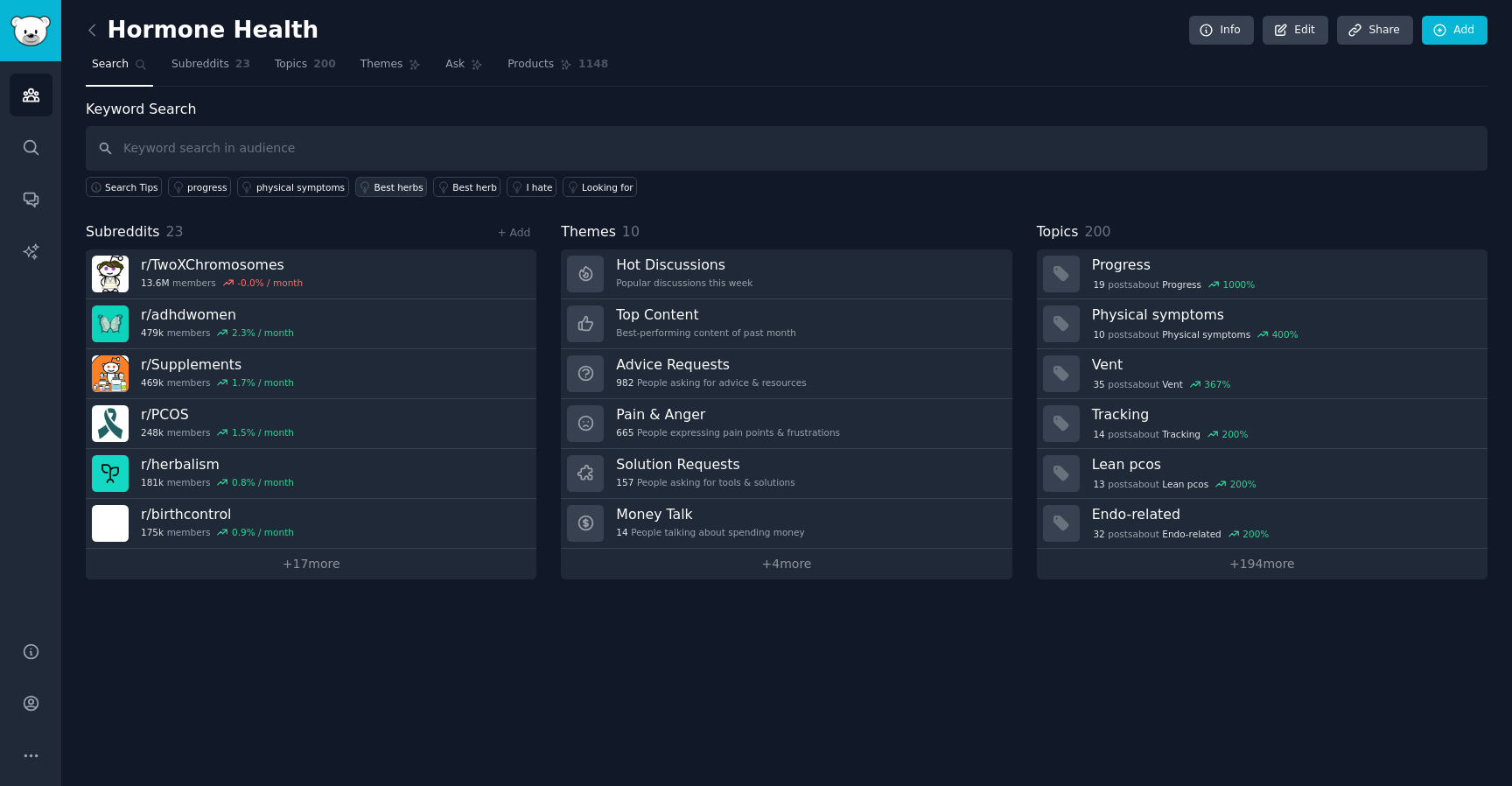
click at [379, 188] on div "Best herbs" at bounding box center [399, 187] width 49 height 12
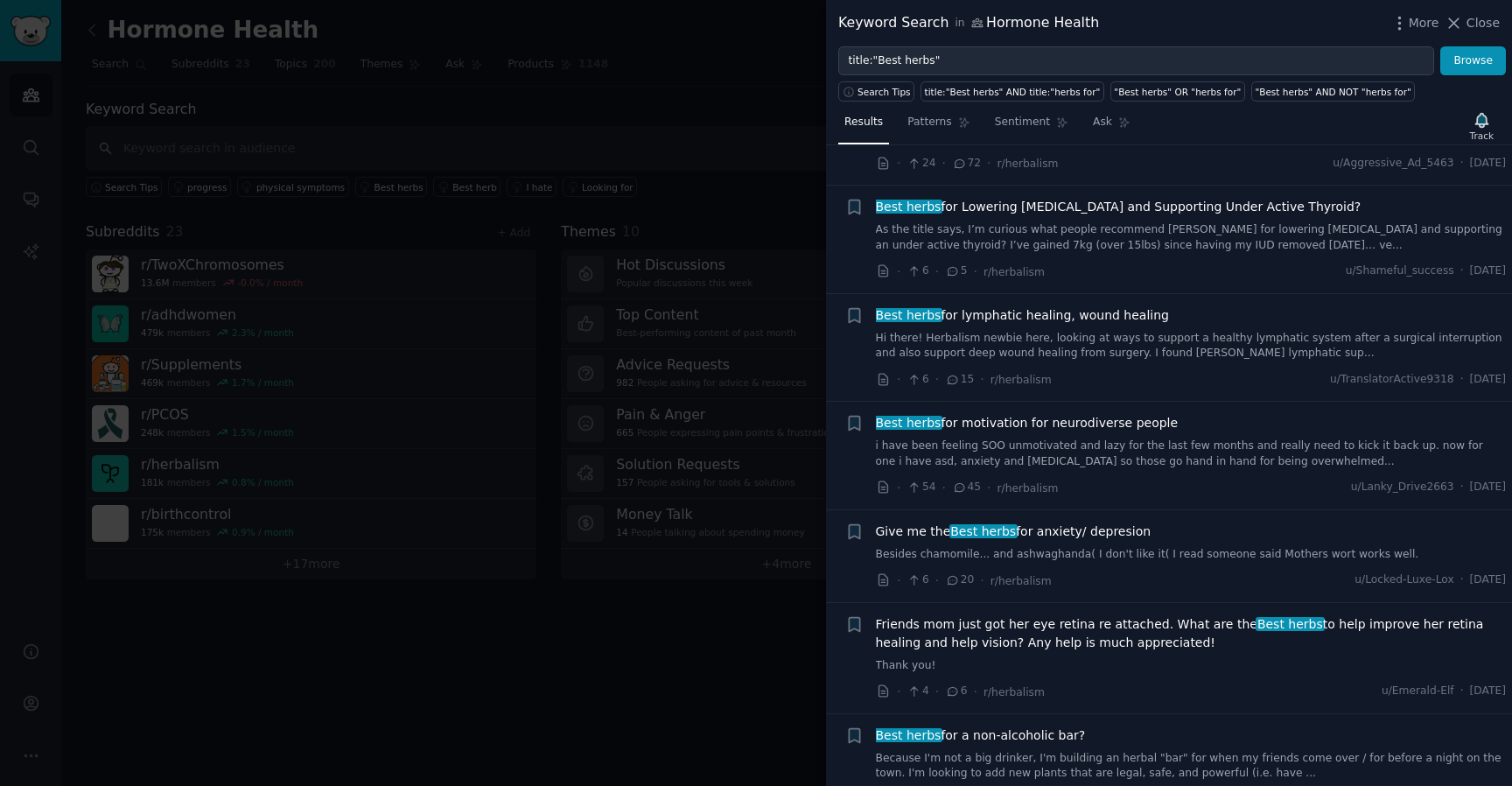
scroll to position [191, 0]
click at [1049, 416] on span "Best herbs for motivation for neurodiverse people" at bounding box center [1026, 420] width 303 height 19
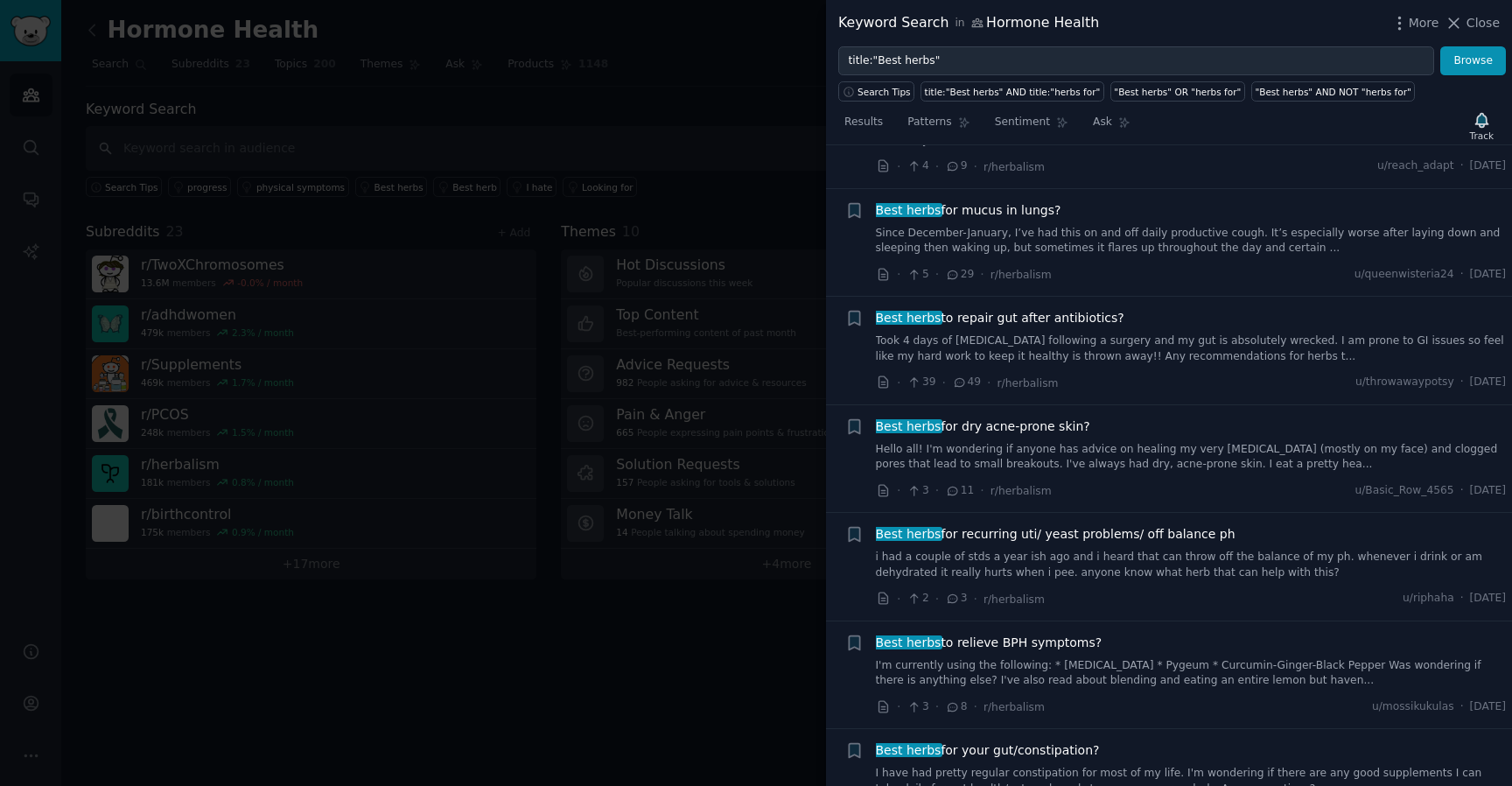
scroll to position [1203, 0]
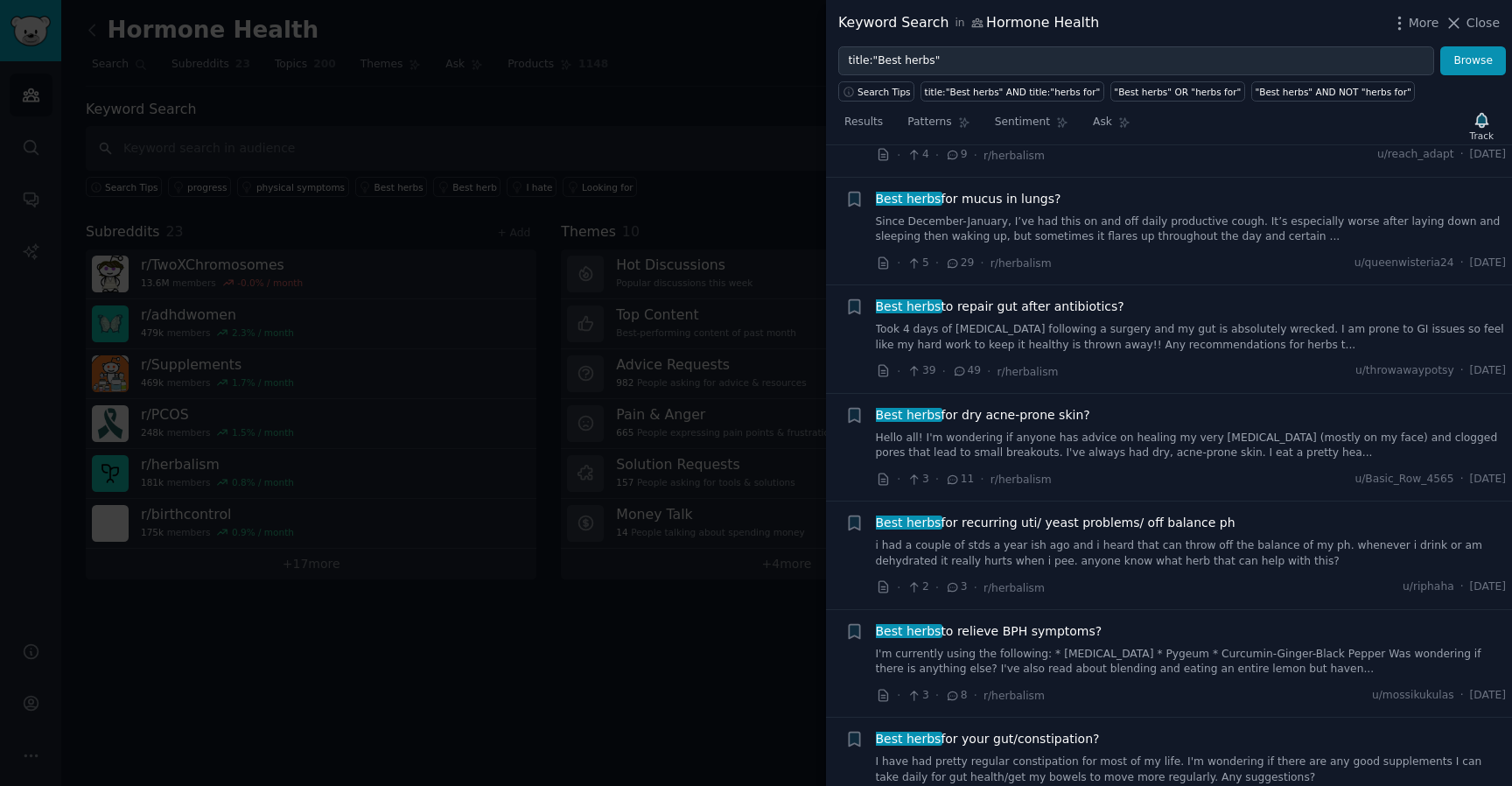
click at [1003, 525] on span "Best herbs for recurring uti/ yeast problems/ off balance ph" at bounding box center [1055, 523] width 360 height 19
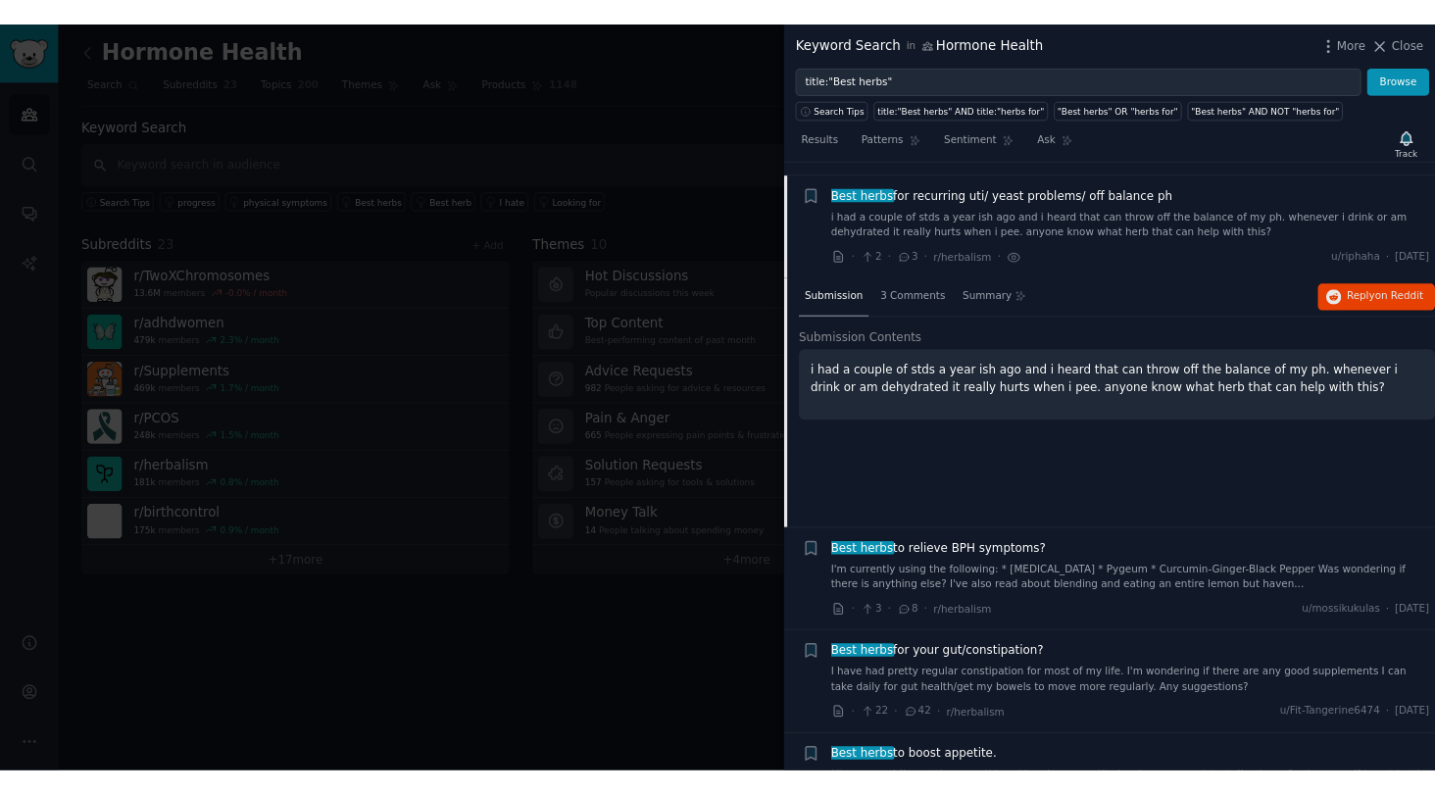
scroll to position [1453, 0]
